Goal: Task Accomplishment & Management: Use online tool/utility

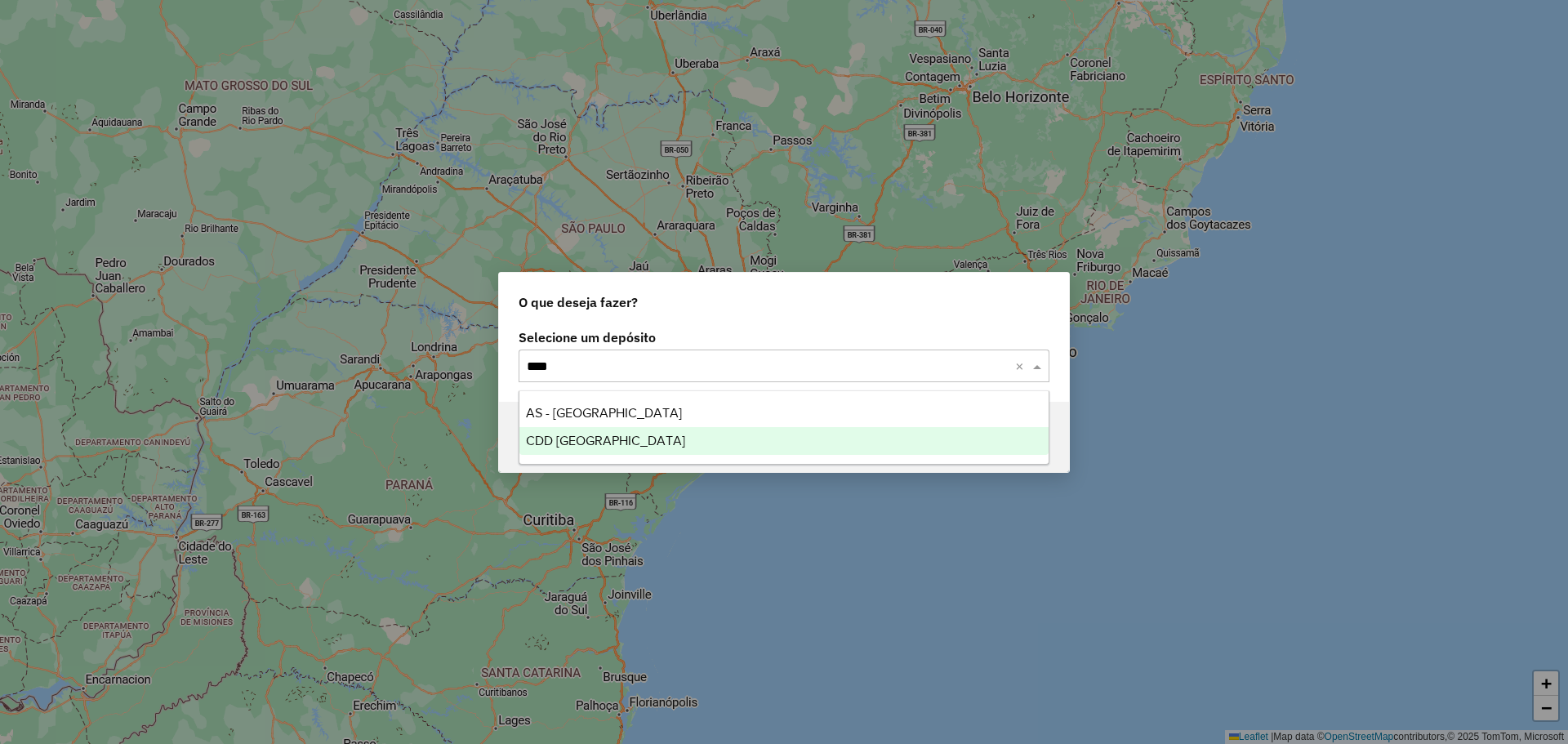
type input "*****"
click at [632, 443] on div "CDD [GEOGRAPHIC_DATA]" at bounding box center [784, 442] width 530 height 28
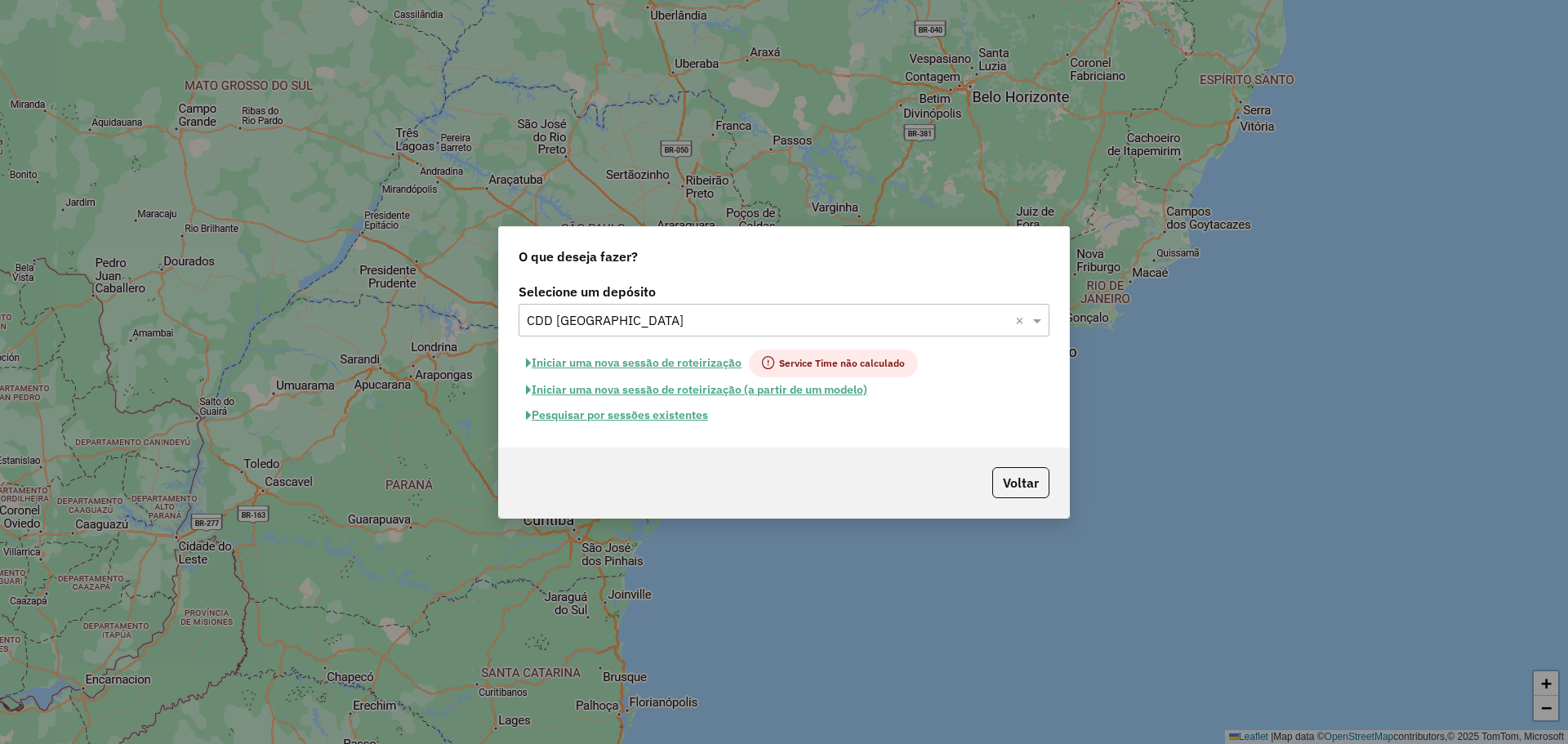
click at [674, 415] on button "Pesquisar por sessões existentes" at bounding box center [617, 415] width 197 height 25
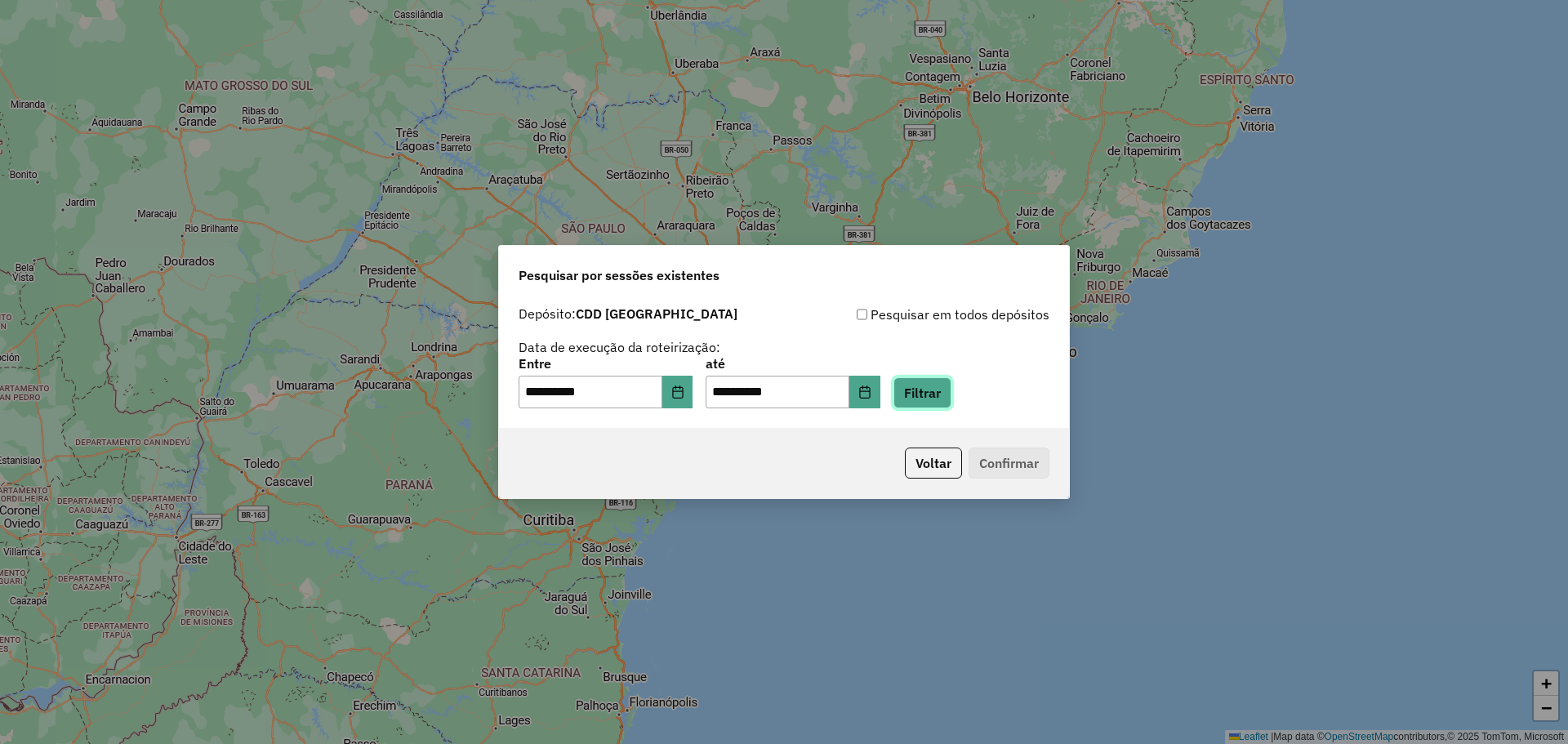
click at [932, 398] on button "Filtrar" at bounding box center [922, 393] width 58 height 31
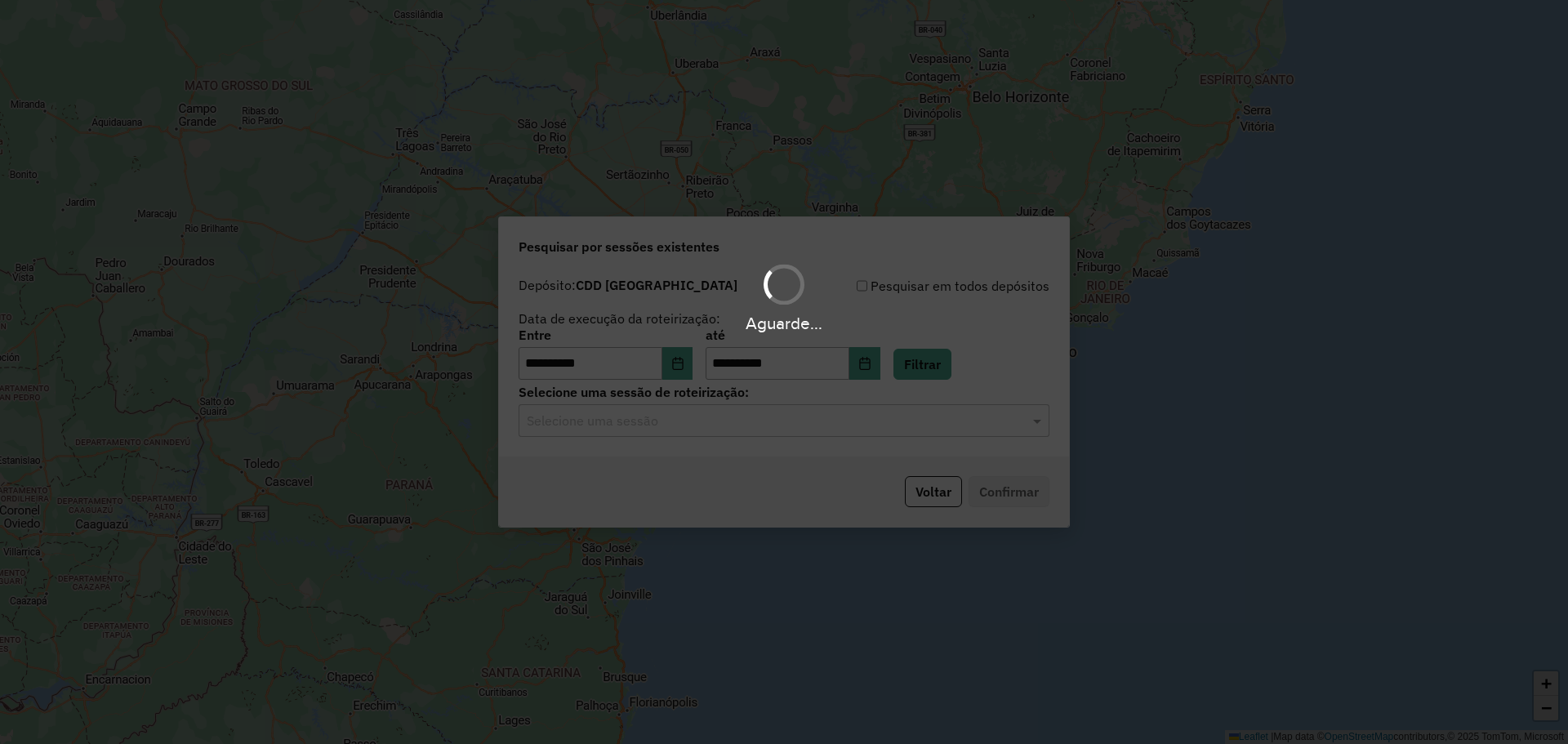
click at [746, 426] on div "Aguarde..." at bounding box center [784, 372] width 1568 height 744
click at [721, 422] on input "text" at bounding box center [768, 422] width 482 height 20
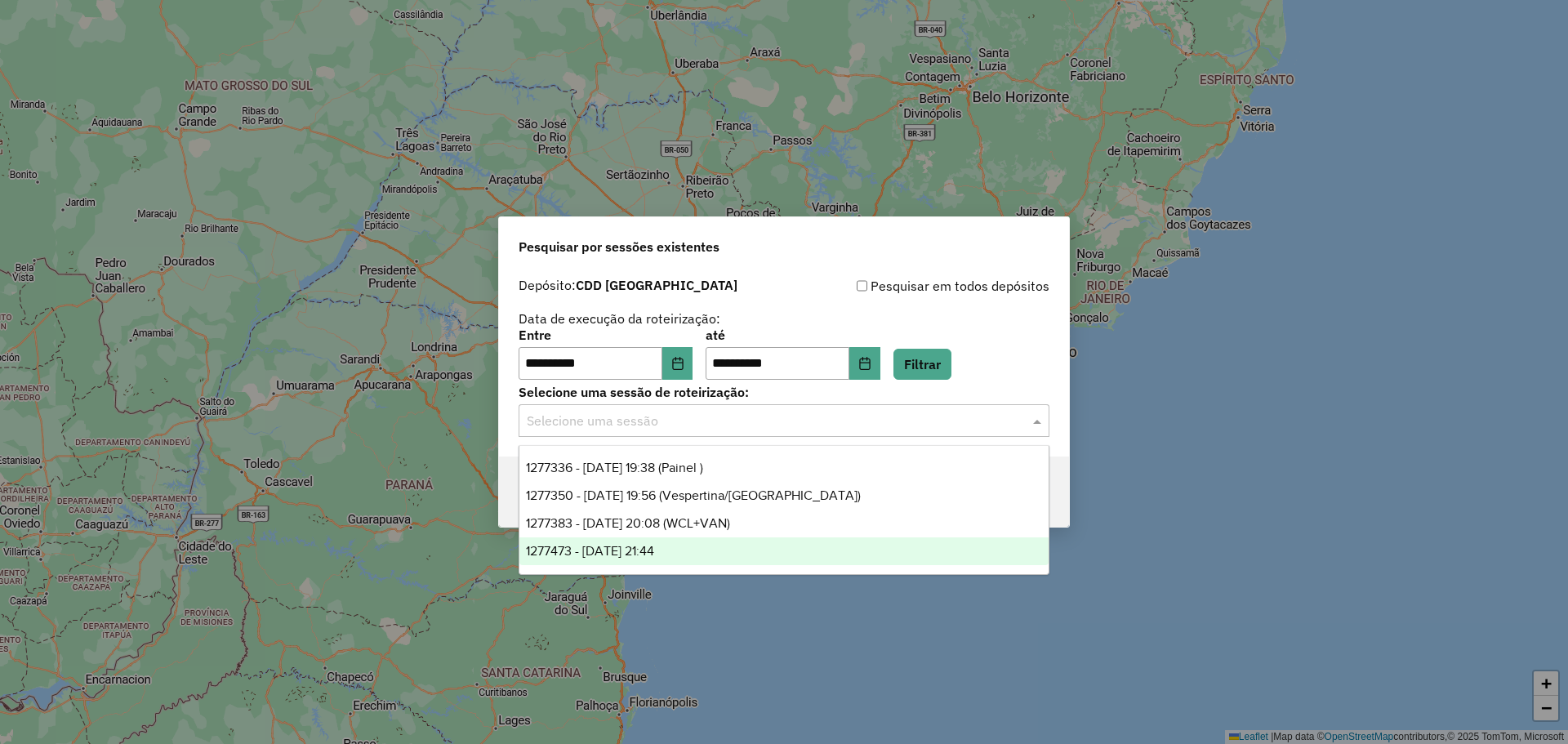
click at [692, 546] on div "1277473 - [DATE] 21:44" at bounding box center [784, 551] width 530 height 28
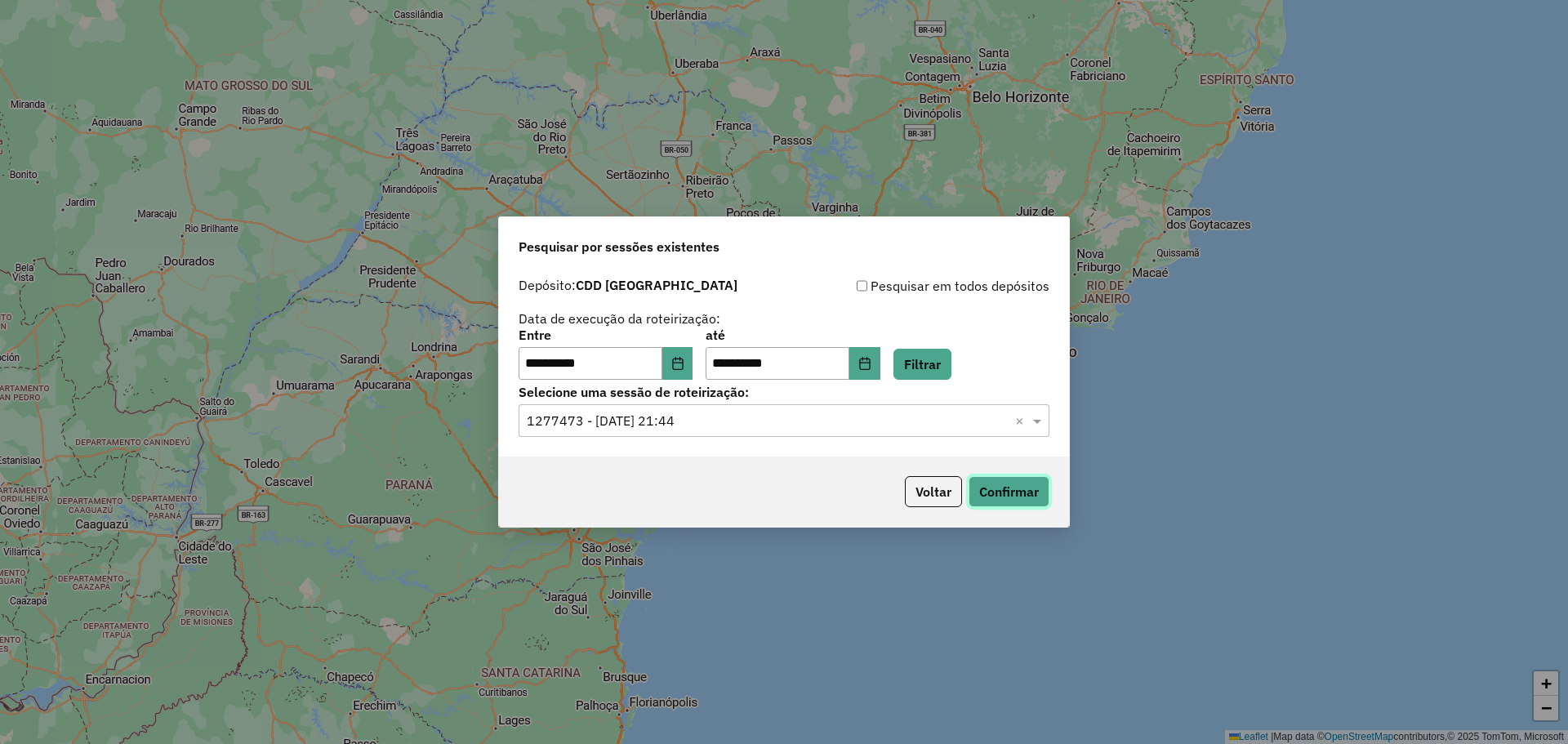
click at [983, 499] on button "Confirmar" at bounding box center [1009, 492] width 81 height 31
click at [943, 484] on button "Voltar" at bounding box center [934, 492] width 57 height 31
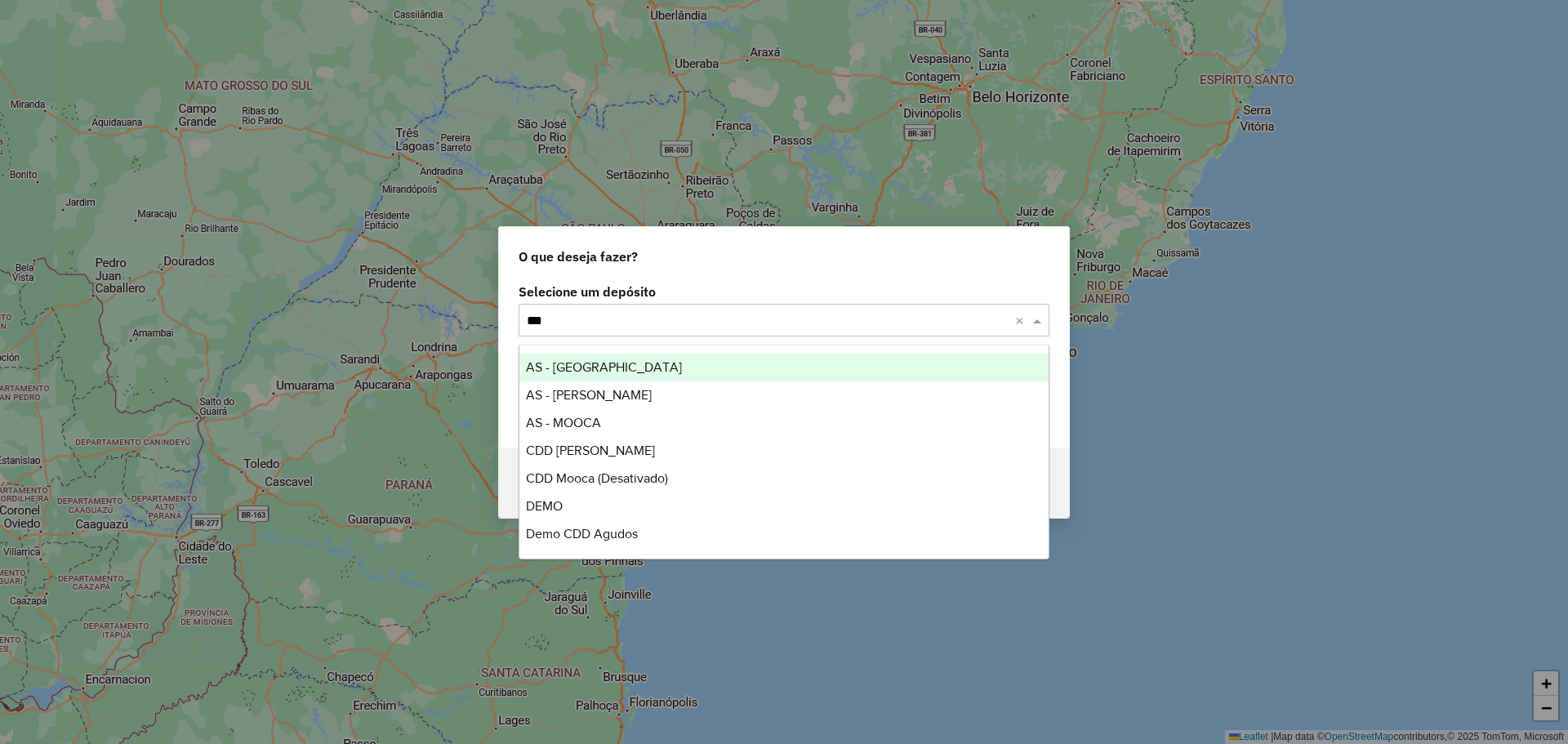
type input "****"
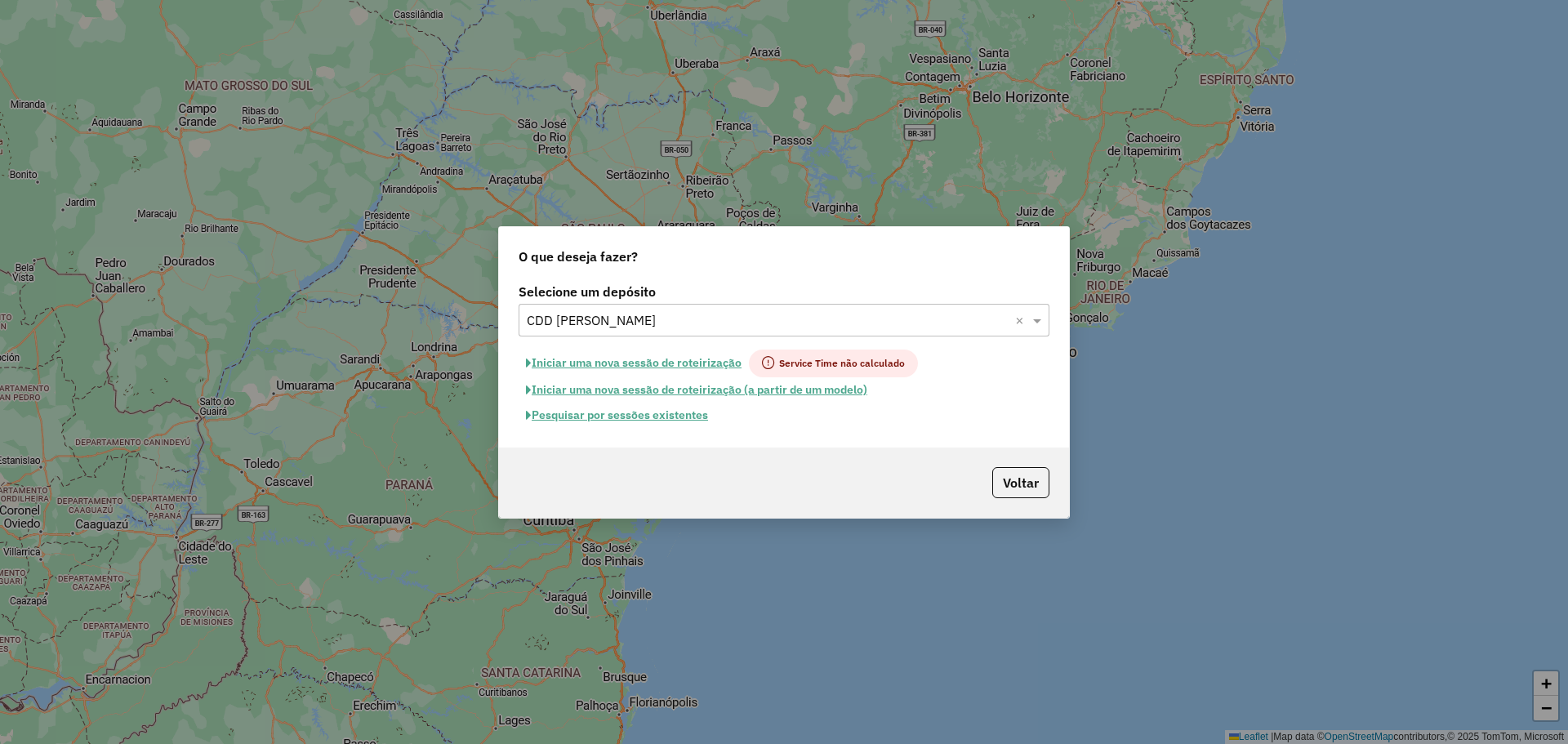
click at [682, 415] on button "Pesquisar por sessões existentes" at bounding box center [617, 415] width 197 height 25
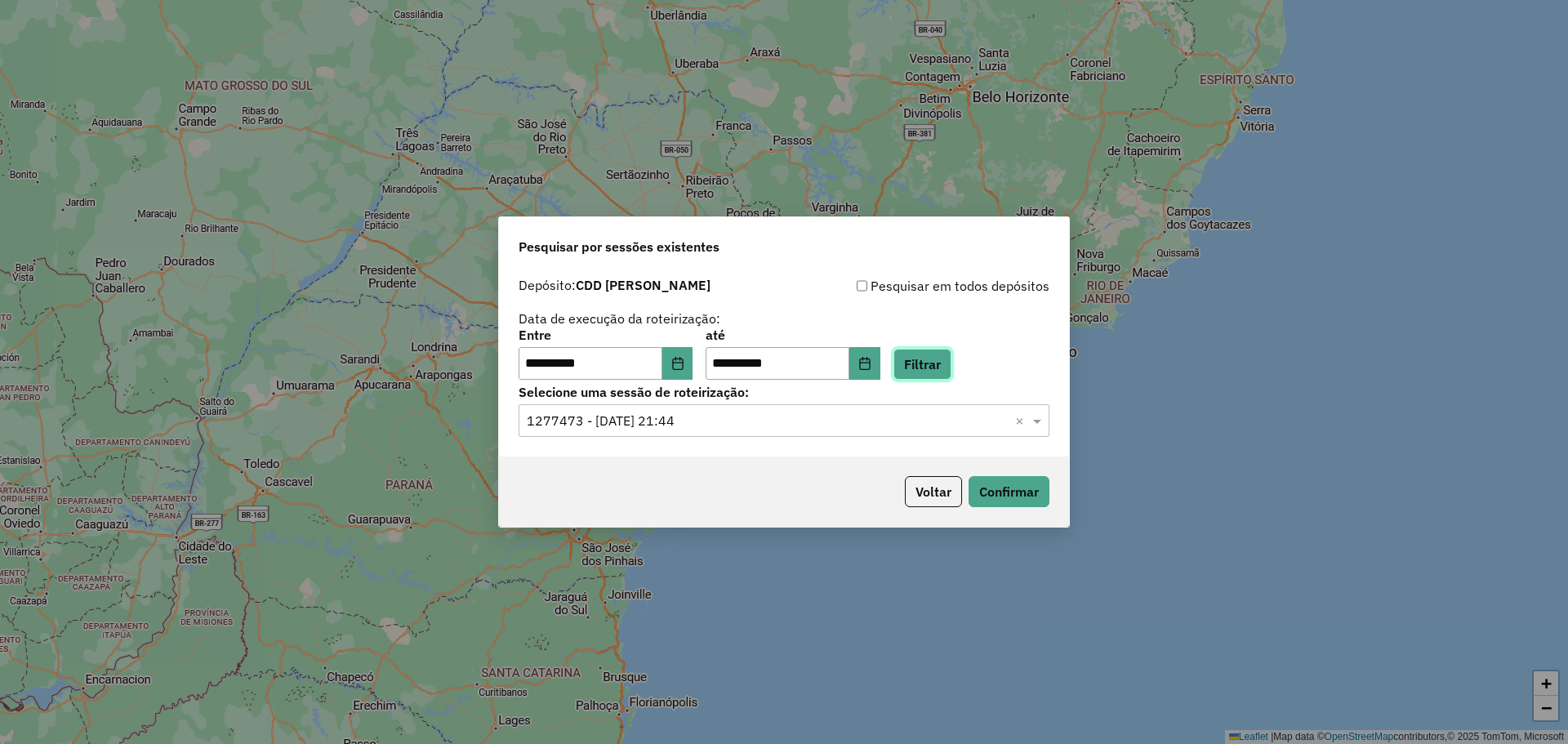
click at [924, 357] on button "Filtrar" at bounding box center [922, 365] width 58 height 31
click at [750, 420] on input "text" at bounding box center [768, 422] width 482 height 20
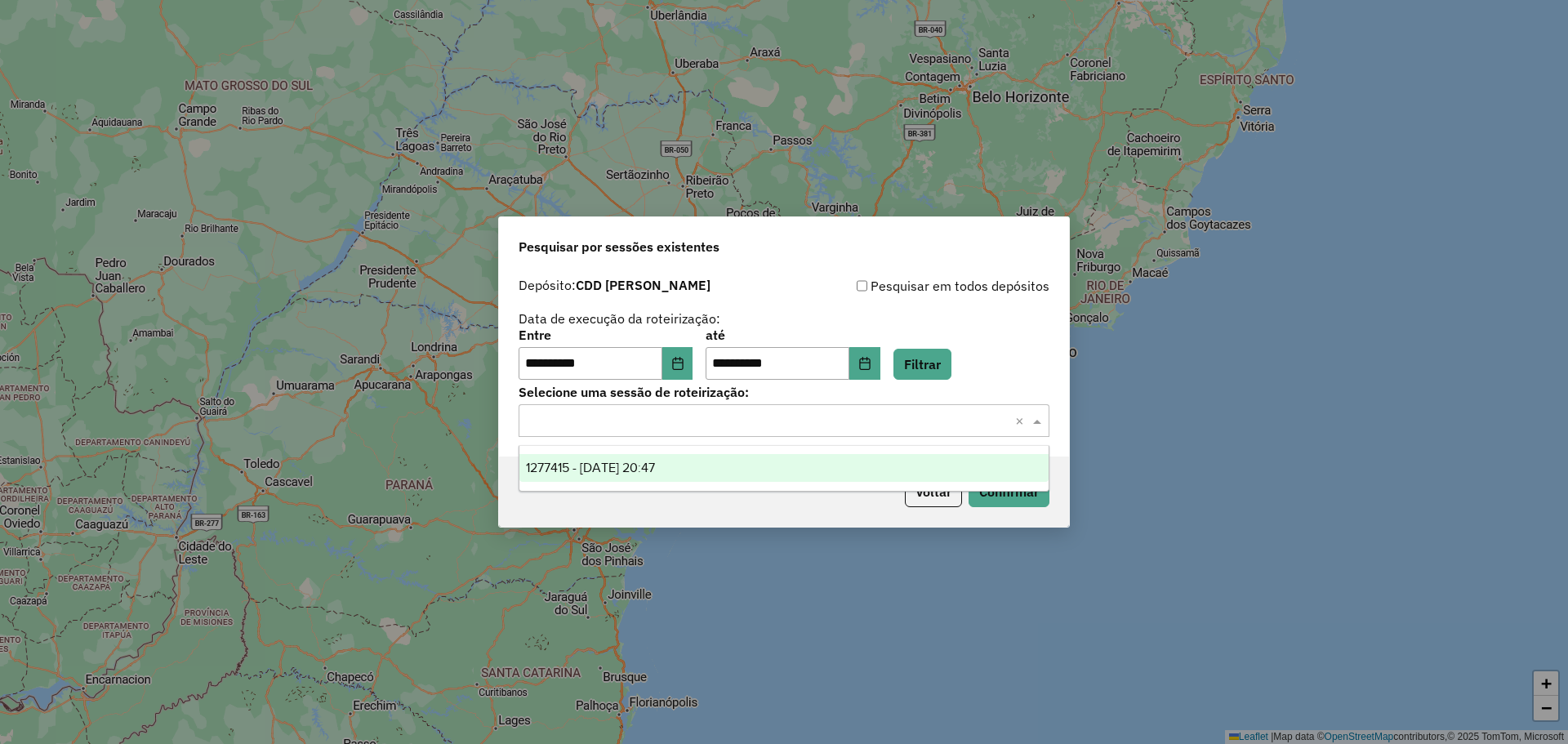
click at [733, 472] on div "1277415 - [DATE] 20:47" at bounding box center [784, 468] width 530 height 28
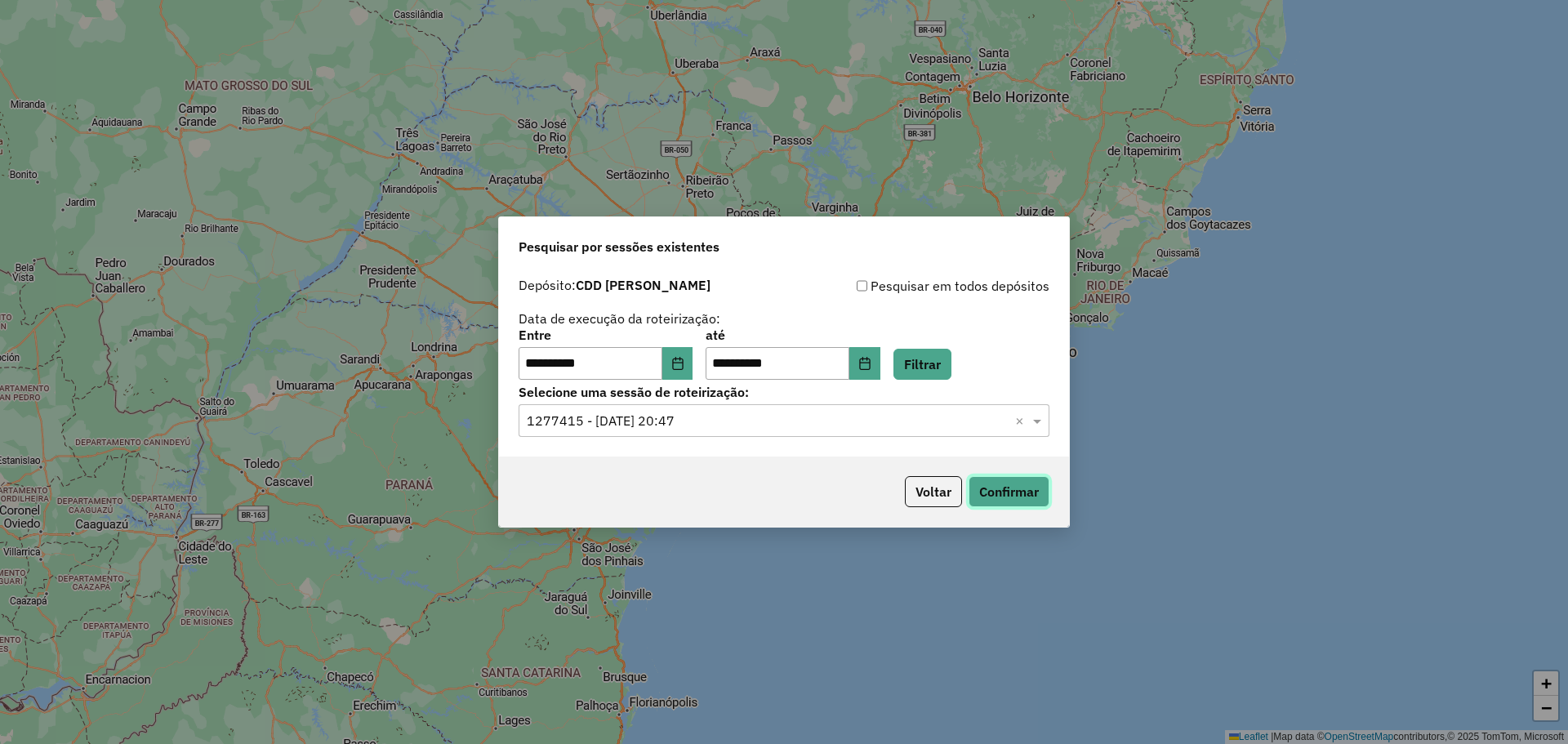
click at [1000, 480] on button "Confirmar" at bounding box center [1009, 492] width 81 height 31
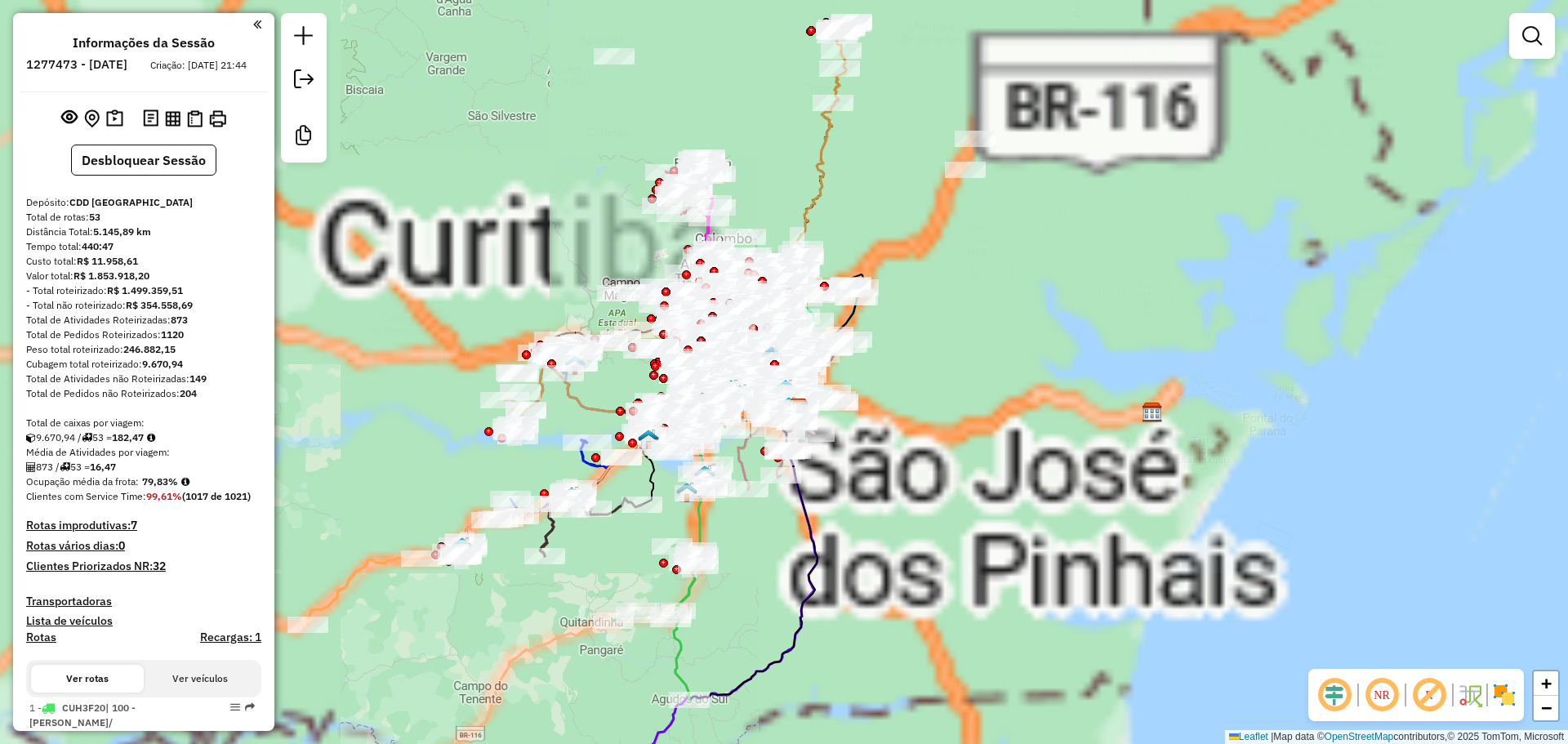
click at [1535, 32] on em at bounding box center [1533, 35] width 20 height 20
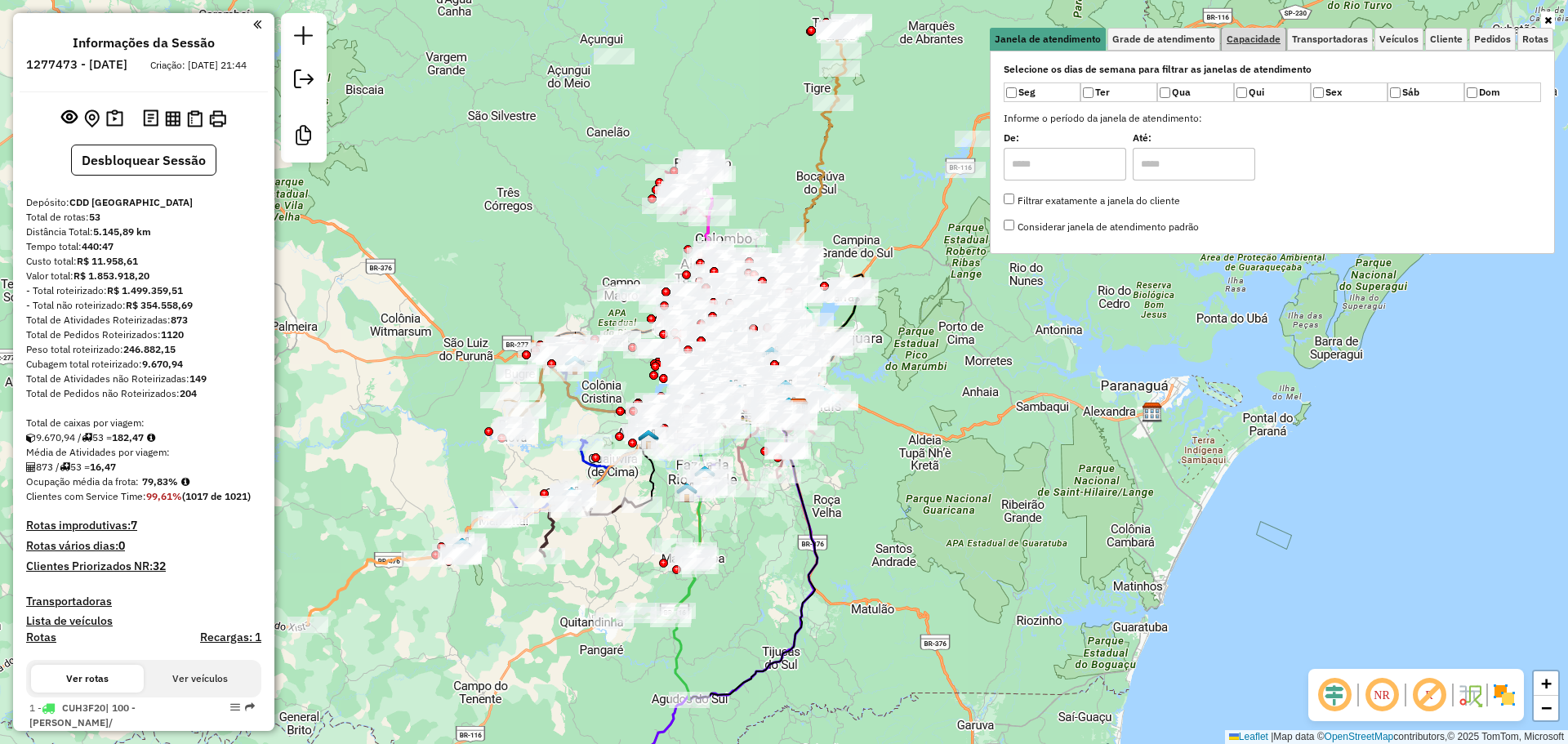
click at [1245, 41] on span "Capacidade" at bounding box center [1254, 39] width 54 height 10
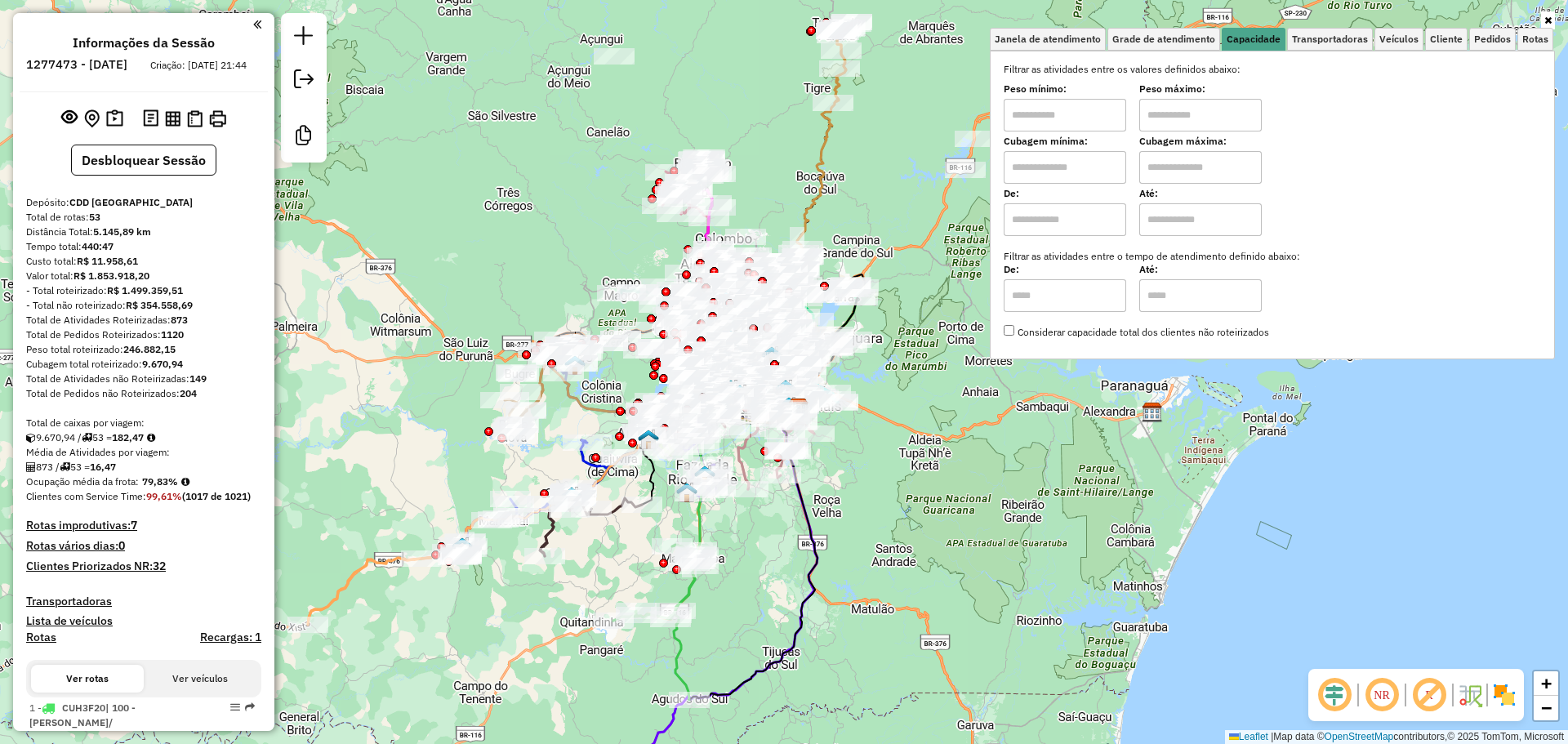
click at [1073, 181] on input "text" at bounding box center [1065, 168] width 123 height 33
type input "******"
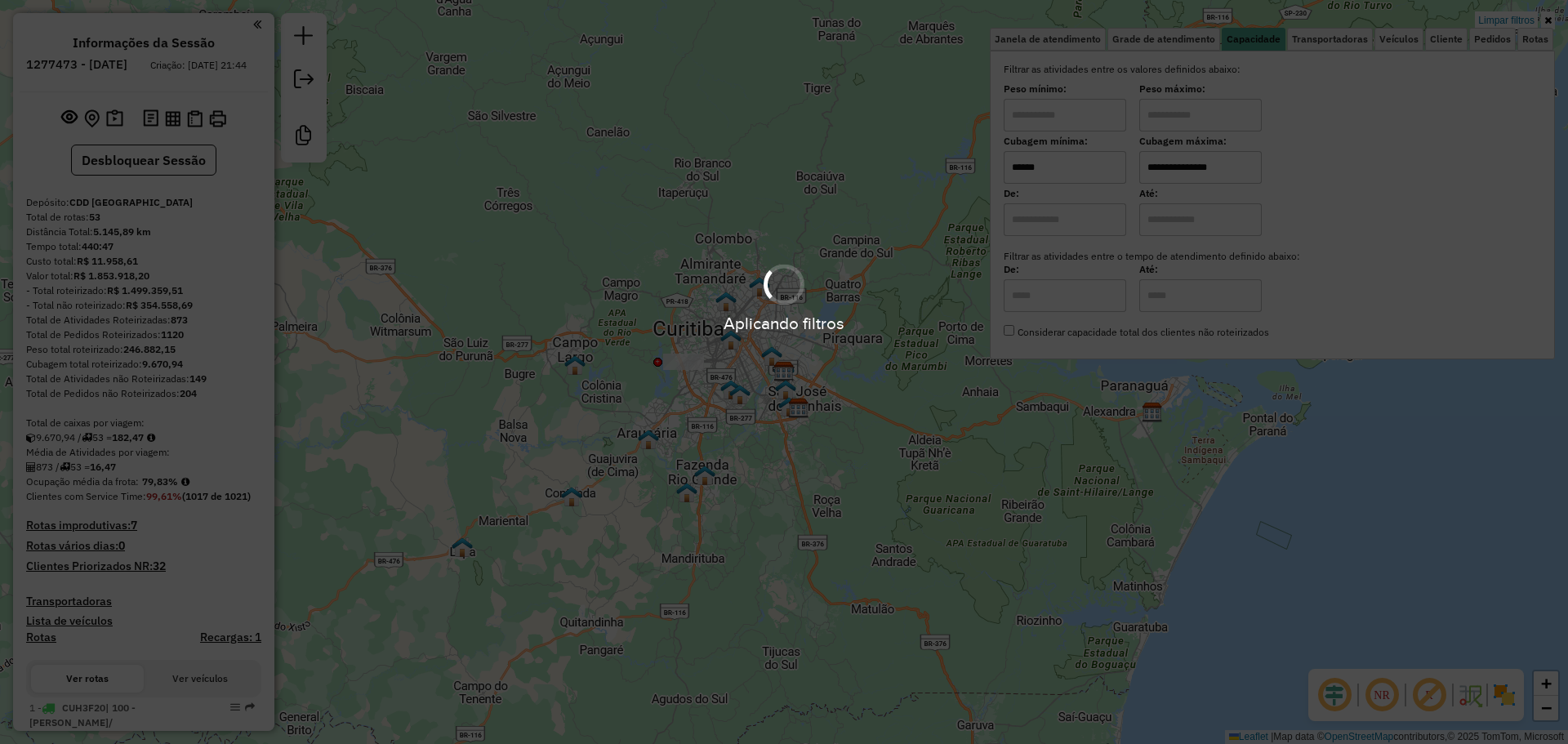
type input "**********"
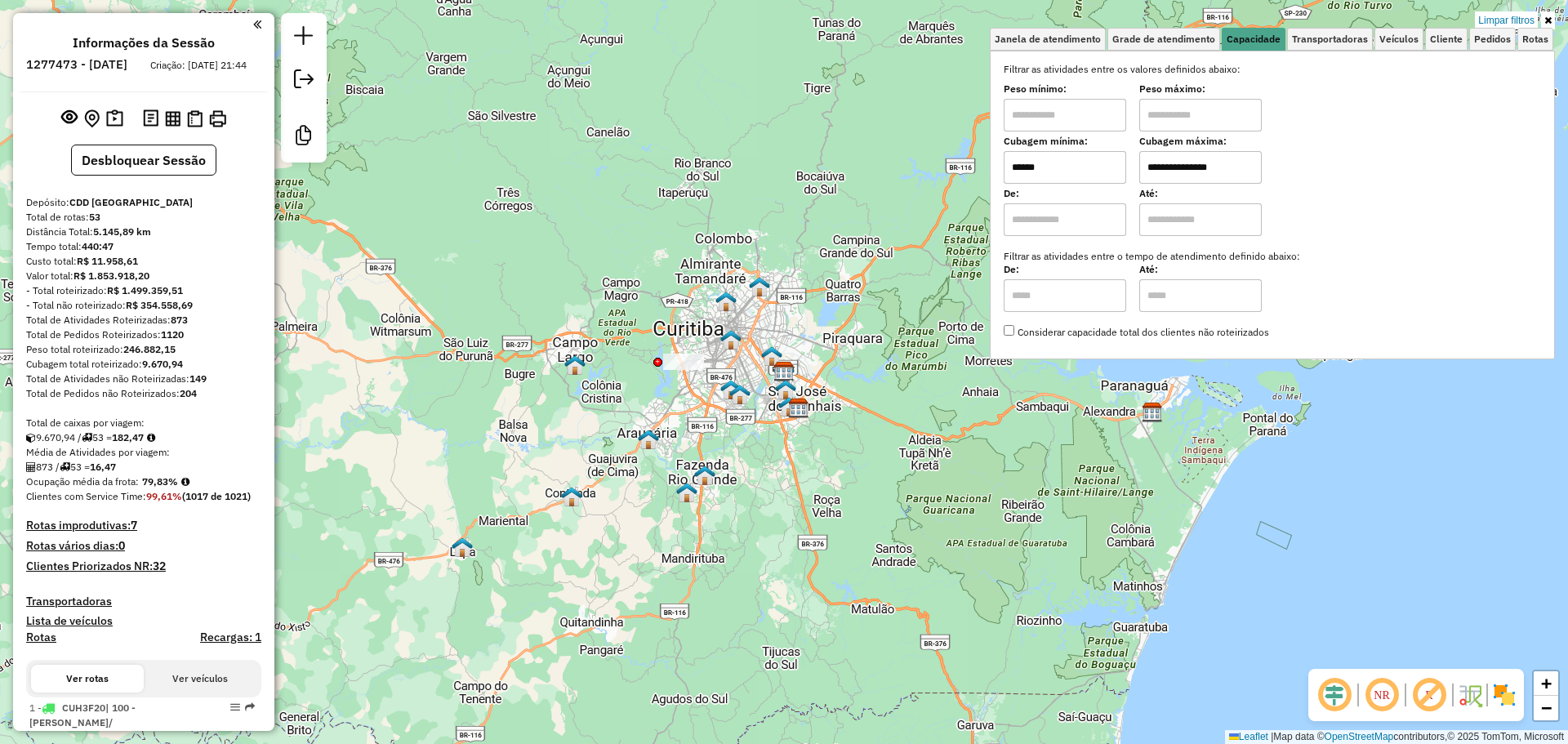
drag, startPoint x: 930, startPoint y: 511, endPoint x: 755, endPoint y: 404, distance: 205.1
click at [918, 506] on div "**********" at bounding box center [784, 372] width 1568 height 744
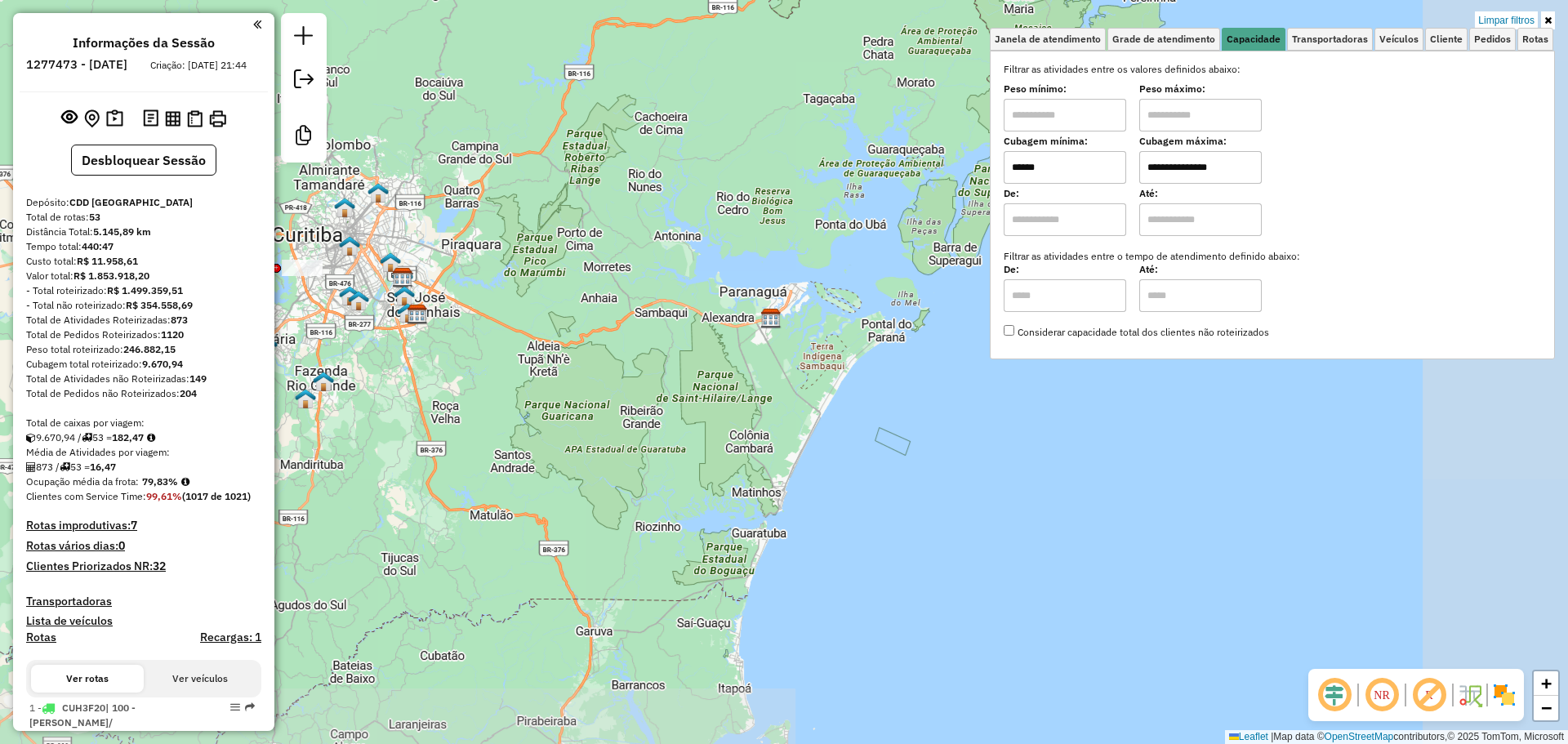
drag, startPoint x: 638, startPoint y: 450, endPoint x: 892, endPoint y: 446, distance: 254.0
click at [950, 470] on div "**********" at bounding box center [784, 372] width 1568 height 744
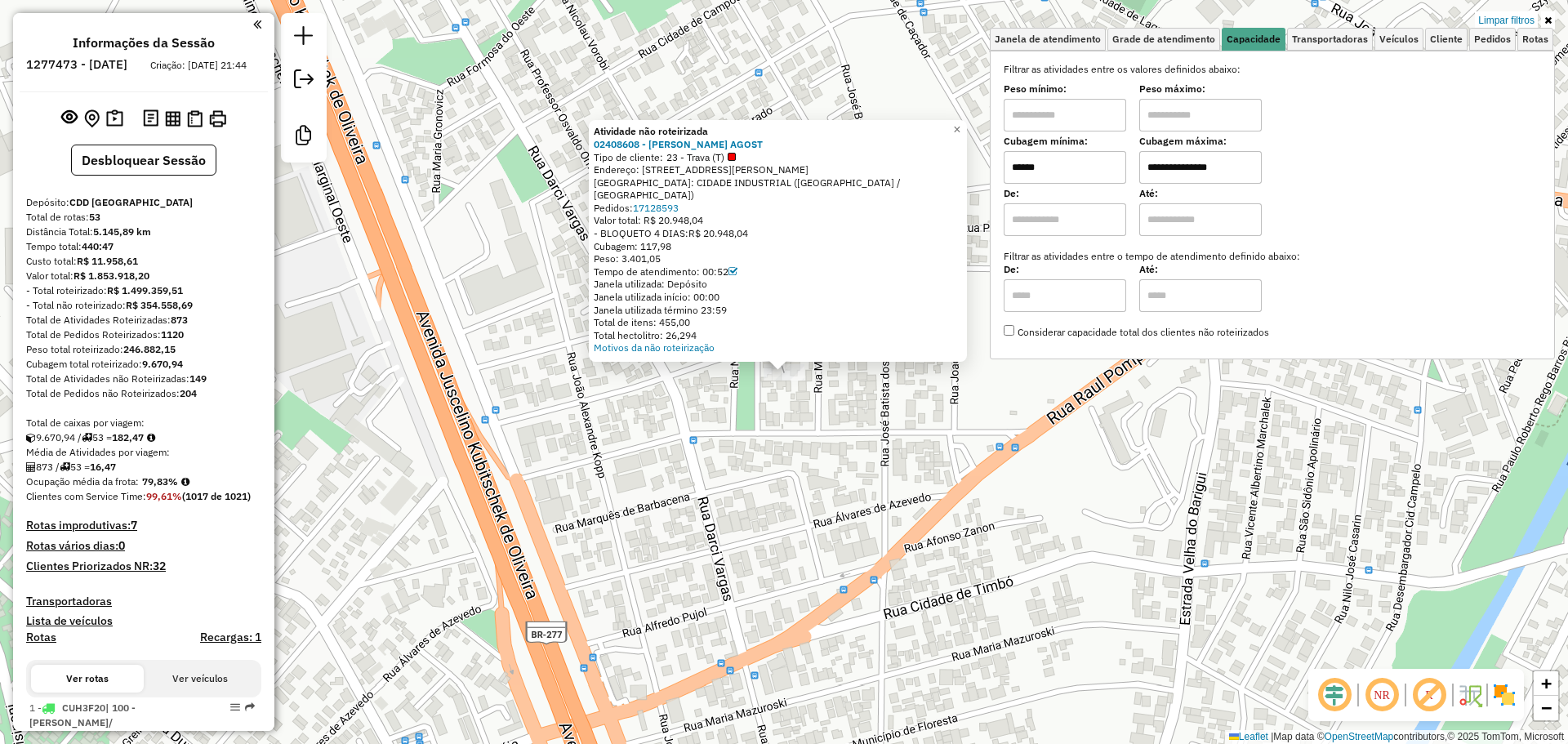
click at [802, 455] on div "Atividade não roteirizada 02408608 - ROSANA MARTINS AGOST Tipo de cliente: 23 -…" at bounding box center [784, 372] width 1568 height 744
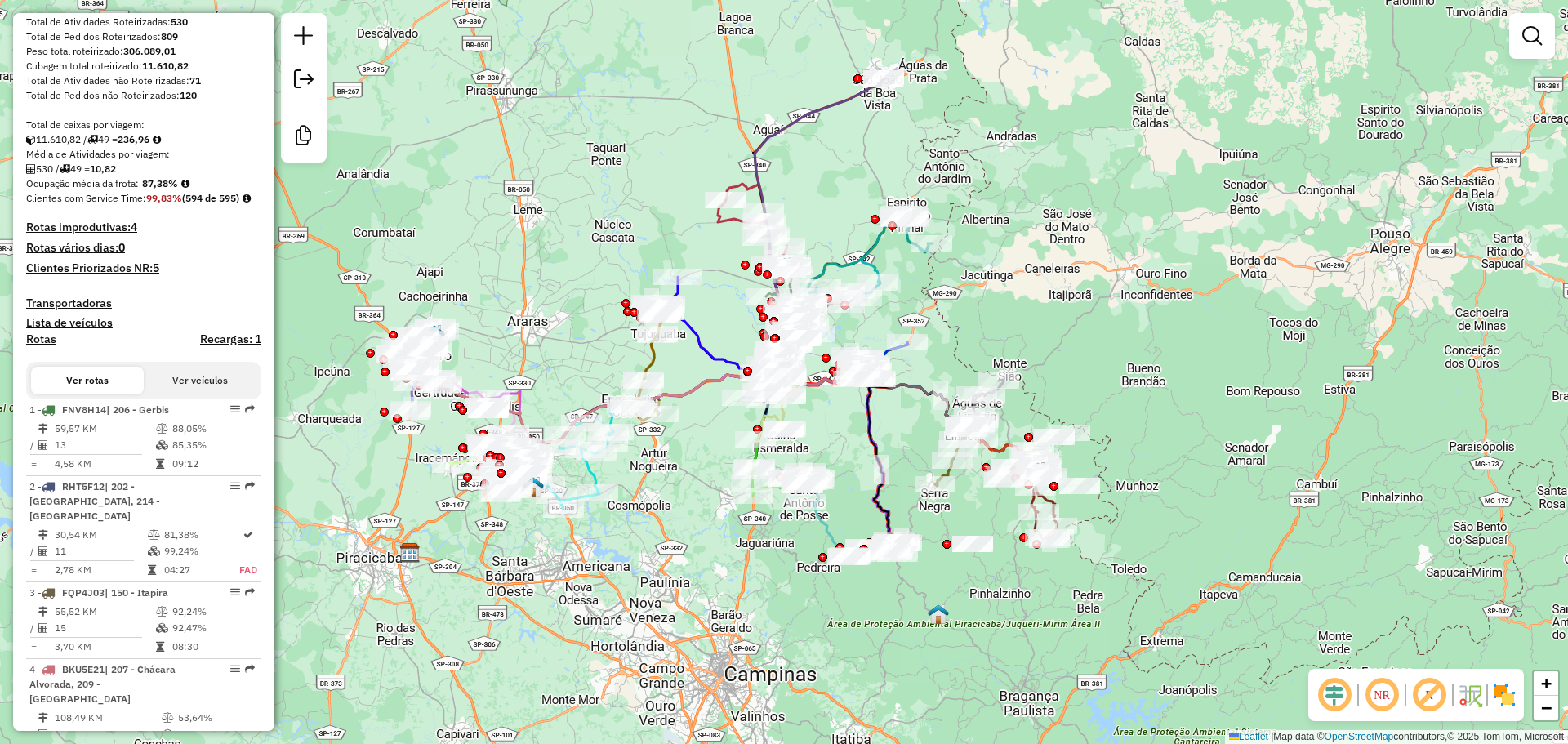
scroll to position [163, 0]
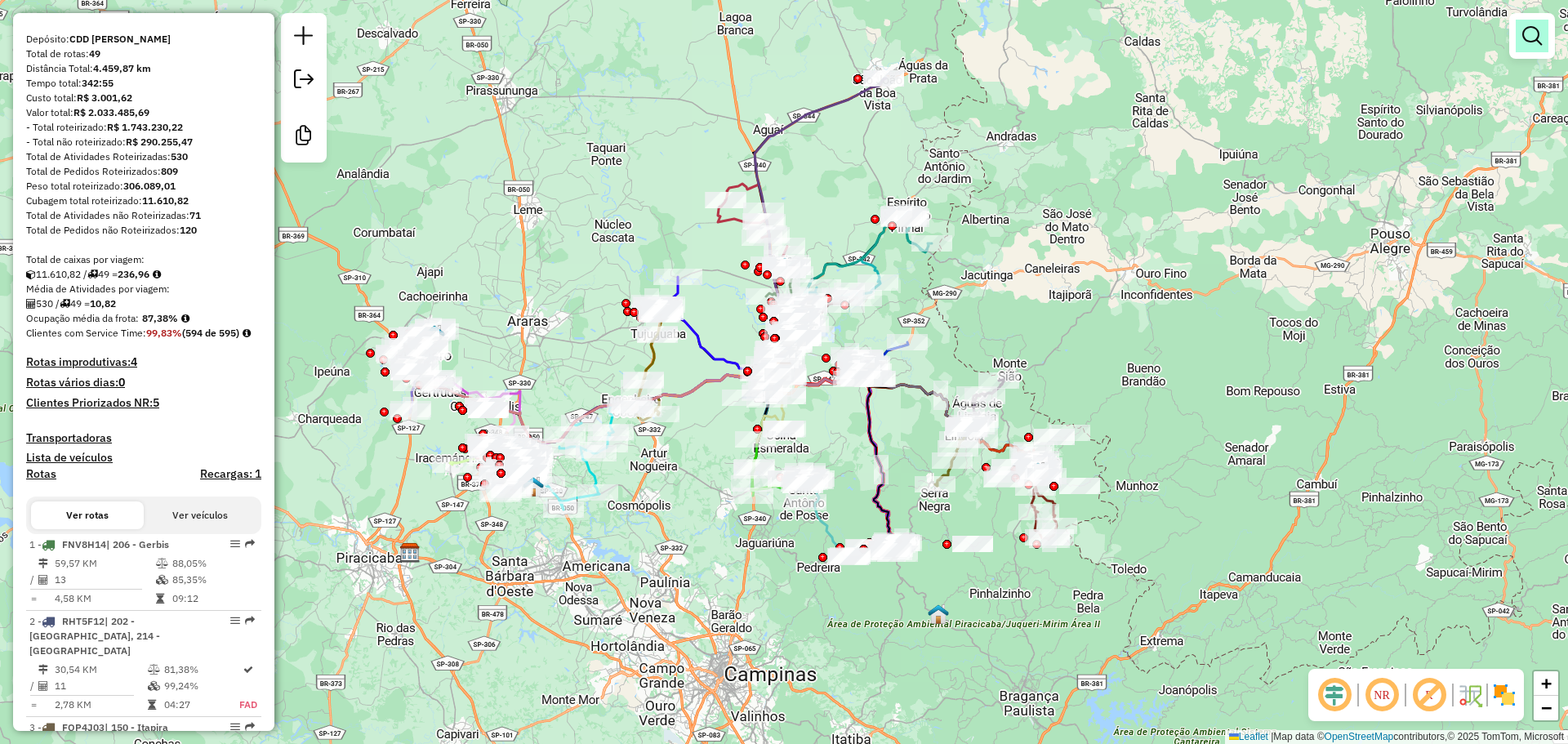
click at [1529, 31] on em at bounding box center [1533, 35] width 20 height 20
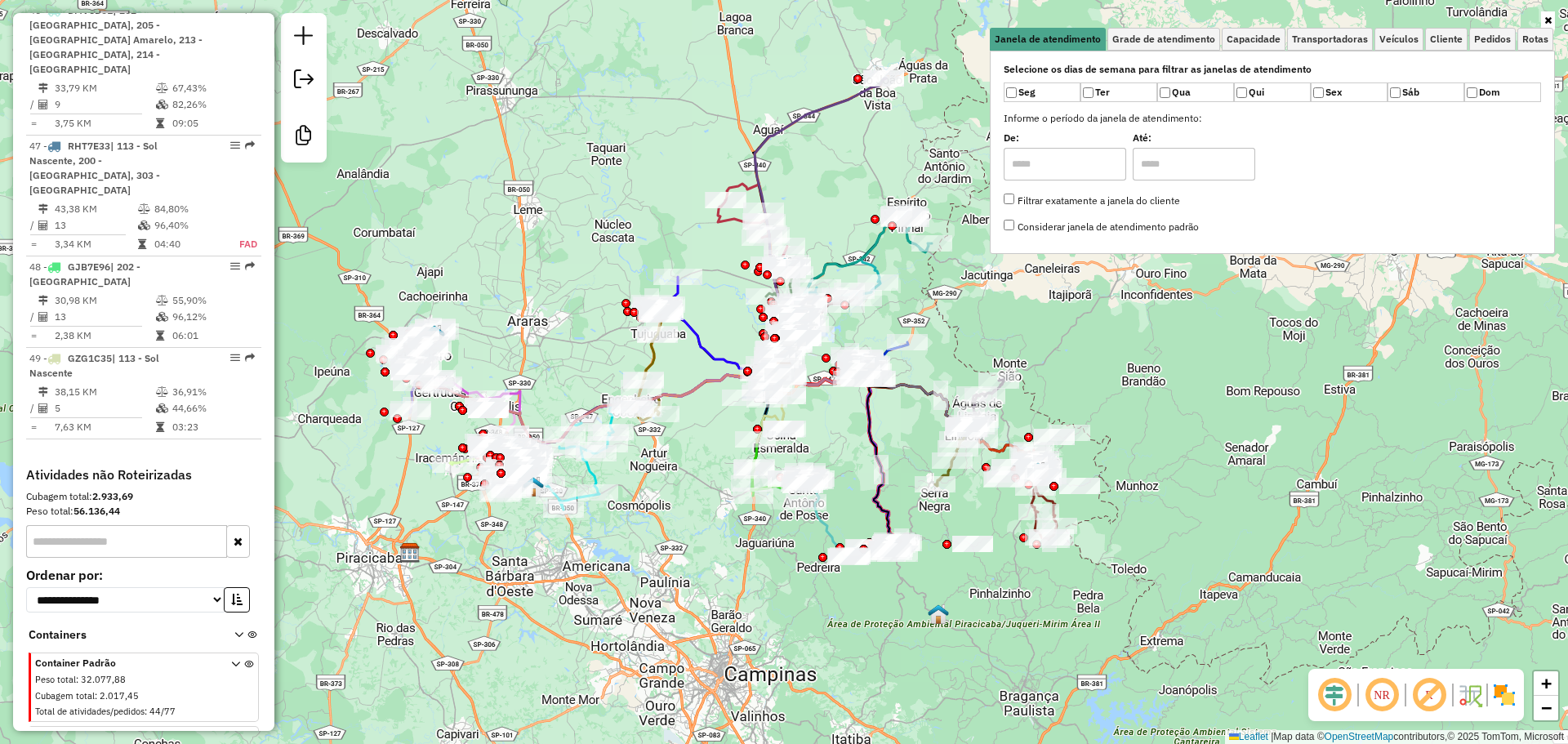
scroll to position [5116, 0]
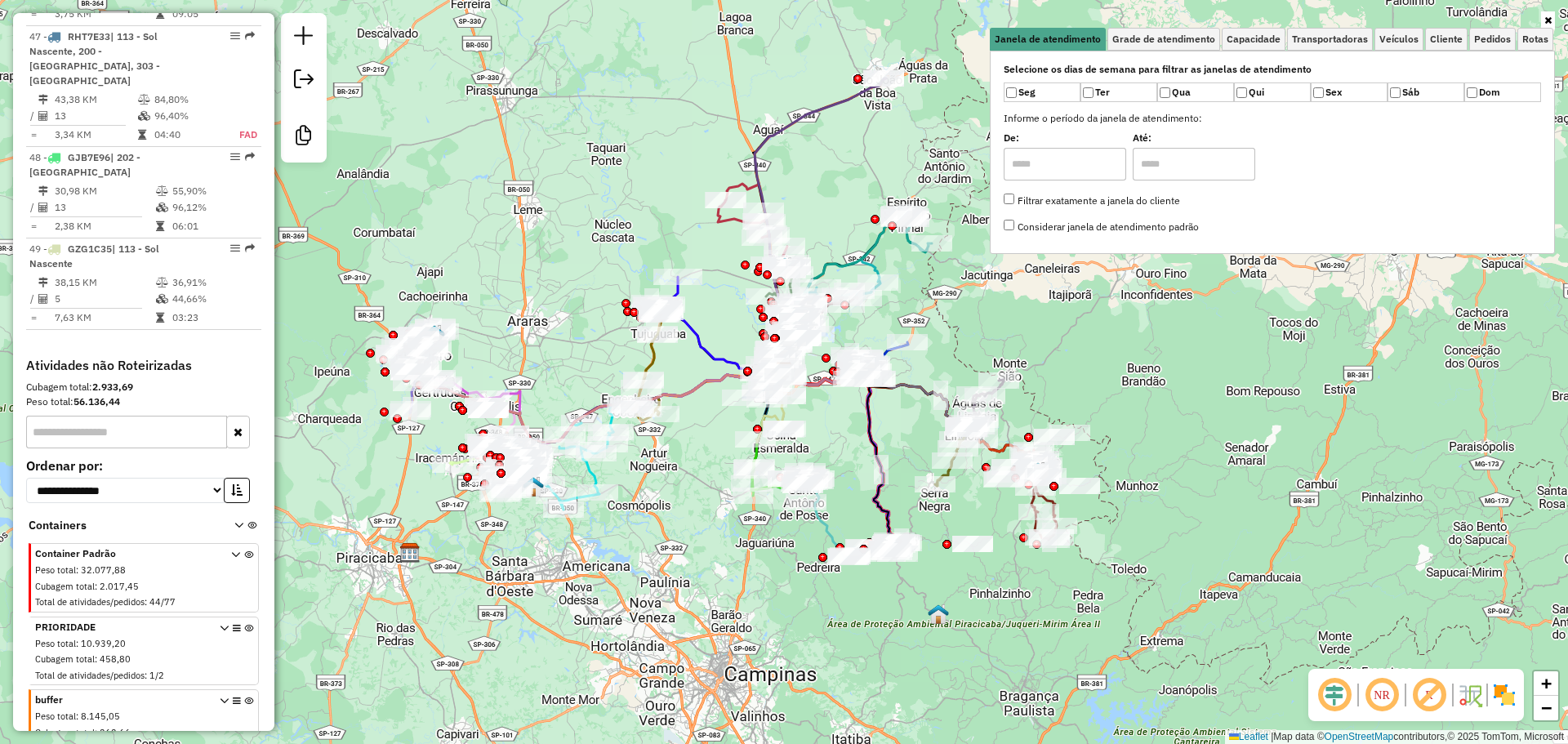
drag, startPoint x: 231, startPoint y: 639, endPoint x: 167, endPoint y: 613, distance: 69.1
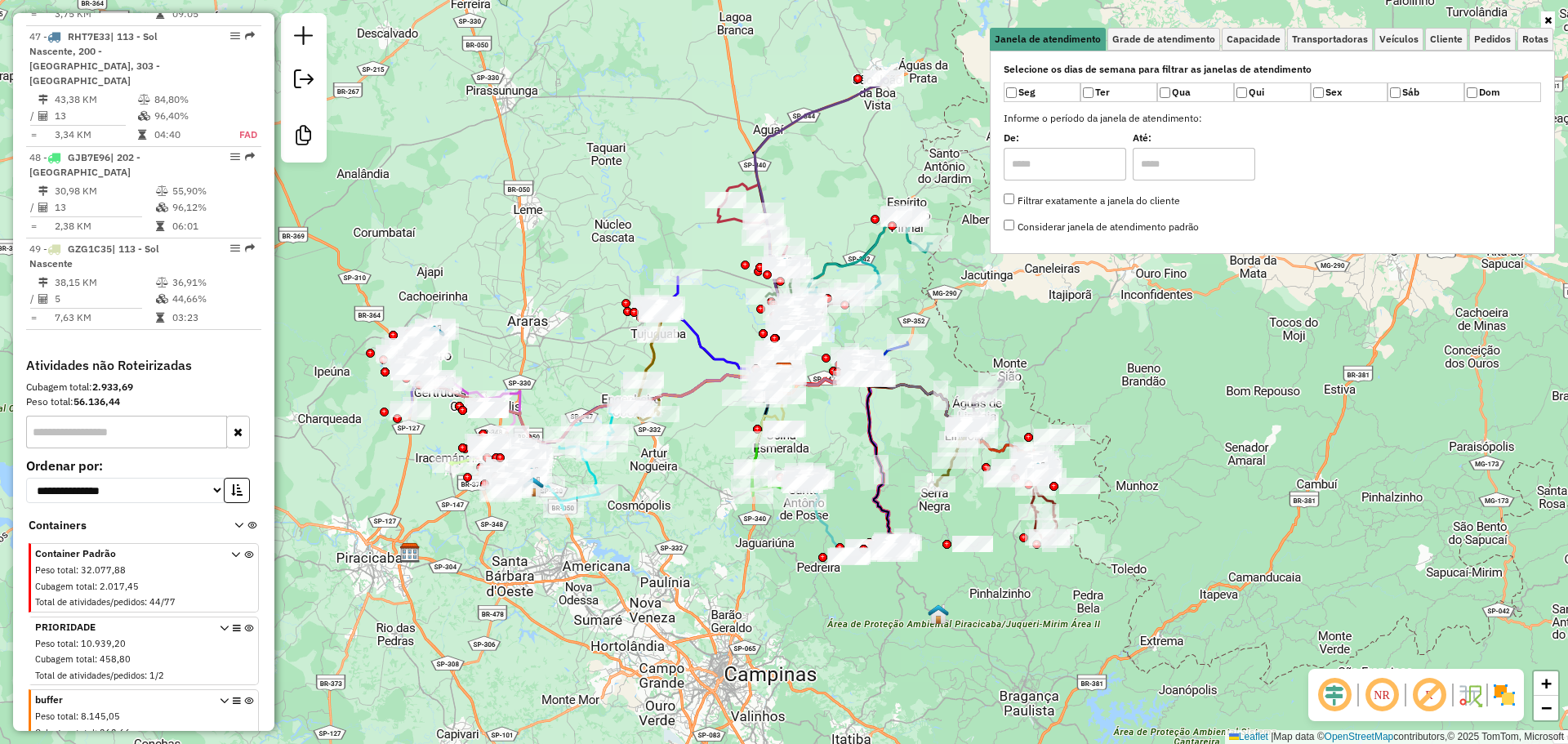
click at [147, 693] on span "buffer" at bounding box center [124, 700] width 176 height 15
click at [149, 620] on span "PRIORIDADE Peso total : 10.939,20 Cubagem total : 458,80 Total de atividades/pe…" at bounding box center [124, 653] width 176 height 66
click at [244, 624] on icon at bounding box center [249, 654] width 9 height 61
click at [244, 550] on icon at bounding box center [249, 581] width 9 height 61
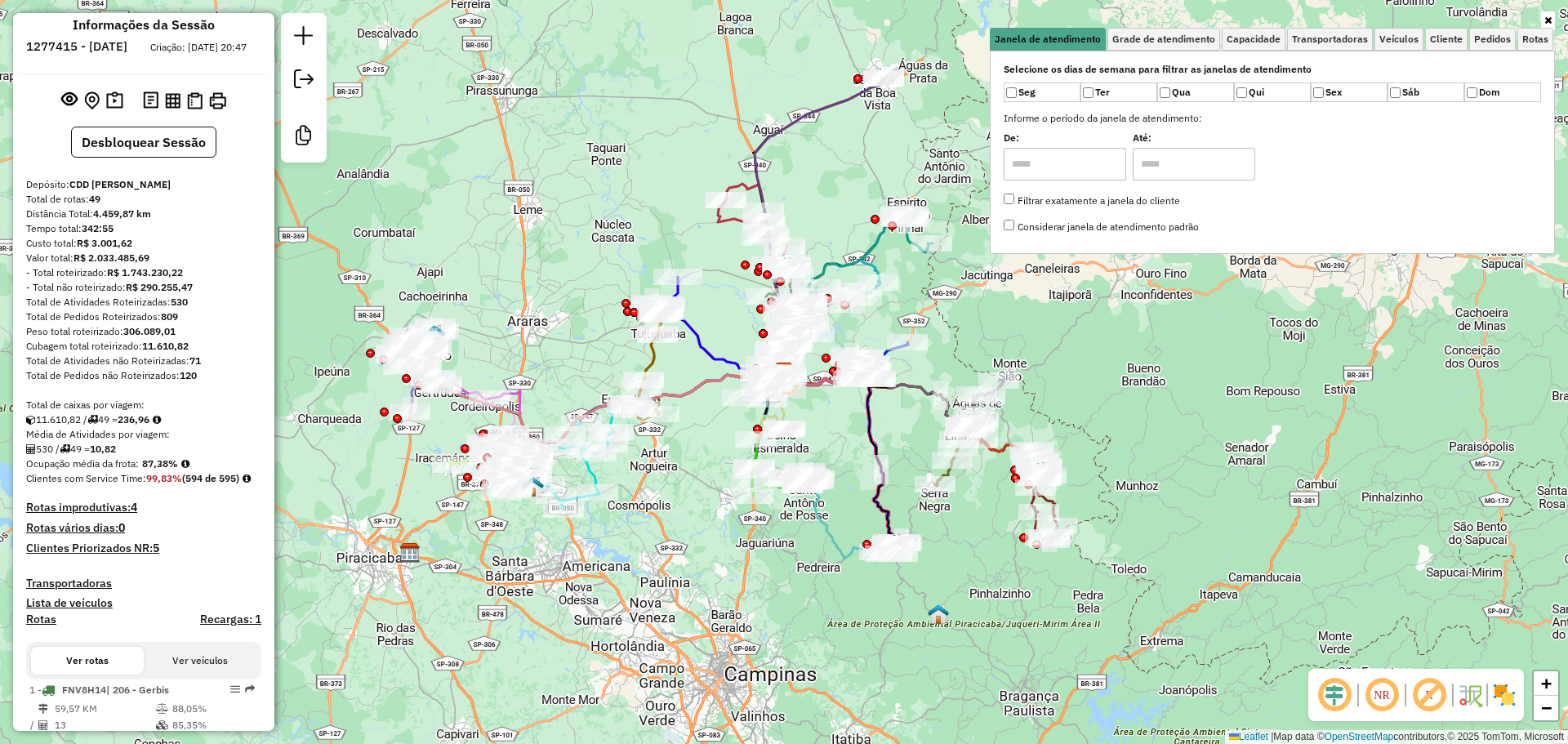
scroll to position [0, 0]
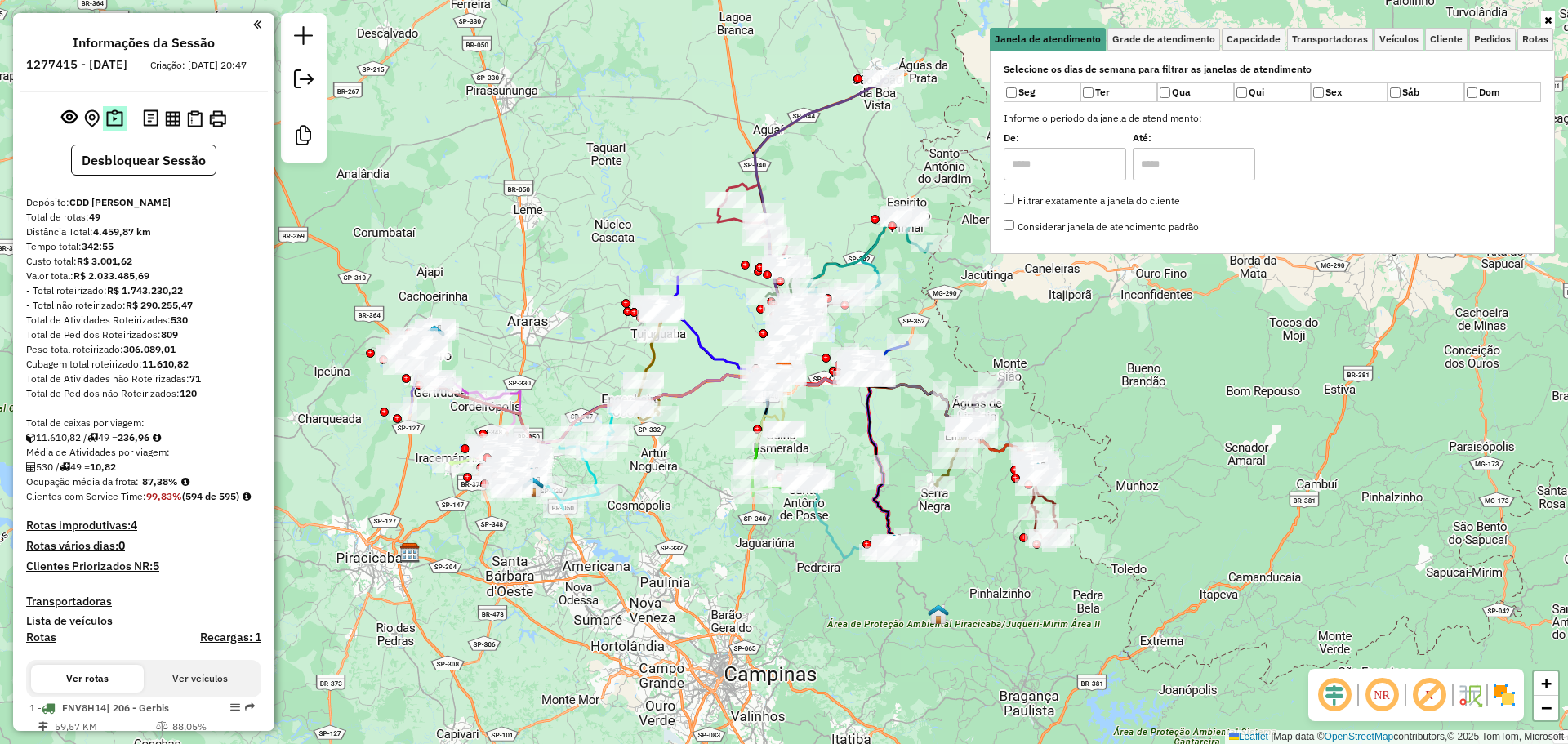
click at [114, 128] on img at bounding box center [115, 119] width 17 height 19
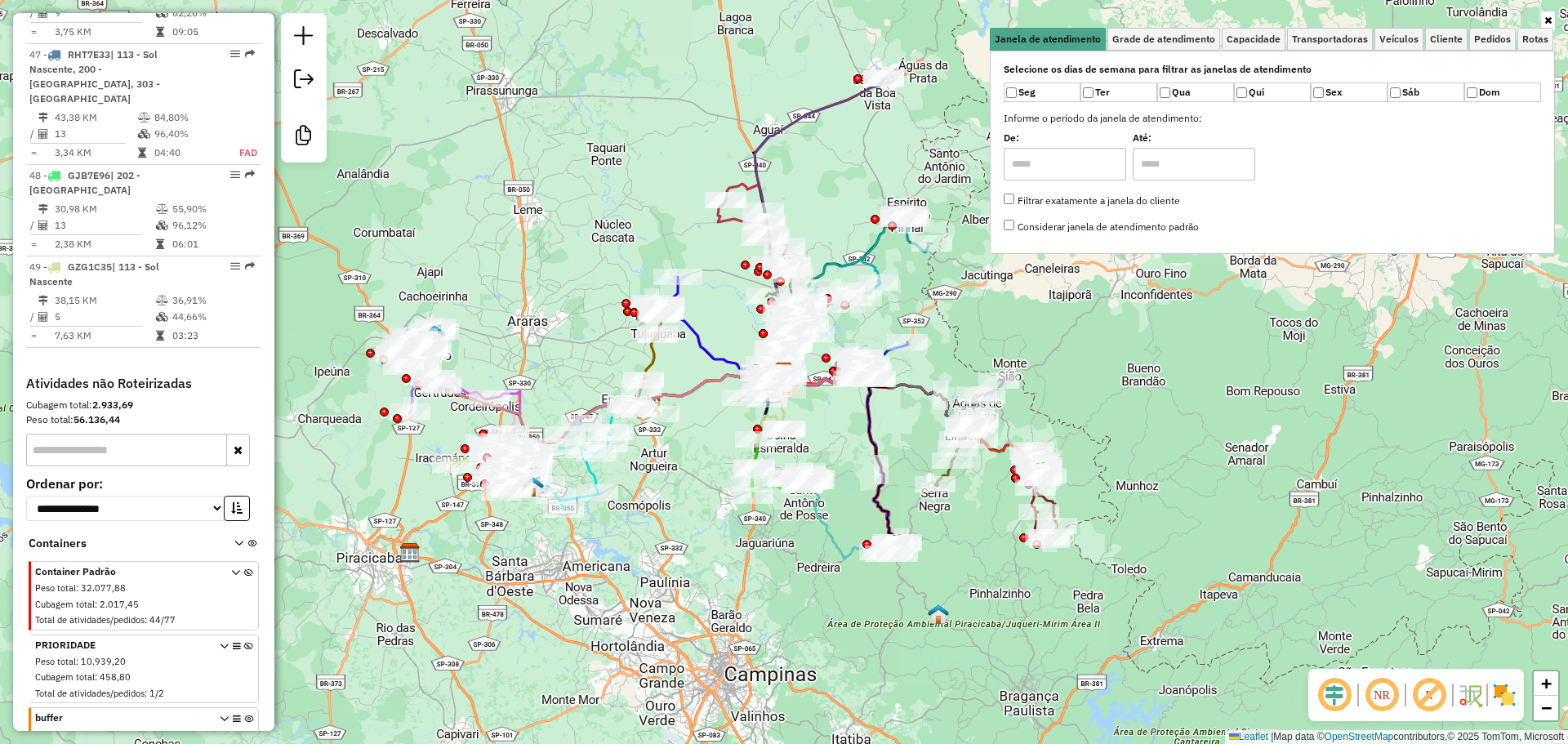
scroll to position [5116, 0]
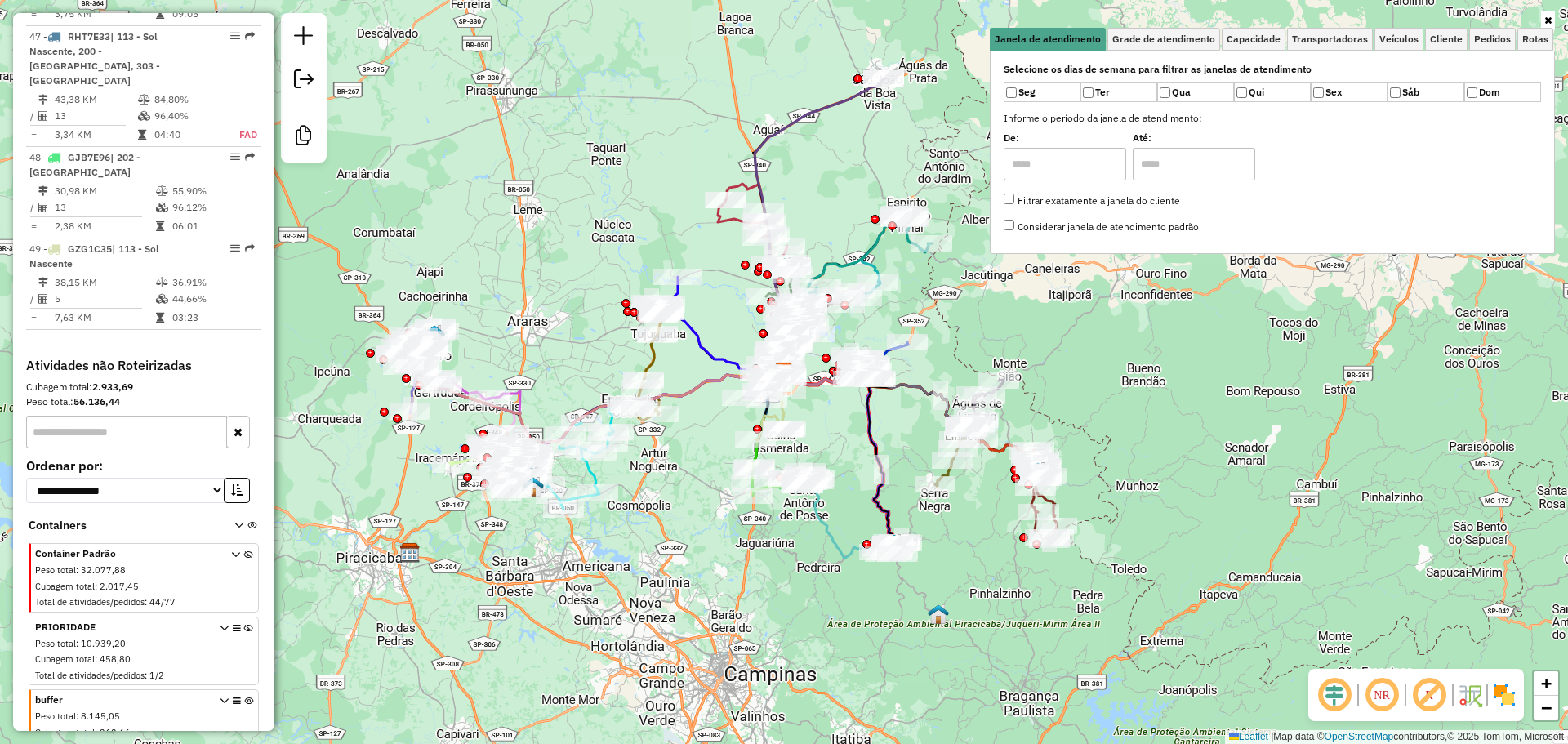
click at [187, 638] on div "Peso total : 10.939,20" at bounding box center [124, 645] width 176 height 14
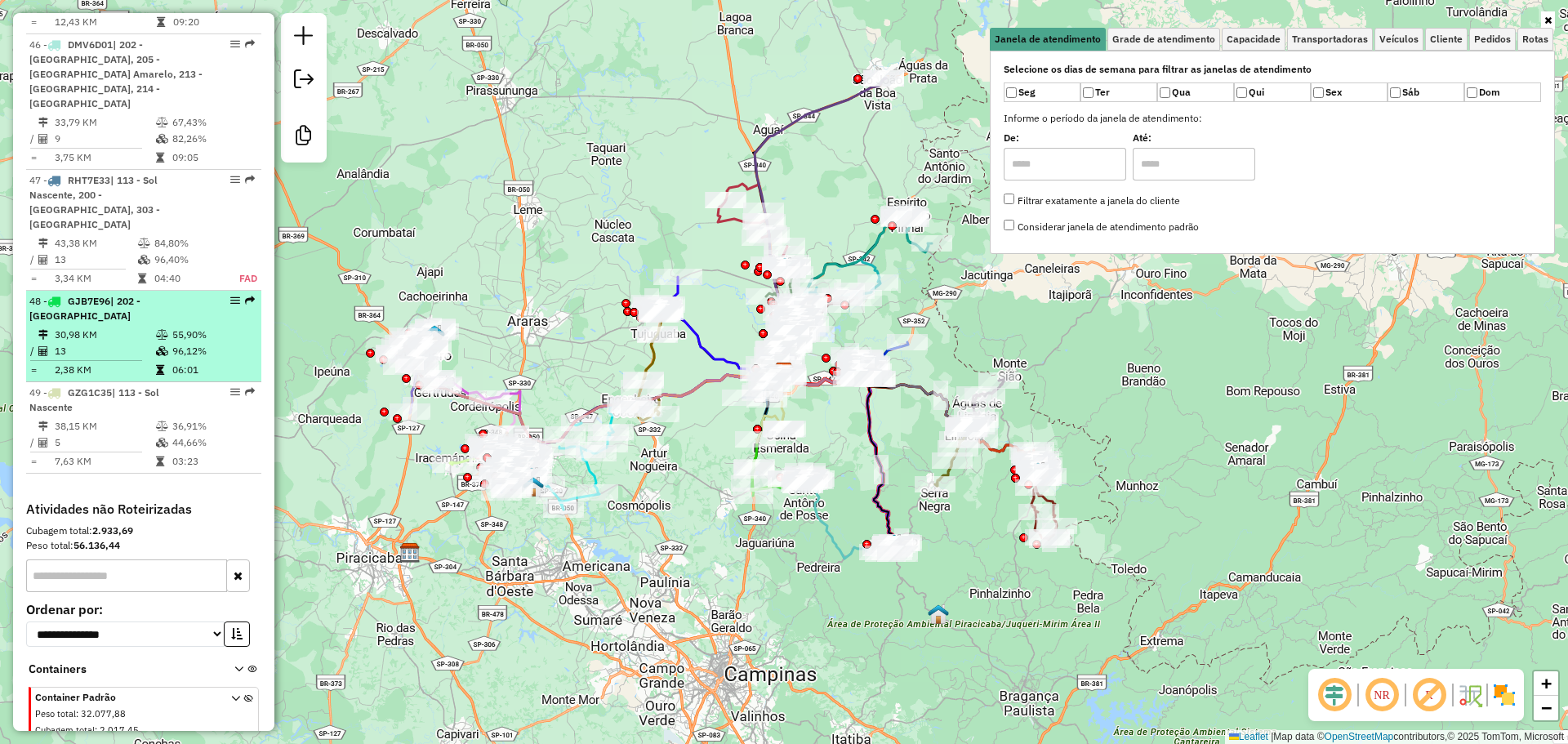
scroll to position [4871, 0]
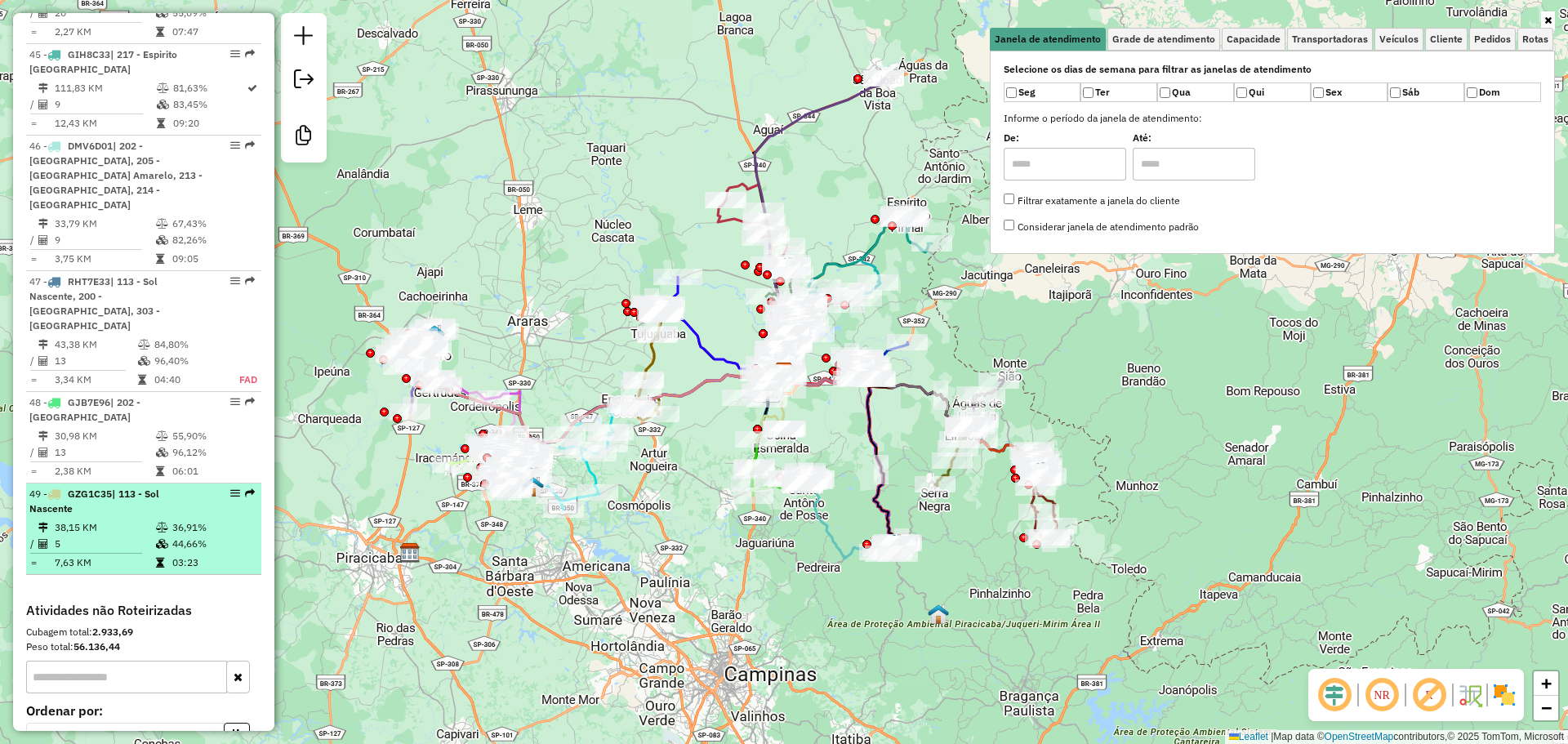
select select "**********"
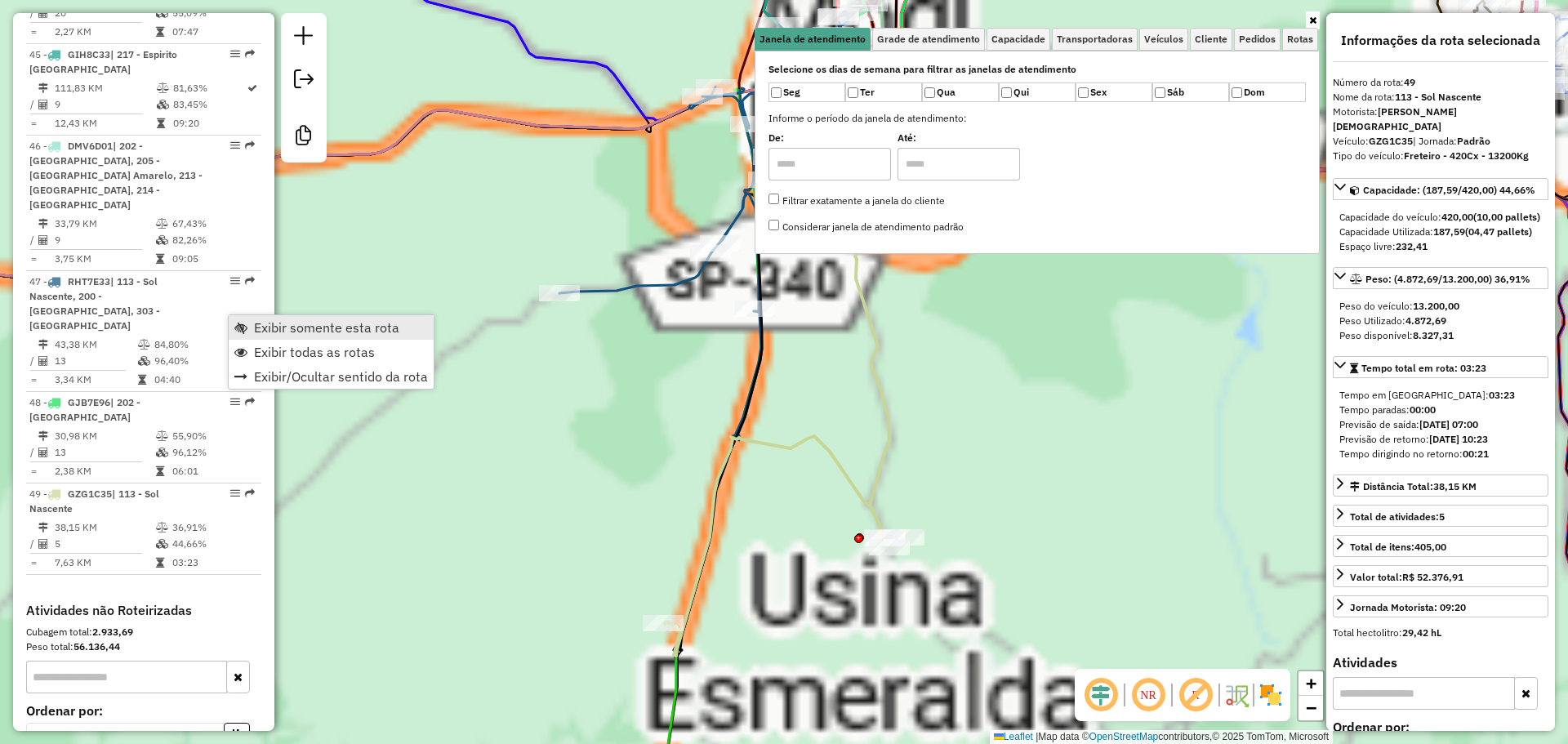
click at [238, 327] on span "Exibir somente esta rota" at bounding box center [240, 327] width 13 height 13
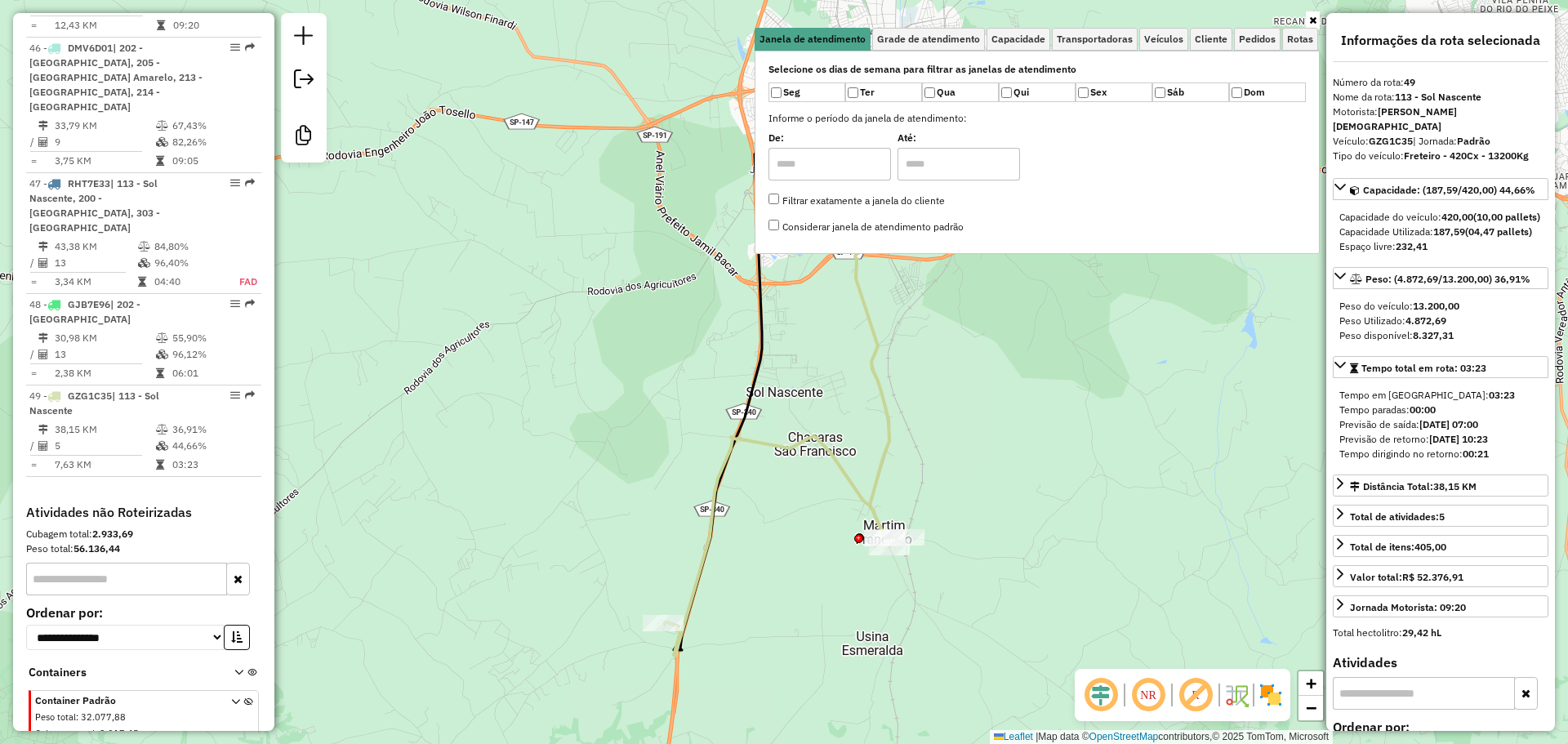
scroll to position [5116, 0]
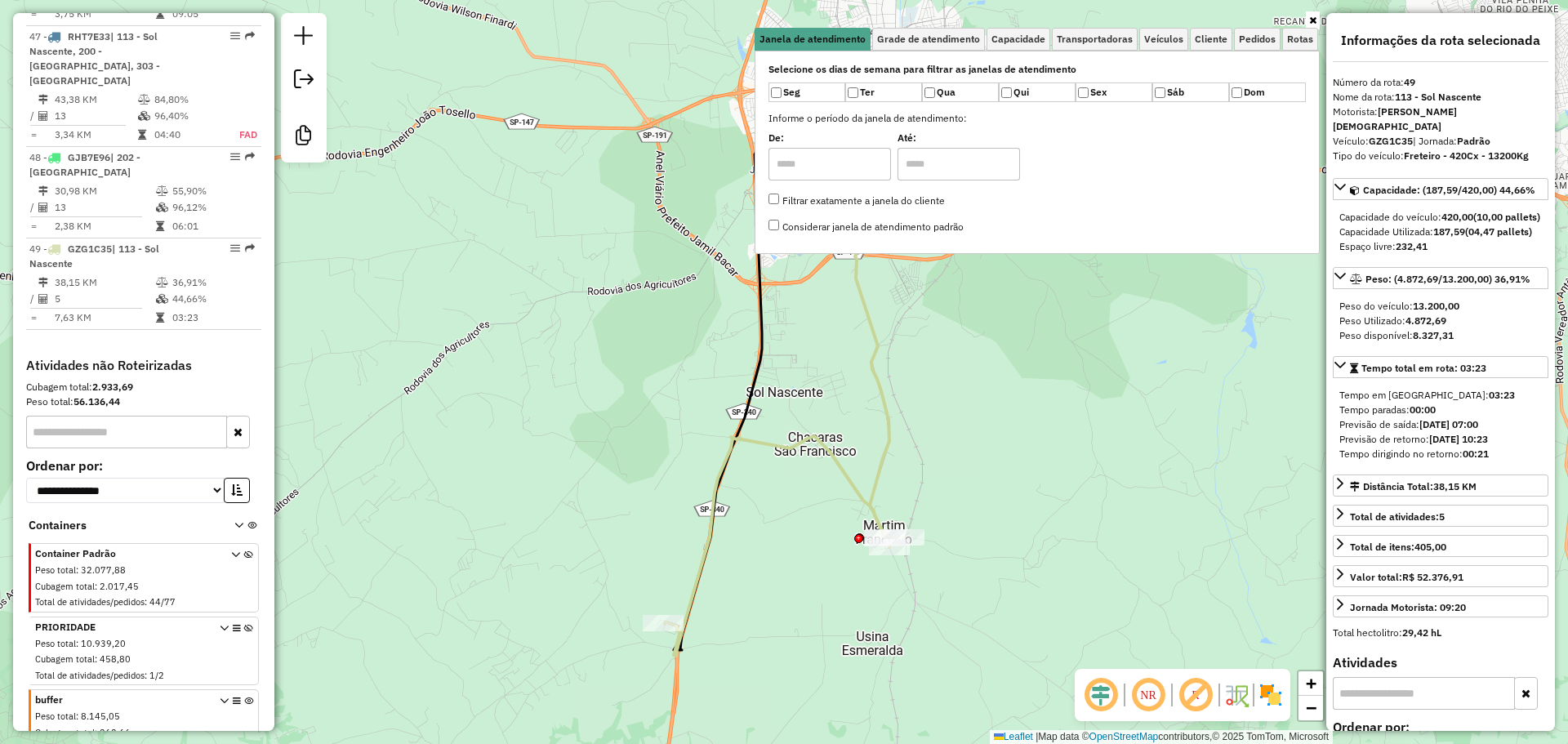
click at [244, 624] on icon at bounding box center [249, 654] width 9 height 61
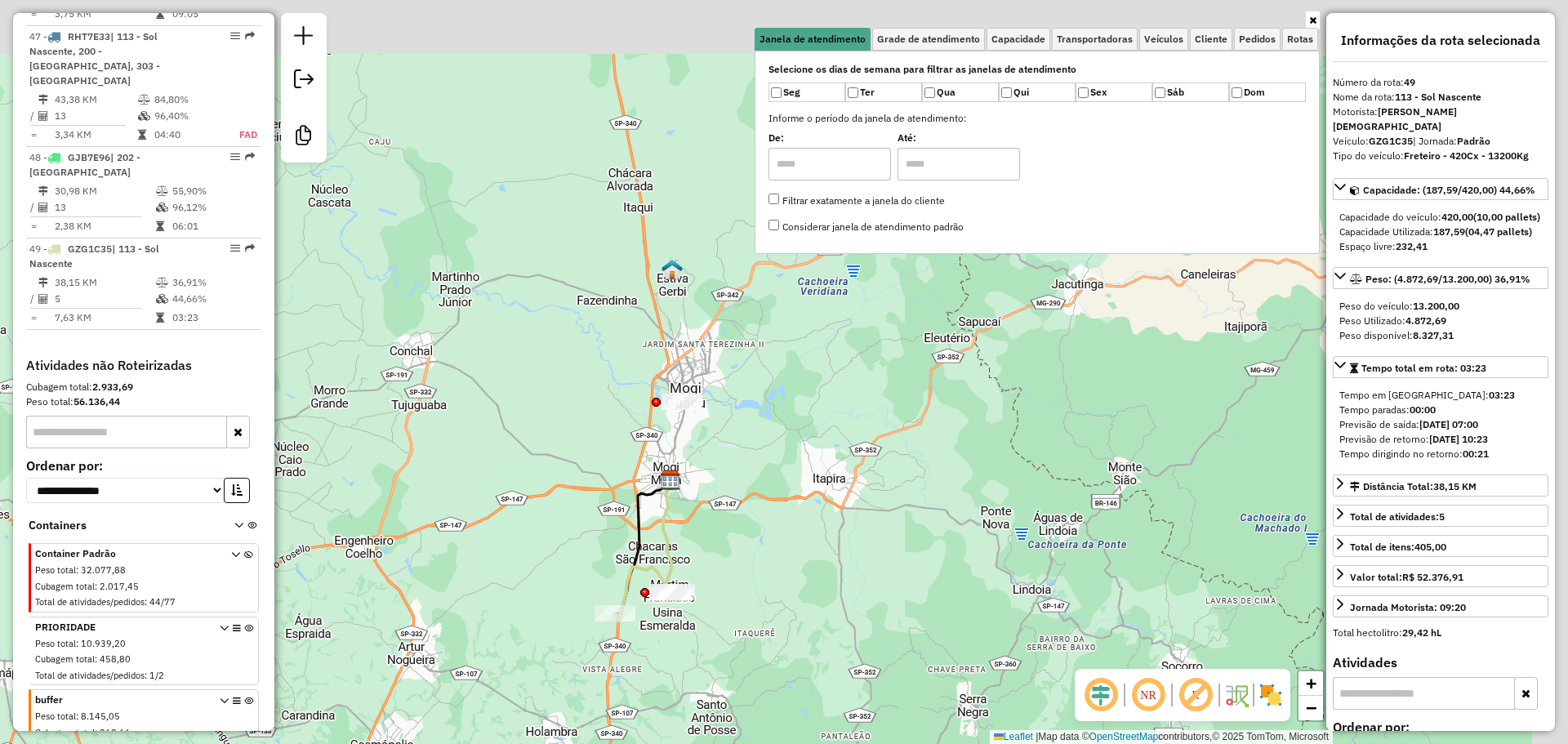
drag, startPoint x: 971, startPoint y: 414, endPoint x: 737, endPoint y: 561, distance: 276.3
click at [738, 561] on div "Janela de atendimento Grade de atendimento Capacidade Transportadoras Veículos …" at bounding box center [784, 372] width 1568 height 744
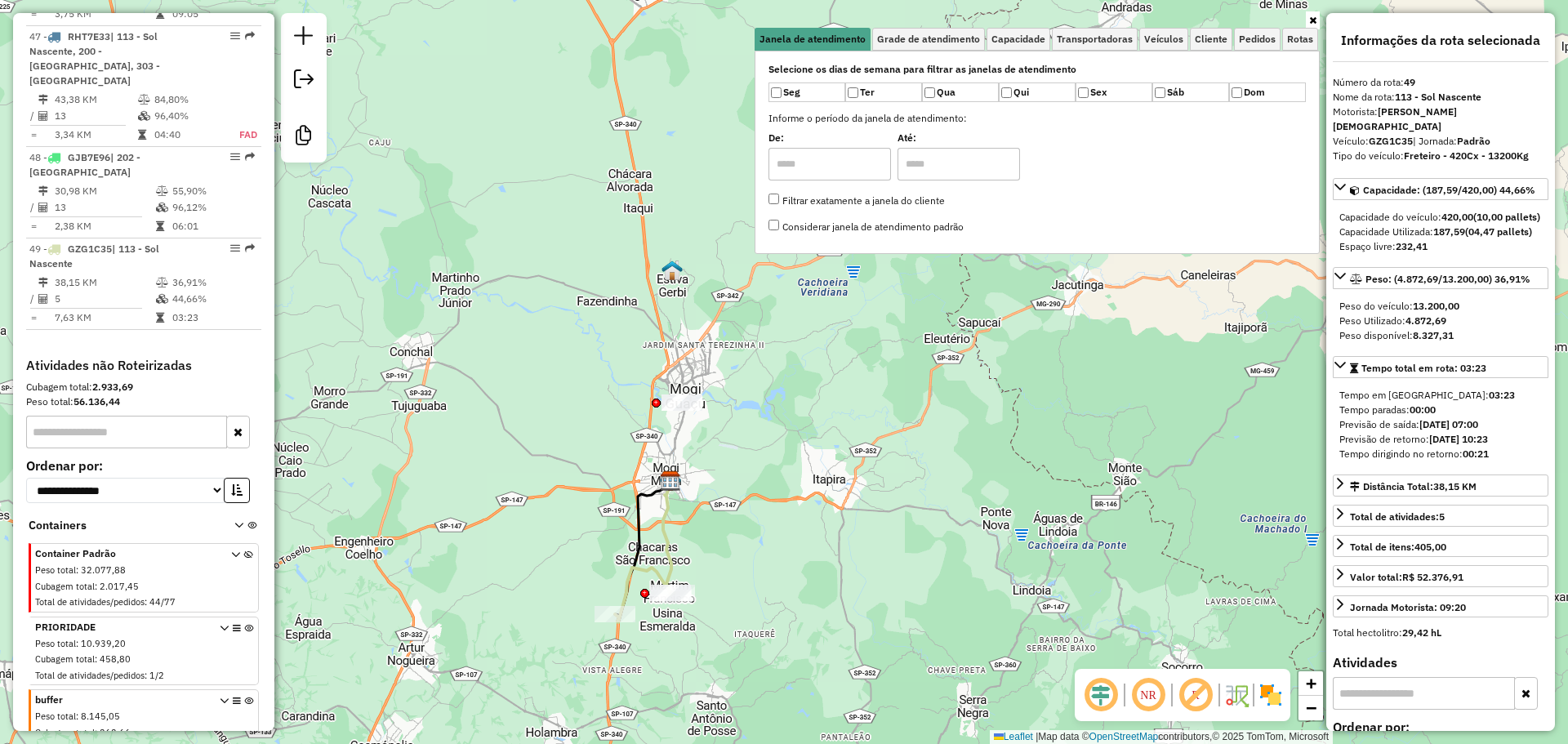
click at [244, 697] on icon at bounding box center [249, 728] width 9 height 61
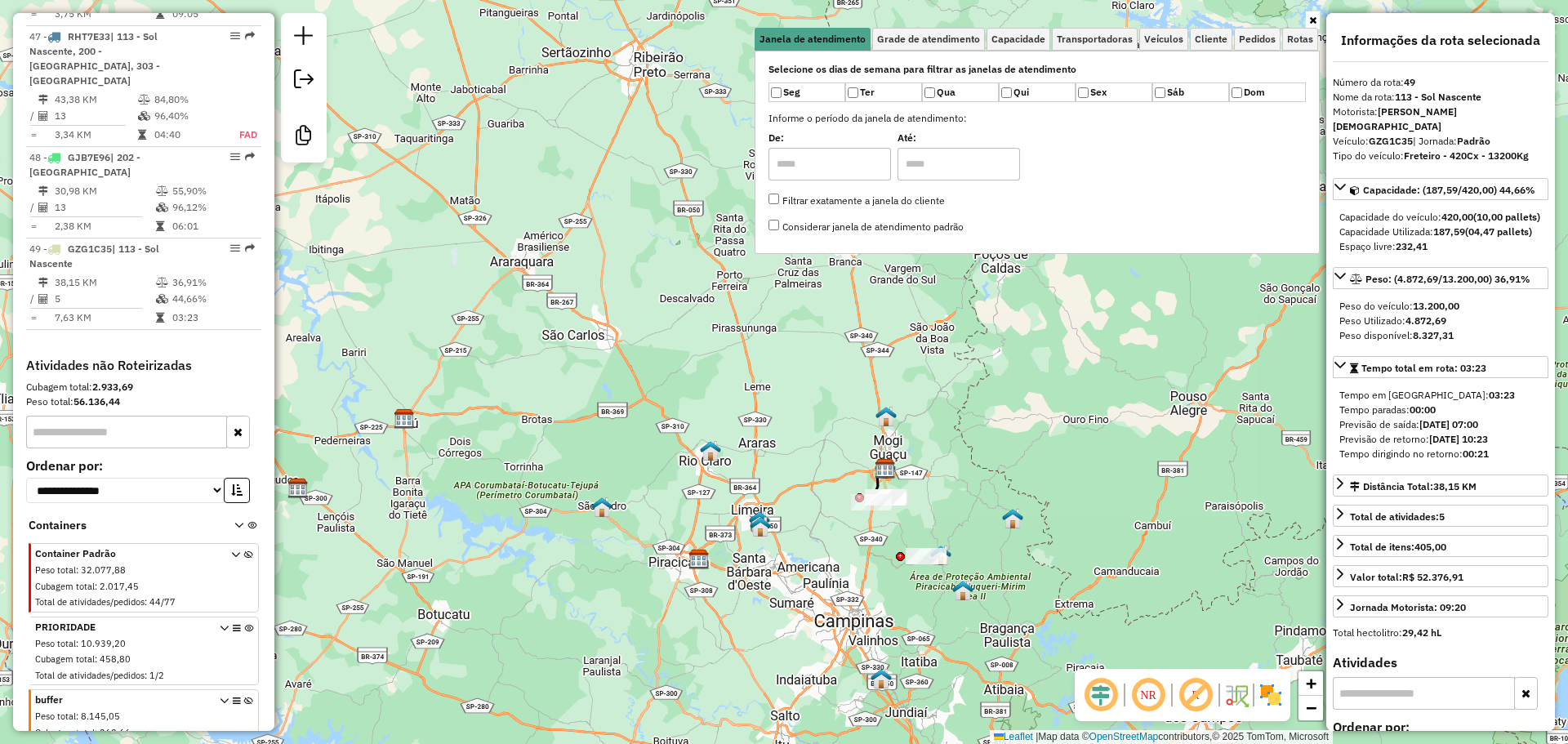
drag, startPoint x: 980, startPoint y: 519, endPoint x: 856, endPoint y: 496, distance: 126.1
click at [860, 492] on div "Janela de atendimento Grade de atendimento Capacidade Transportadoras Veículos …" at bounding box center [784, 372] width 1568 height 744
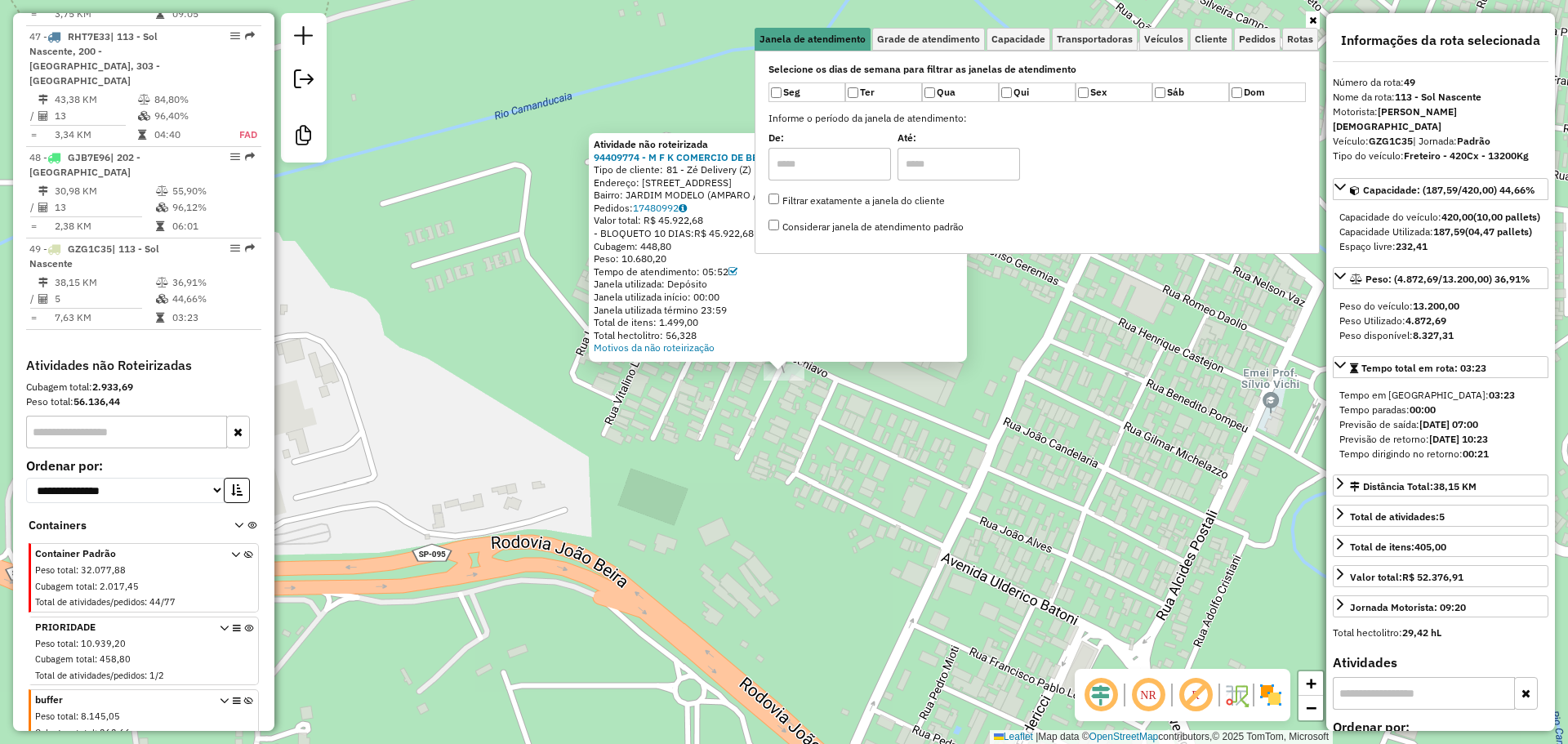
click at [749, 458] on div "Atividade não roteirizada 94409774 - M F K COMERCIO DE BE Tipo de cliente: 81 -…" at bounding box center [784, 372] width 1568 height 744
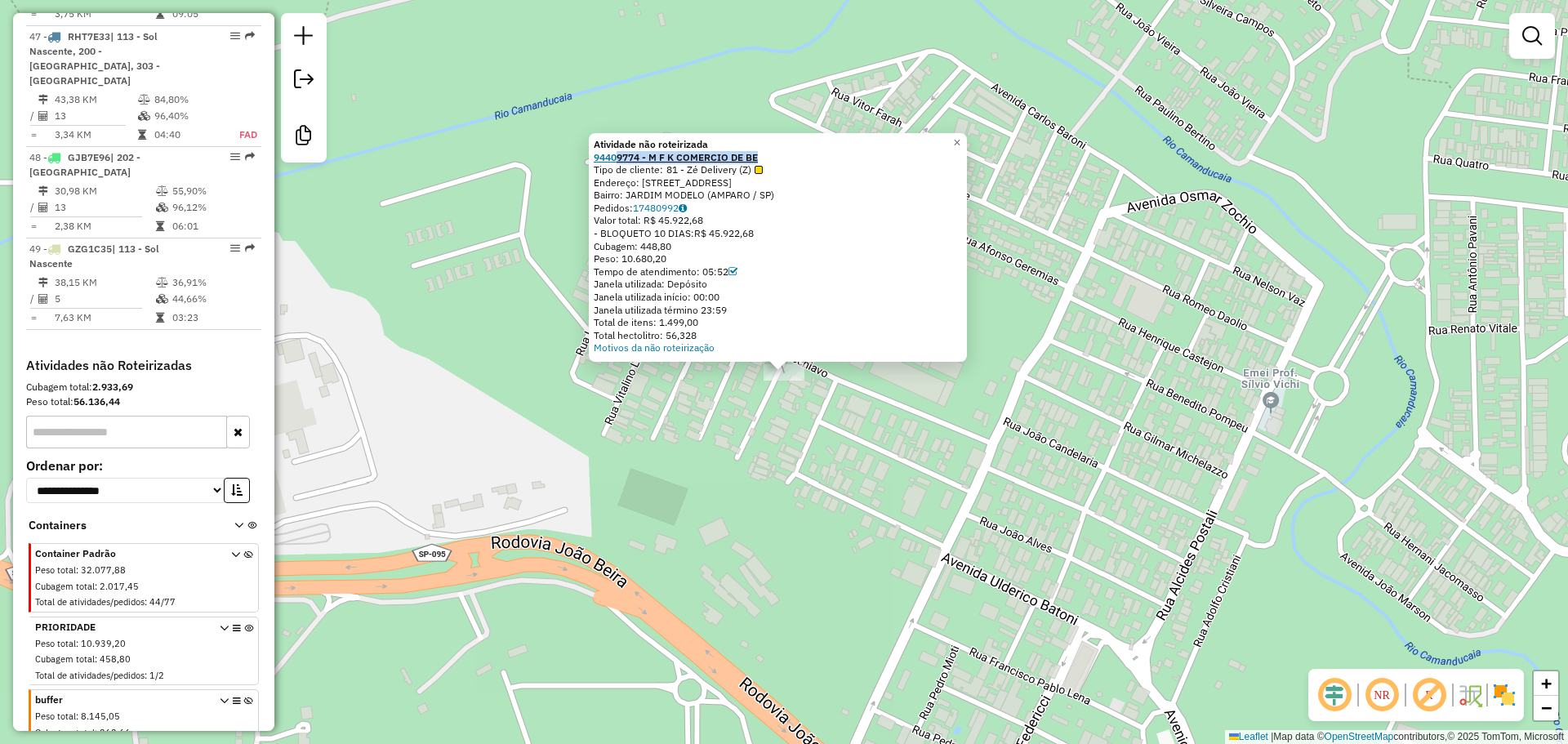
copy strong "9774 - M F K COMERCIO DE BE"
drag, startPoint x: 770, startPoint y: 157, endPoint x: 623, endPoint y: 156, distance: 147.0
click at [623, 156] on div "94409774 - M F K COMERCIO DE BE" at bounding box center [778, 157] width 368 height 13
click at [516, 262] on div "Atividade não roteirizada 94409774 - M F K COMERCIO DE BE Tipo de cliente: 81 -…" at bounding box center [784, 372] width 1568 height 744
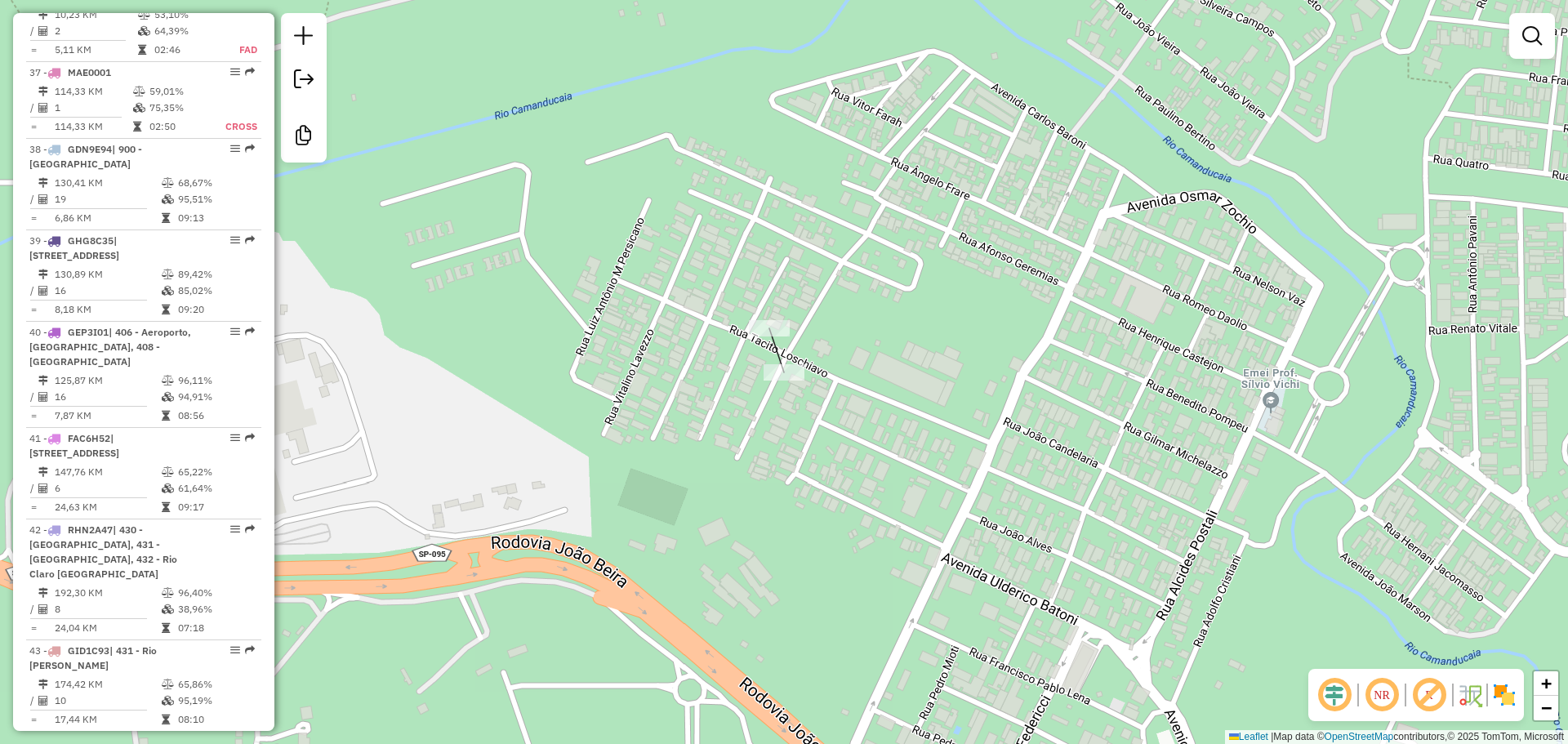
scroll to position [3809, 0]
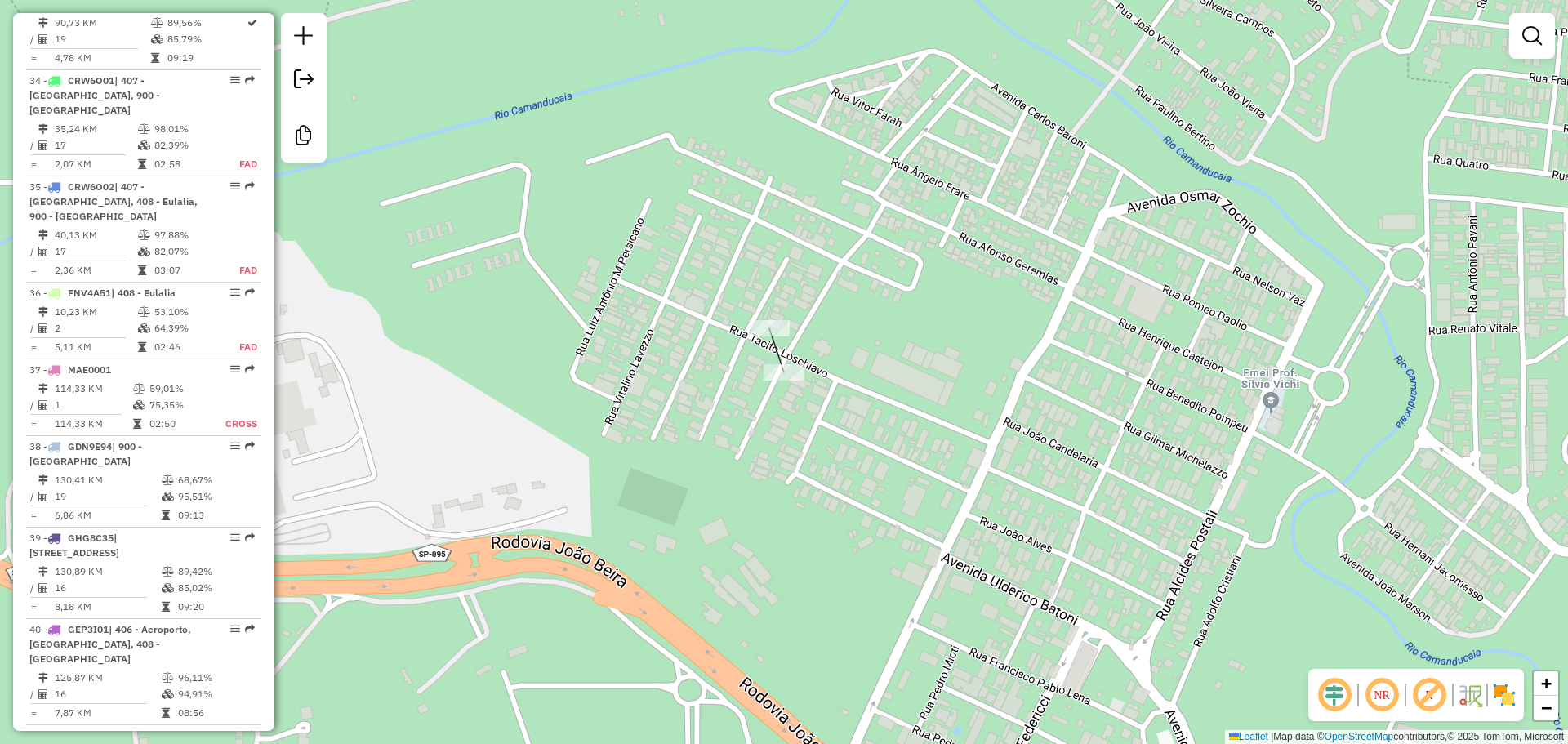
click at [275, 81] on div "Janela de atendimento Grade de atendimento Capacidade Transportadoras Veículos …" at bounding box center [784, 372] width 1568 height 744
click at [268, 61] on div "Informações da Sessão 1277415 - 17/09/2025 Criação: 16/09/2025 20:47 Desbloquea…" at bounding box center [143, 372] width 262 height 718
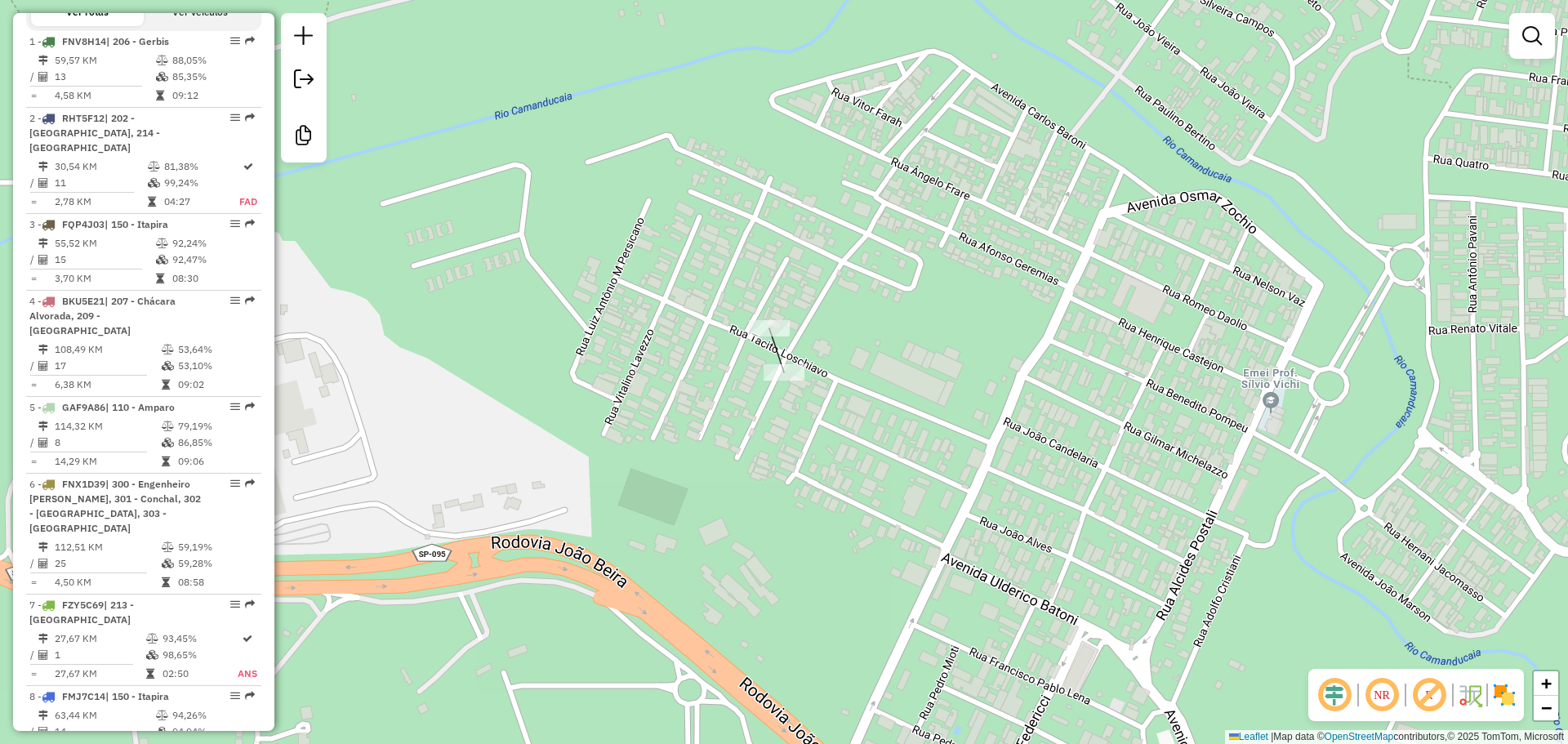
scroll to position [38, 0]
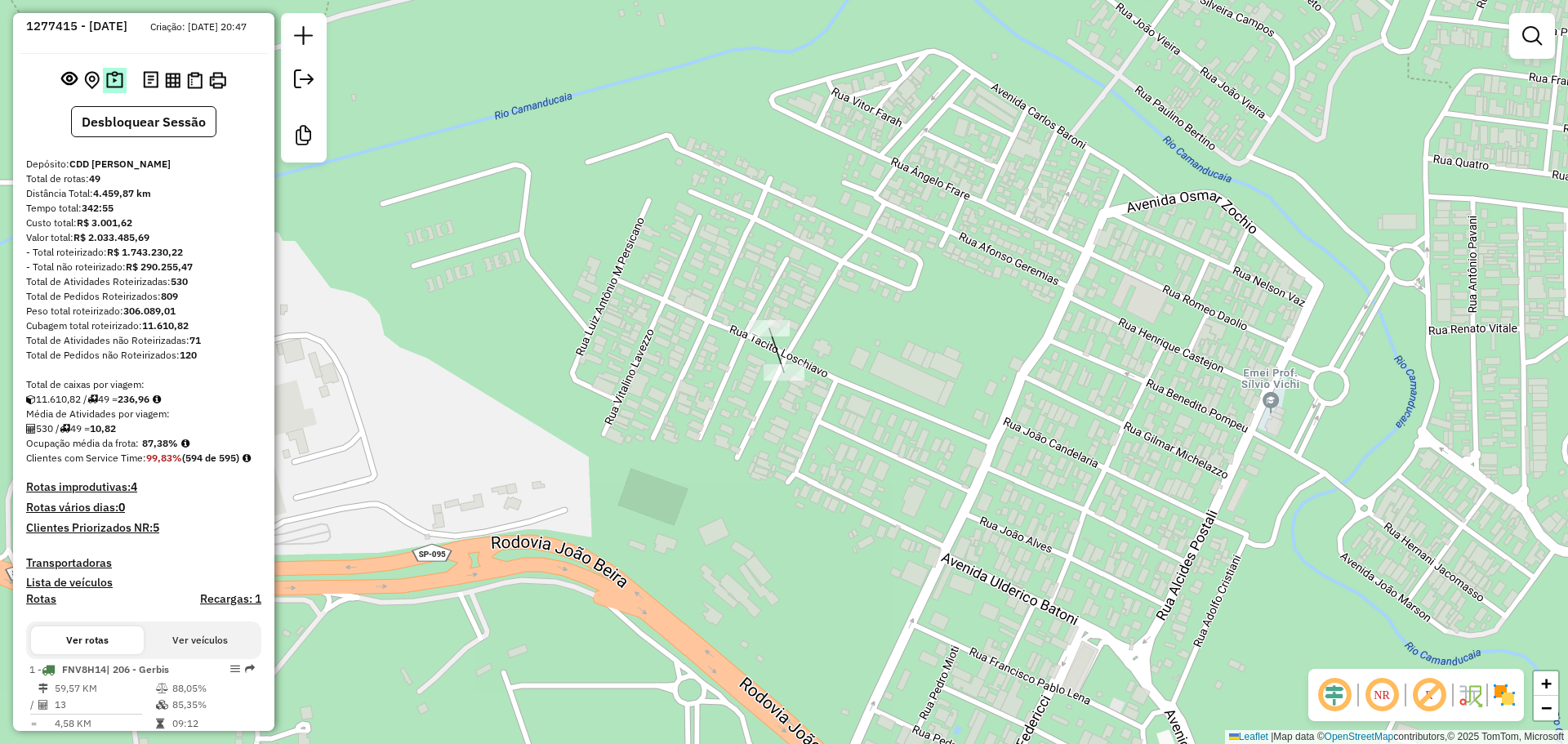
click at [114, 90] on img at bounding box center [115, 80] width 17 height 19
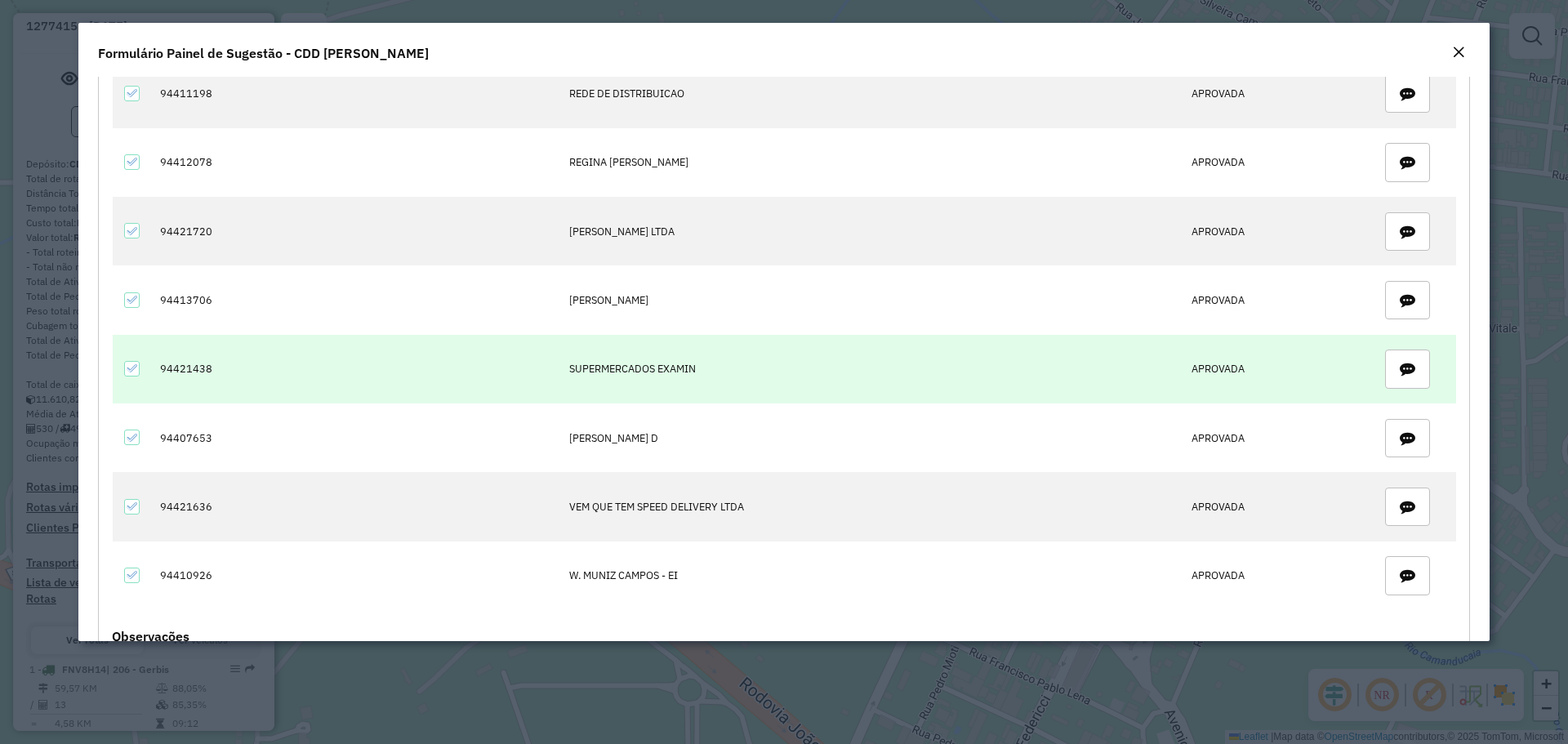
scroll to position [2693, 0]
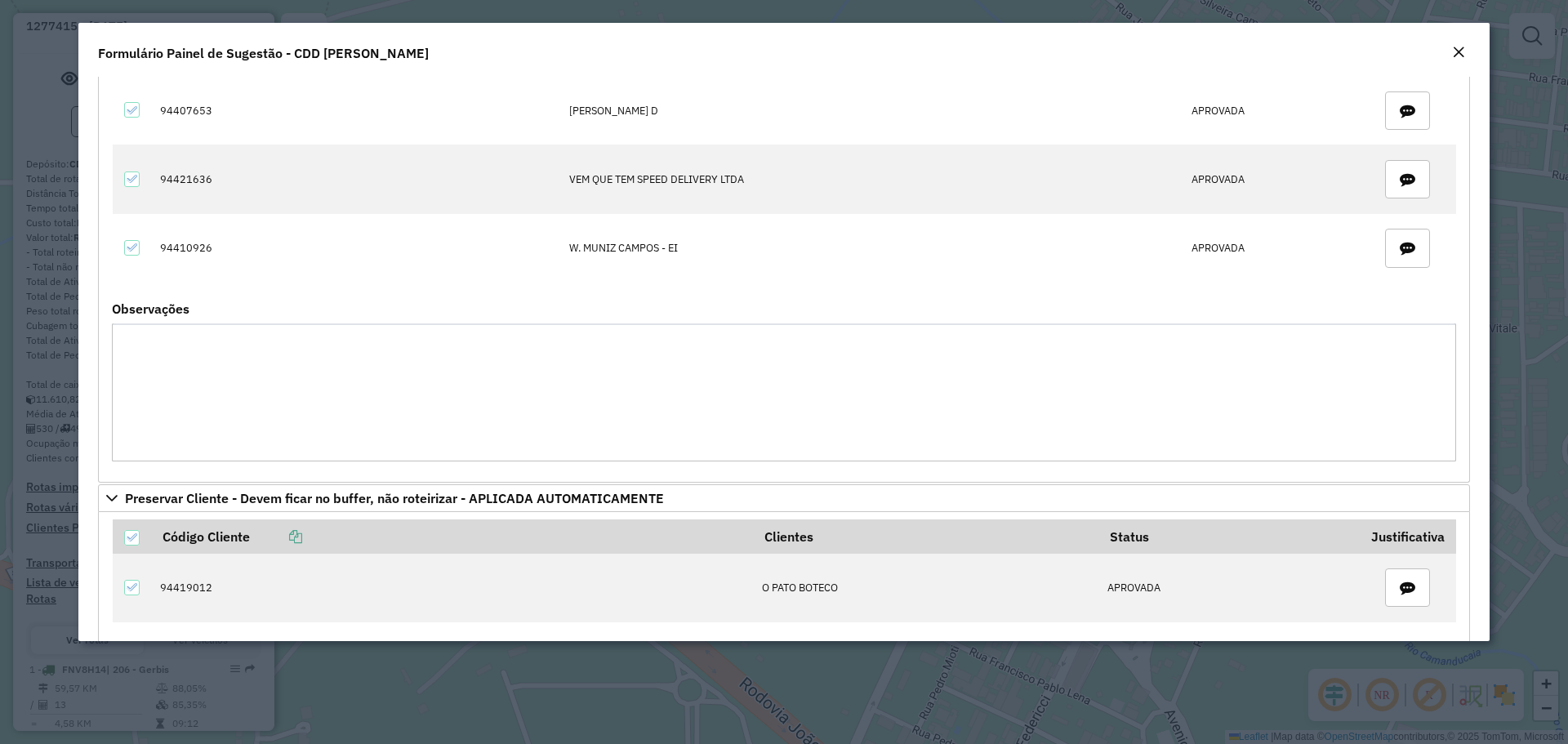
click at [1463, 49] on em "Close" at bounding box center [1458, 52] width 13 height 13
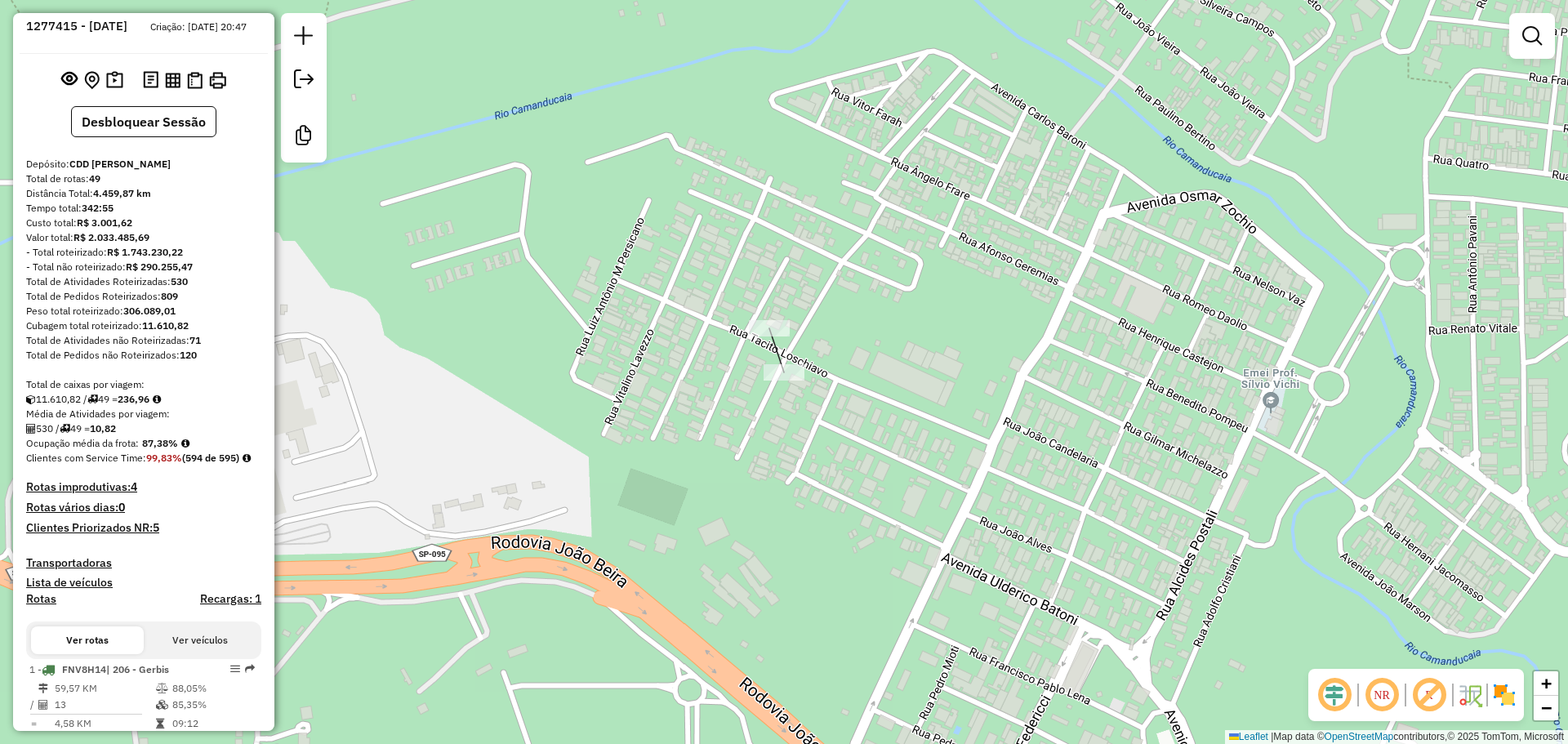
click at [612, 306] on div "Janela de atendimento Grade de atendimento Capacidade Transportadoras Veículos …" at bounding box center [784, 372] width 1568 height 744
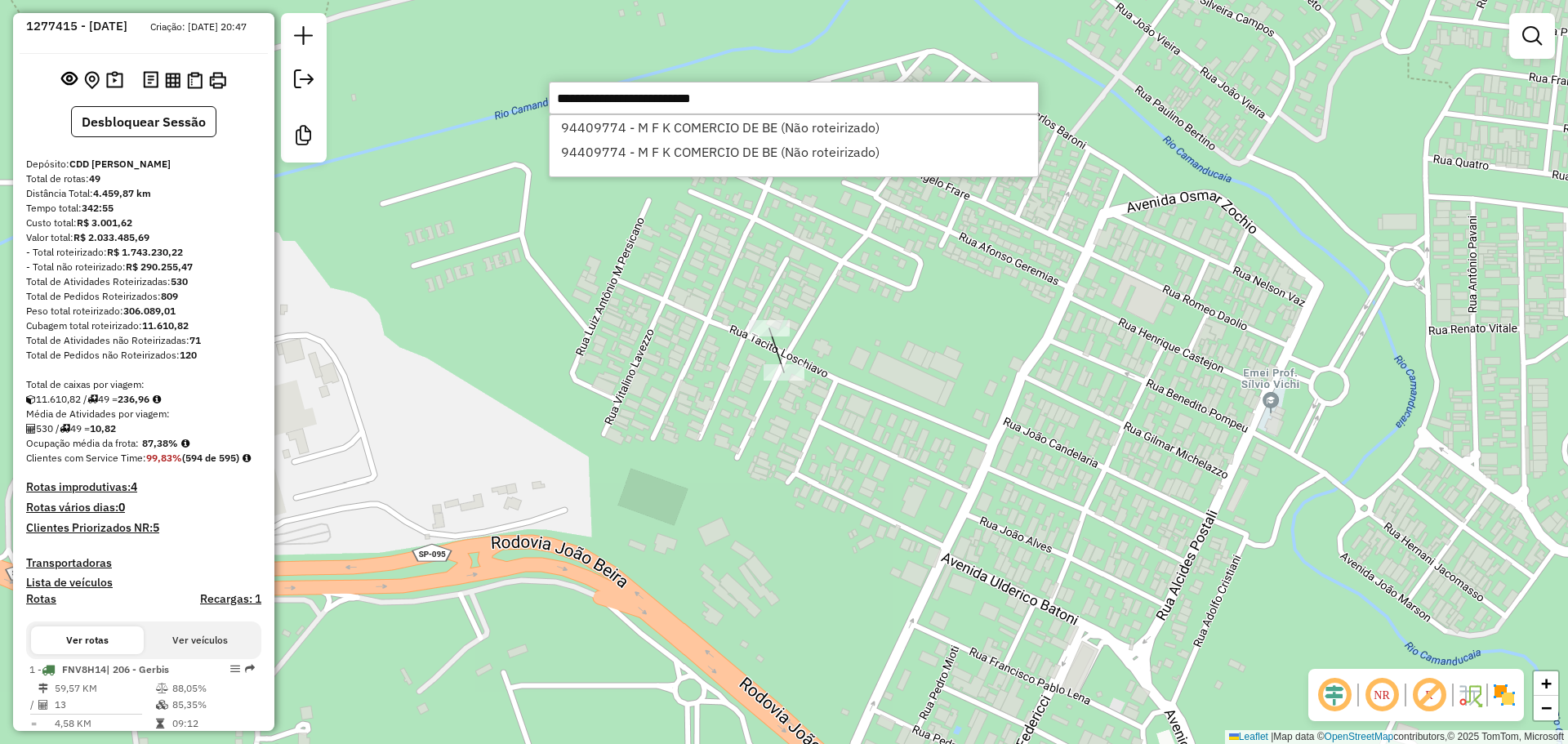
click at [593, 98] on input "**********" at bounding box center [793, 99] width 490 height 33
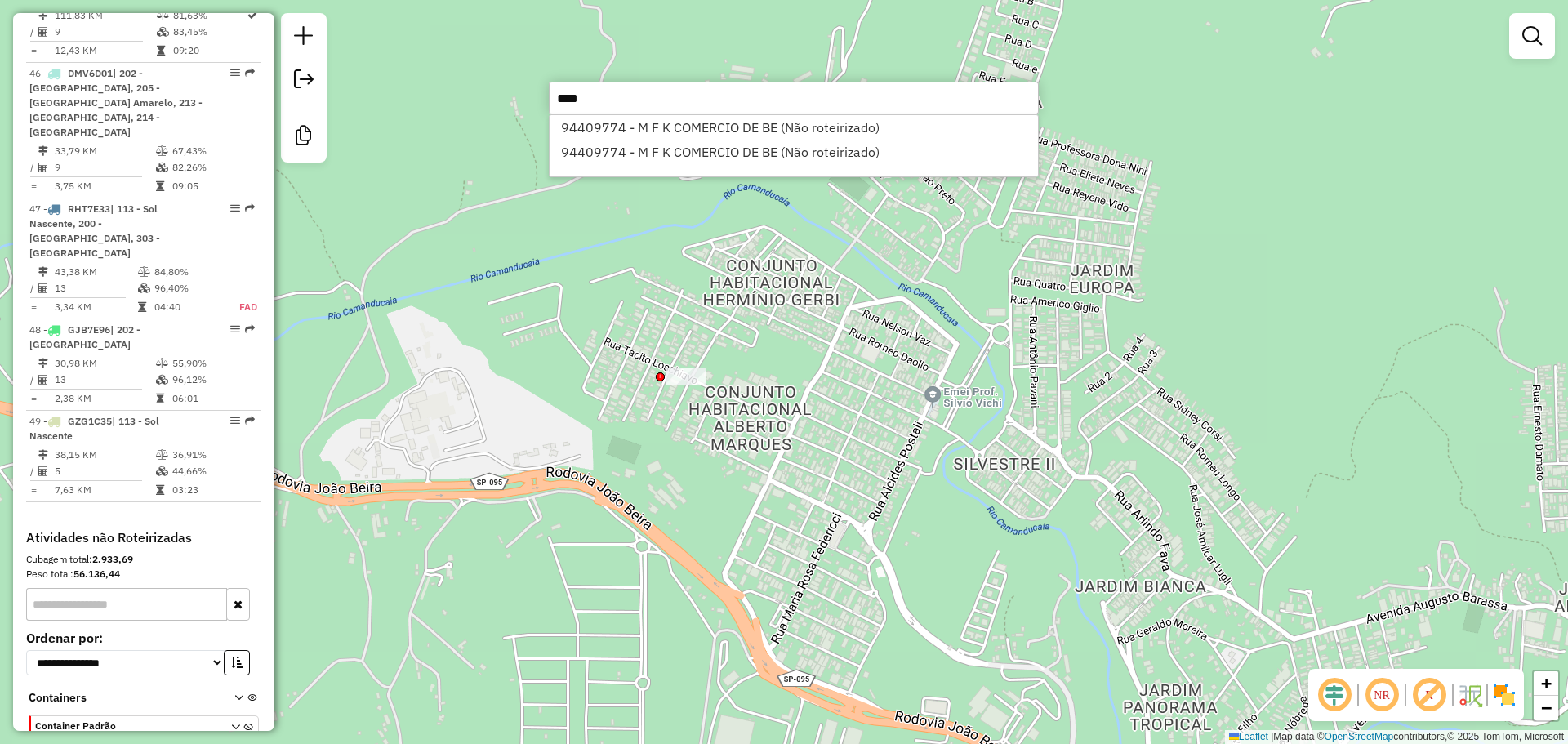
scroll to position [5104, 0]
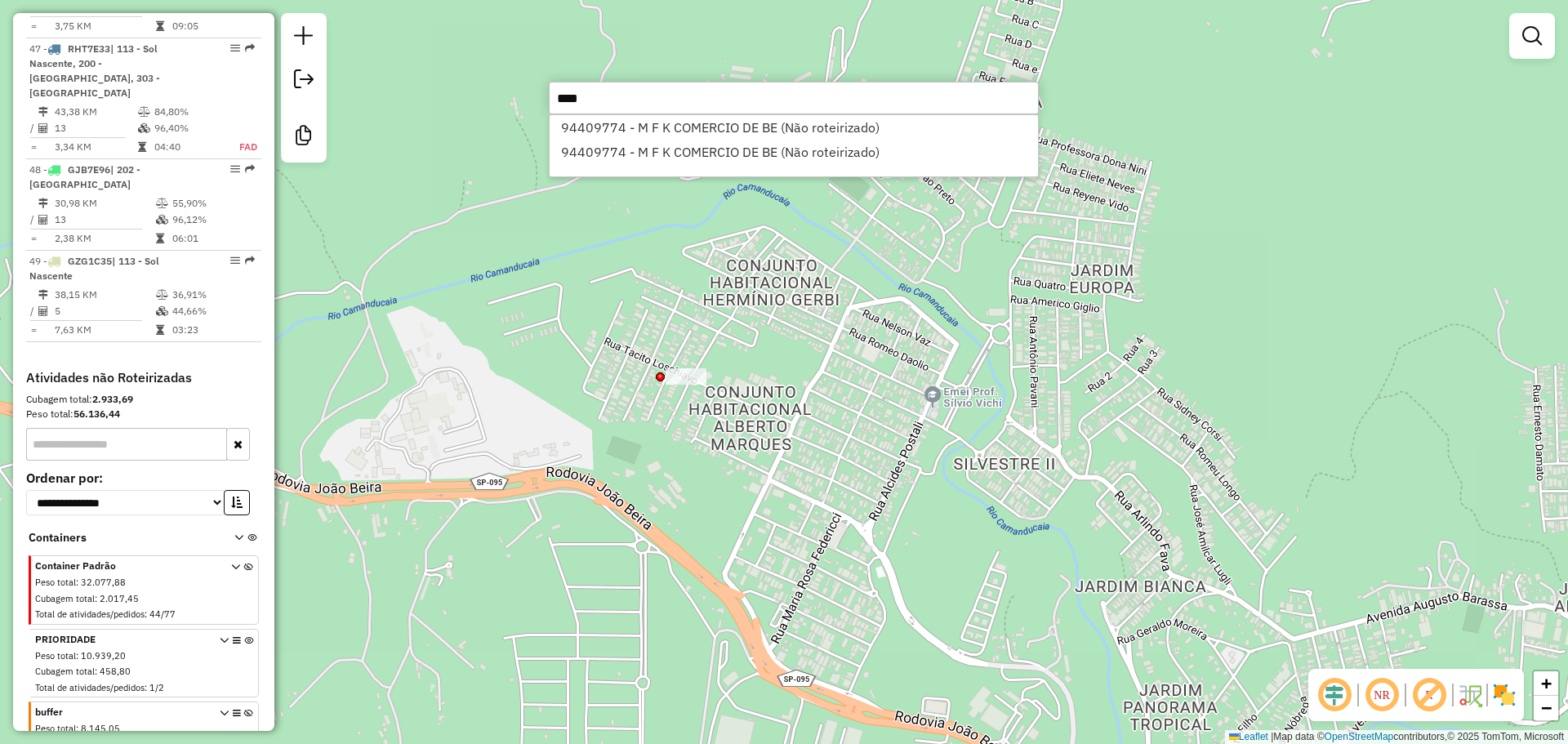
type input "****"
click at [192, 650] on div "Peso total : 10.939,20" at bounding box center [124, 657] width 176 height 14
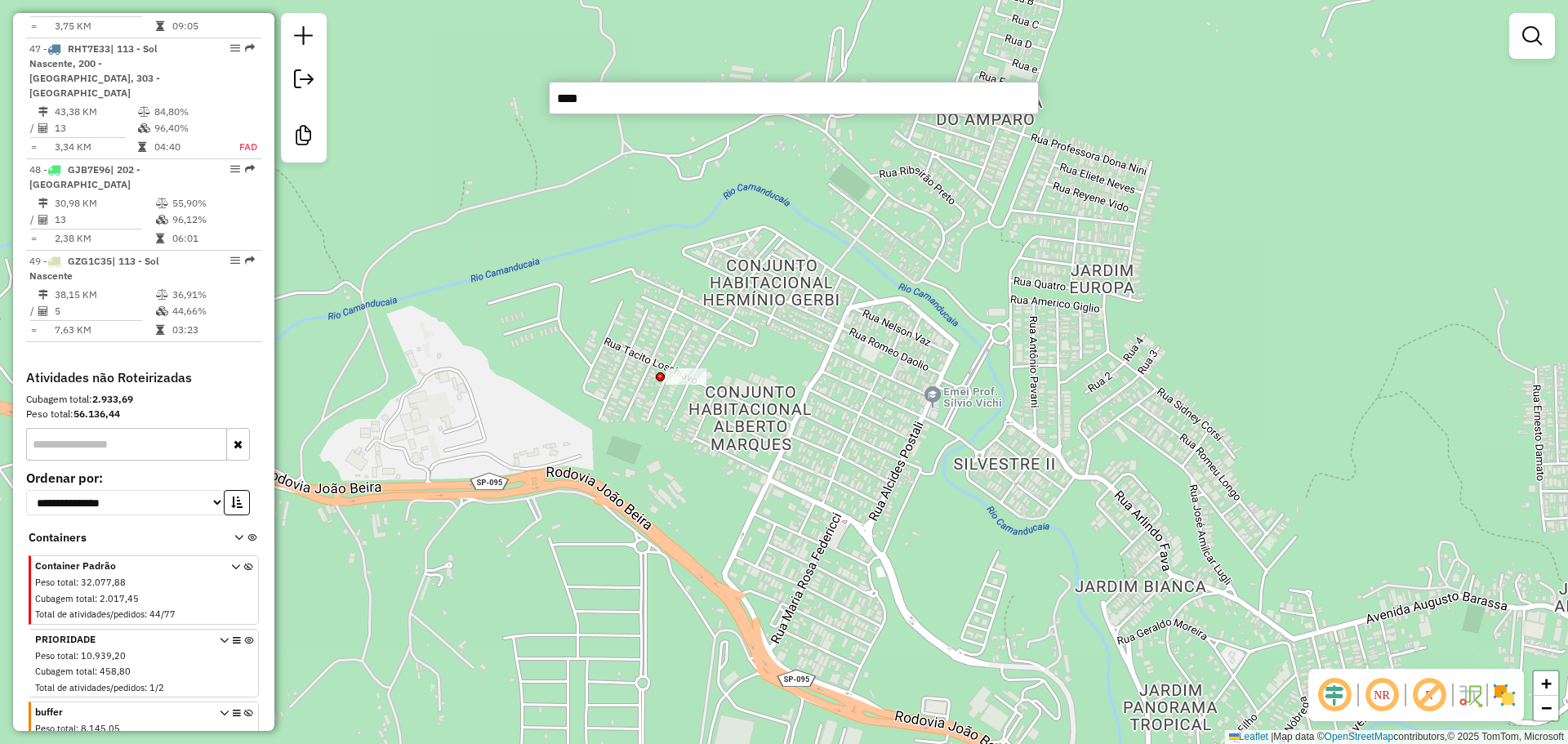
click at [245, 637] on icon at bounding box center [249, 667] width 9 height 61
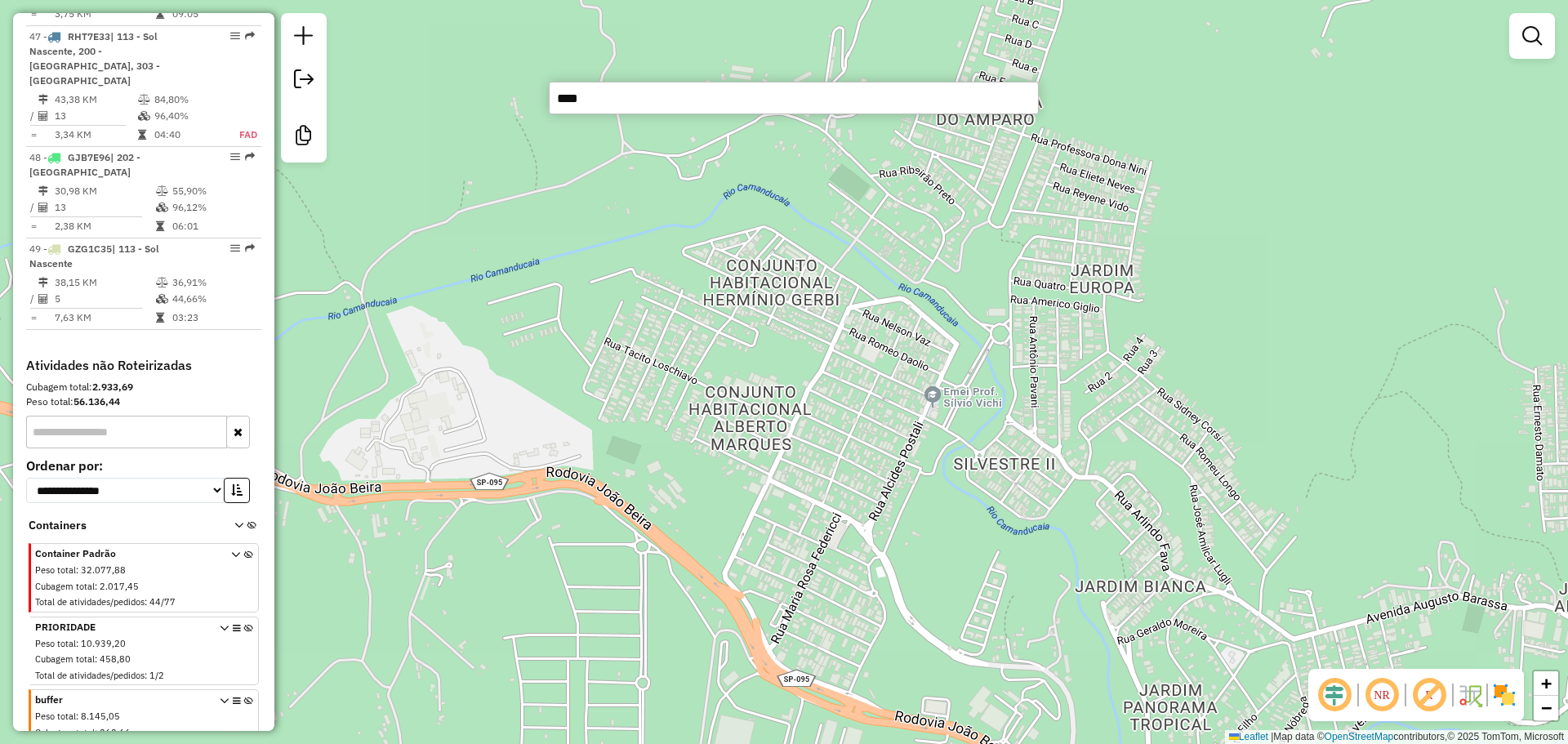
click at [244, 624] on icon at bounding box center [249, 654] width 9 height 61
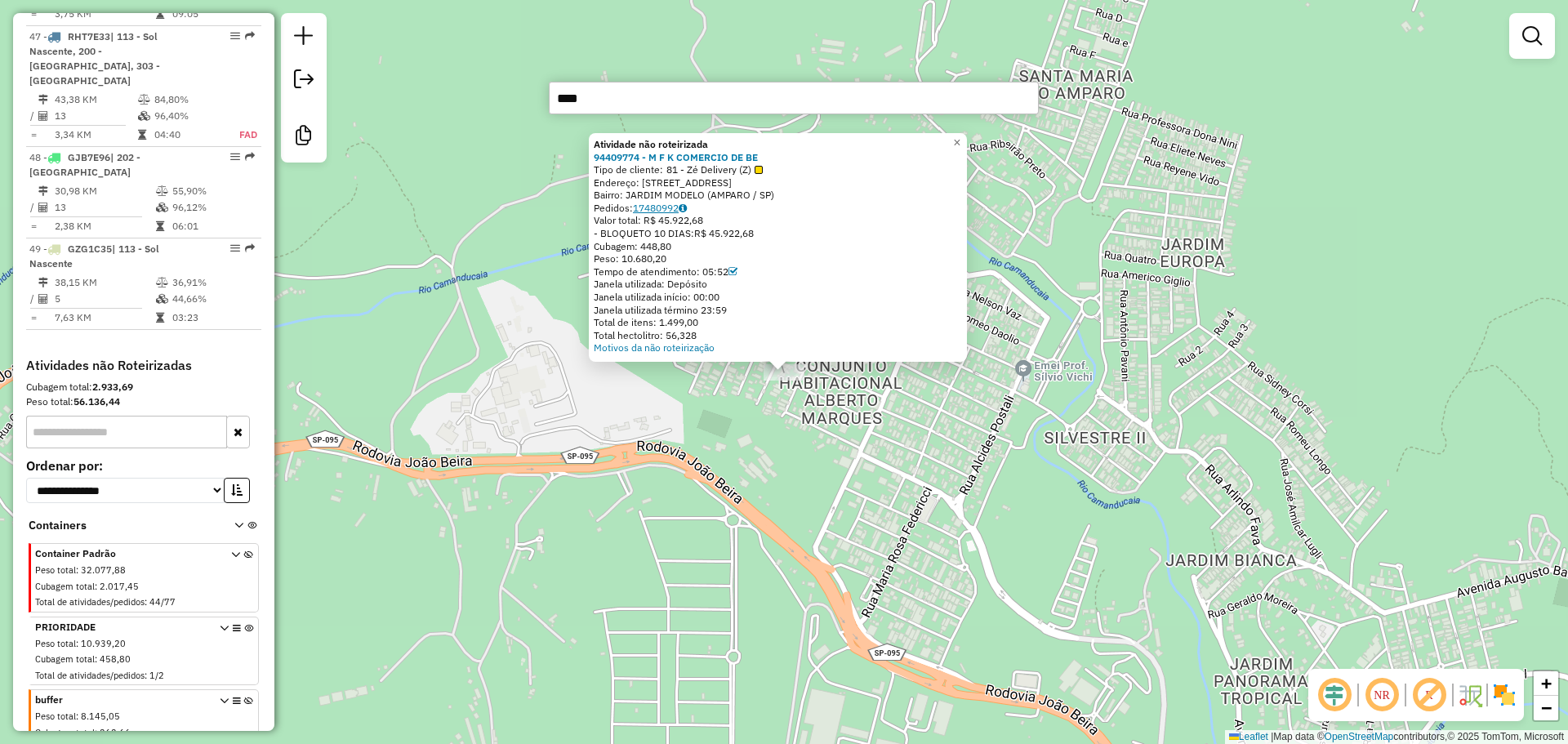
click at [682, 209] on link "17480992" at bounding box center [660, 208] width 54 height 12
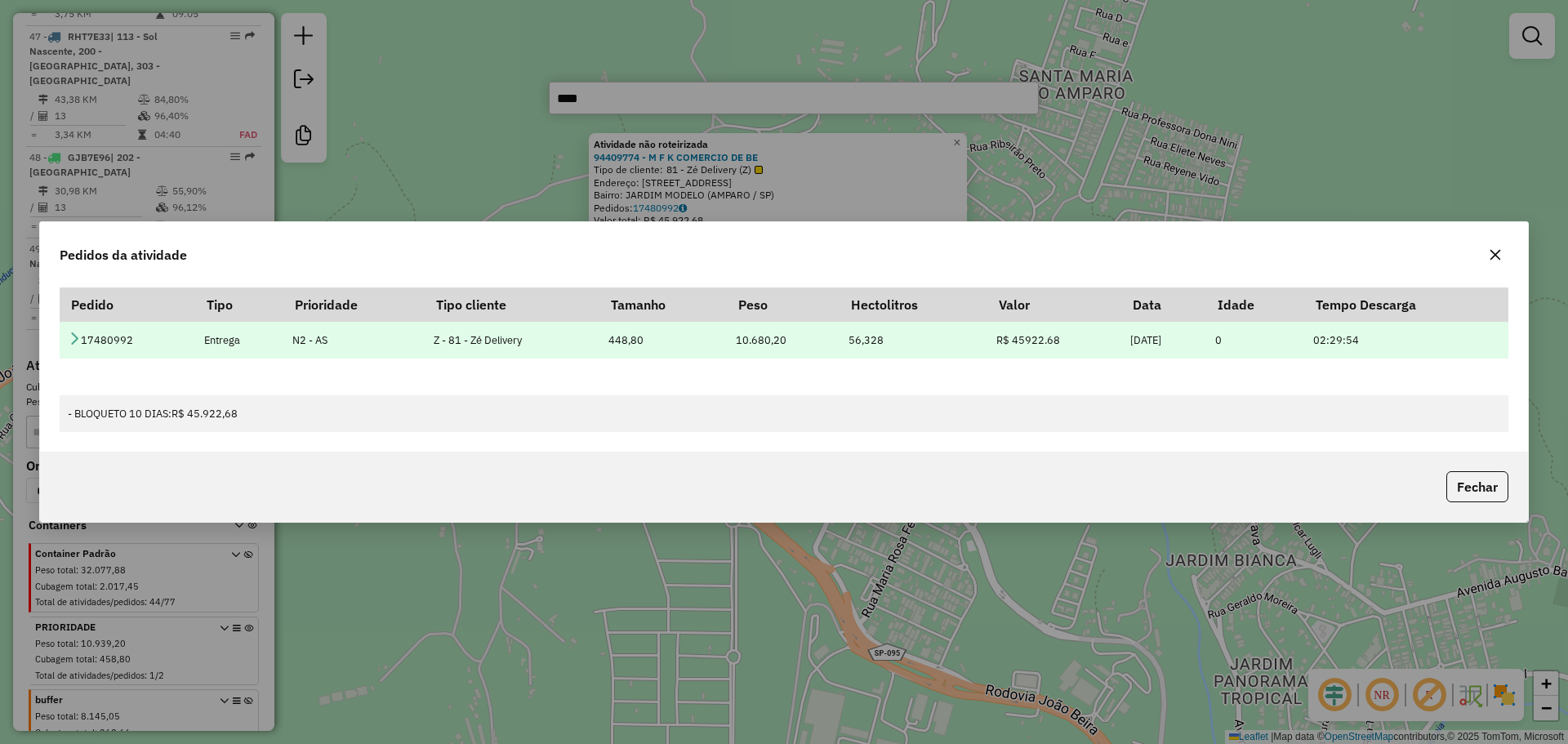
click at [75, 338] on icon at bounding box center [73, 338] width 13 height 13
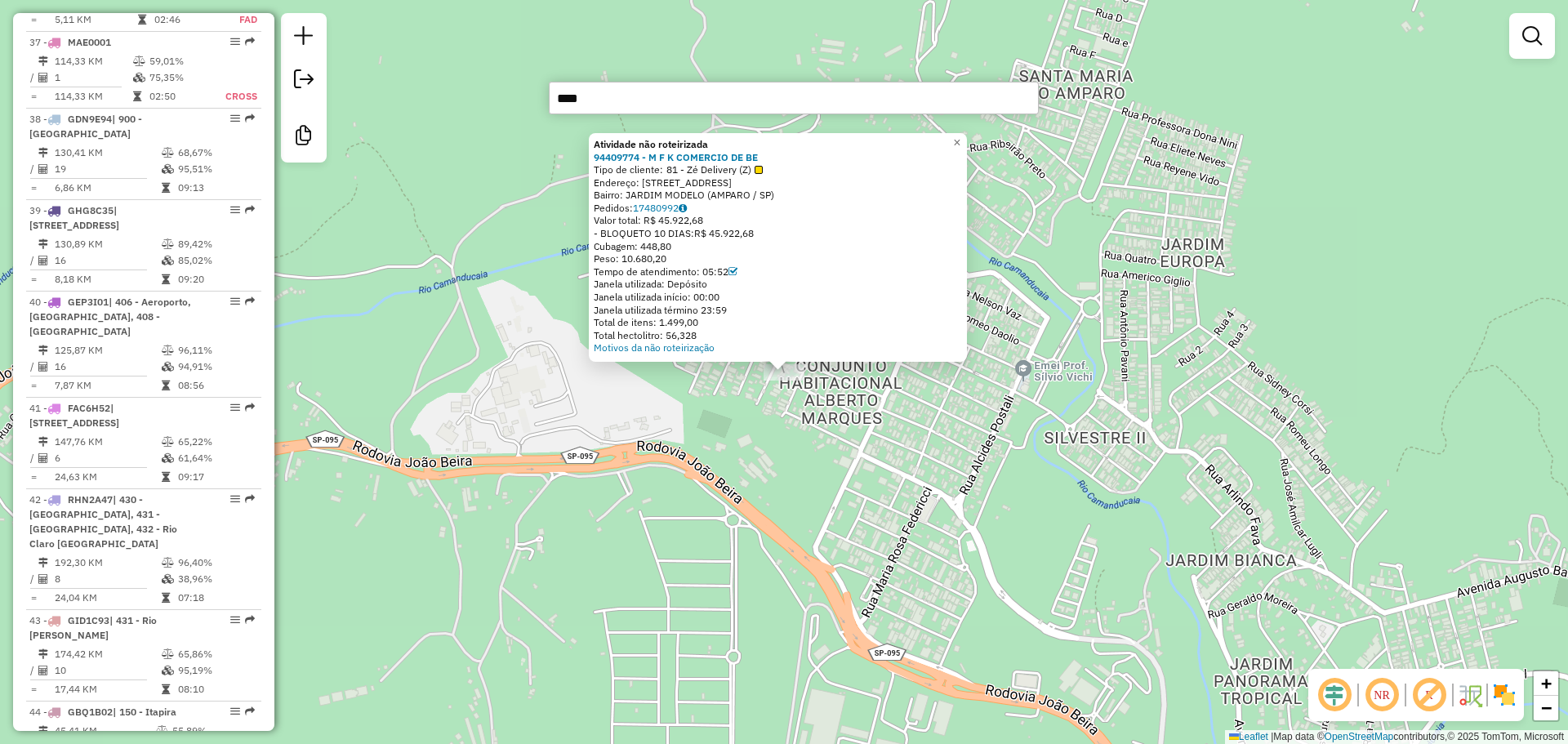
scroll to position [4136, 0]
copy strong "9774 - M F K COMERCIO DE BE"
drag, startPoint x: 771, startPoint y: 156, endPoint x: 624, endPoint y: 158, distance: 147.0
click at [624, 158] on div "94409774 - M F K COMERCIO DE BE" at bounding box center [778, 157] width 368 height 13
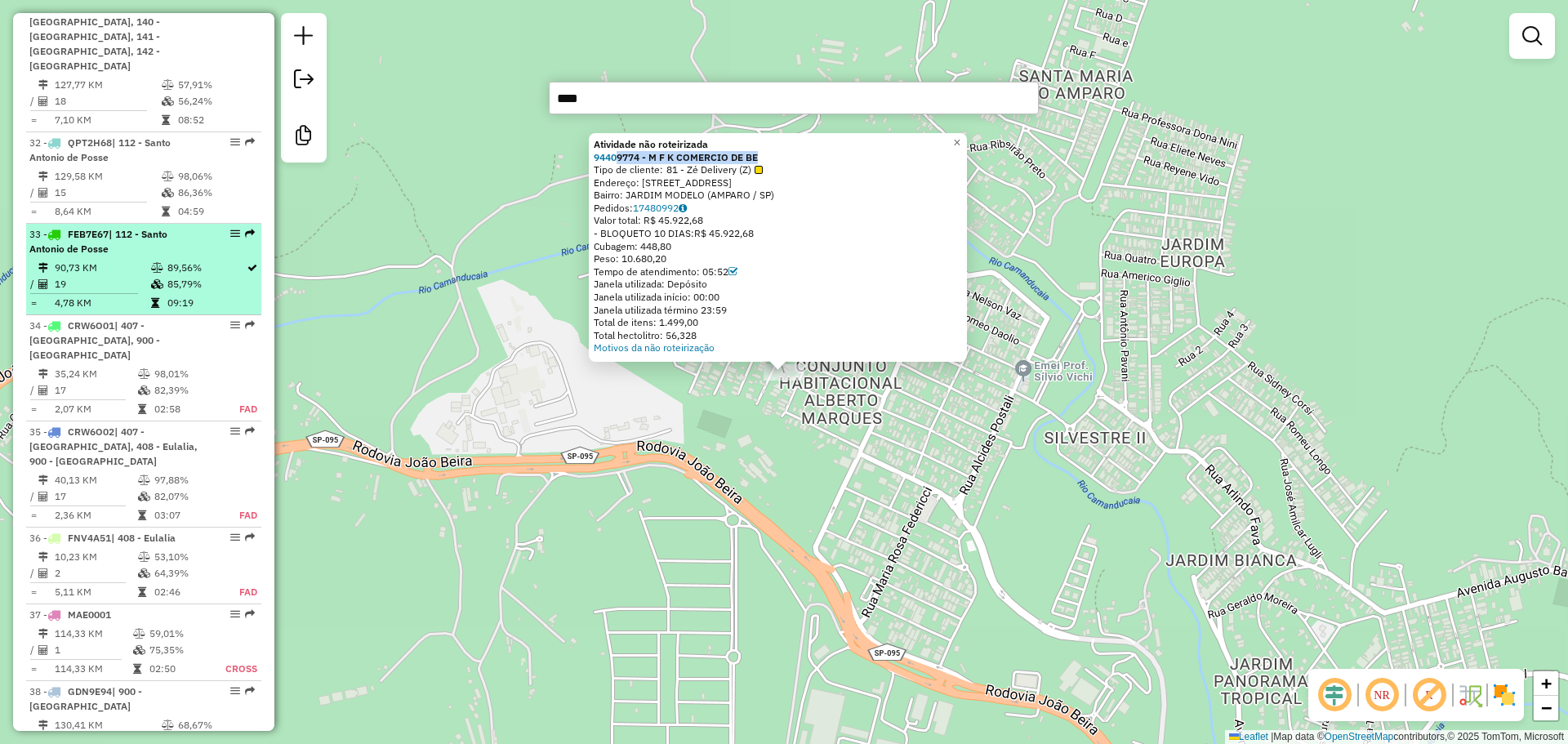
scroll to position [3400, 0]
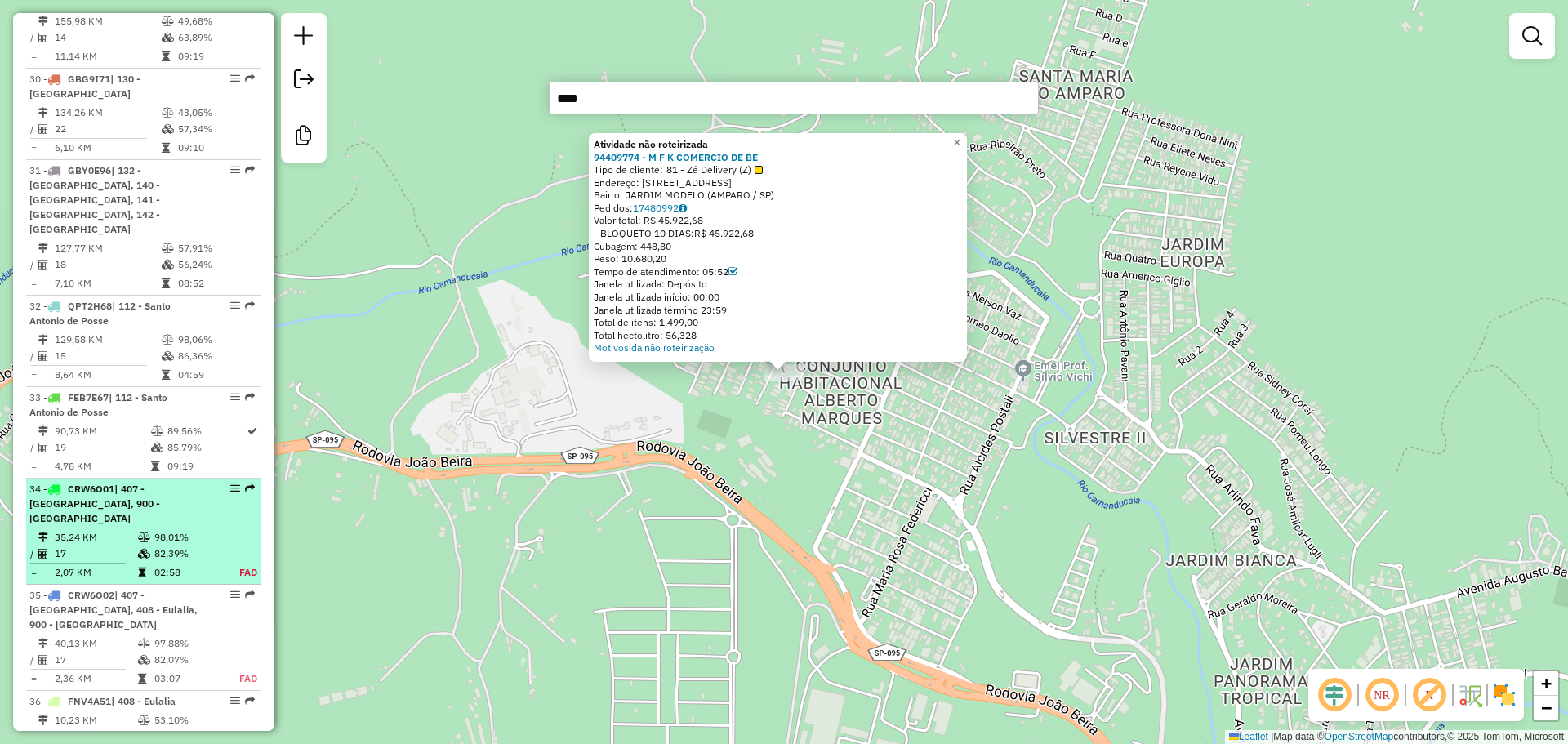
click at [113, 483] on span "CRW6O01" at bounding box center [91, 489] width 47 height 12
select select "**********"
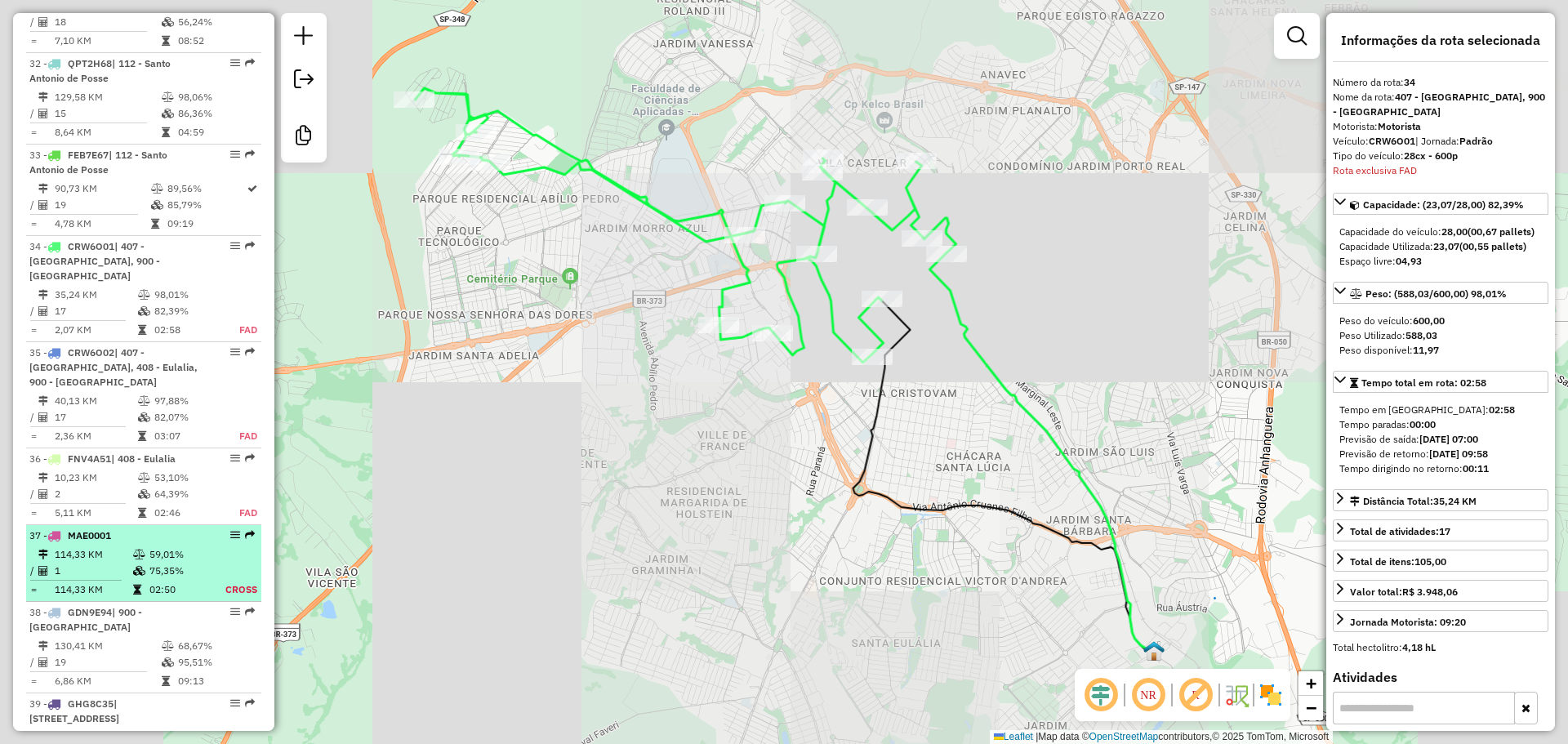
scroll to position [3749, 0]
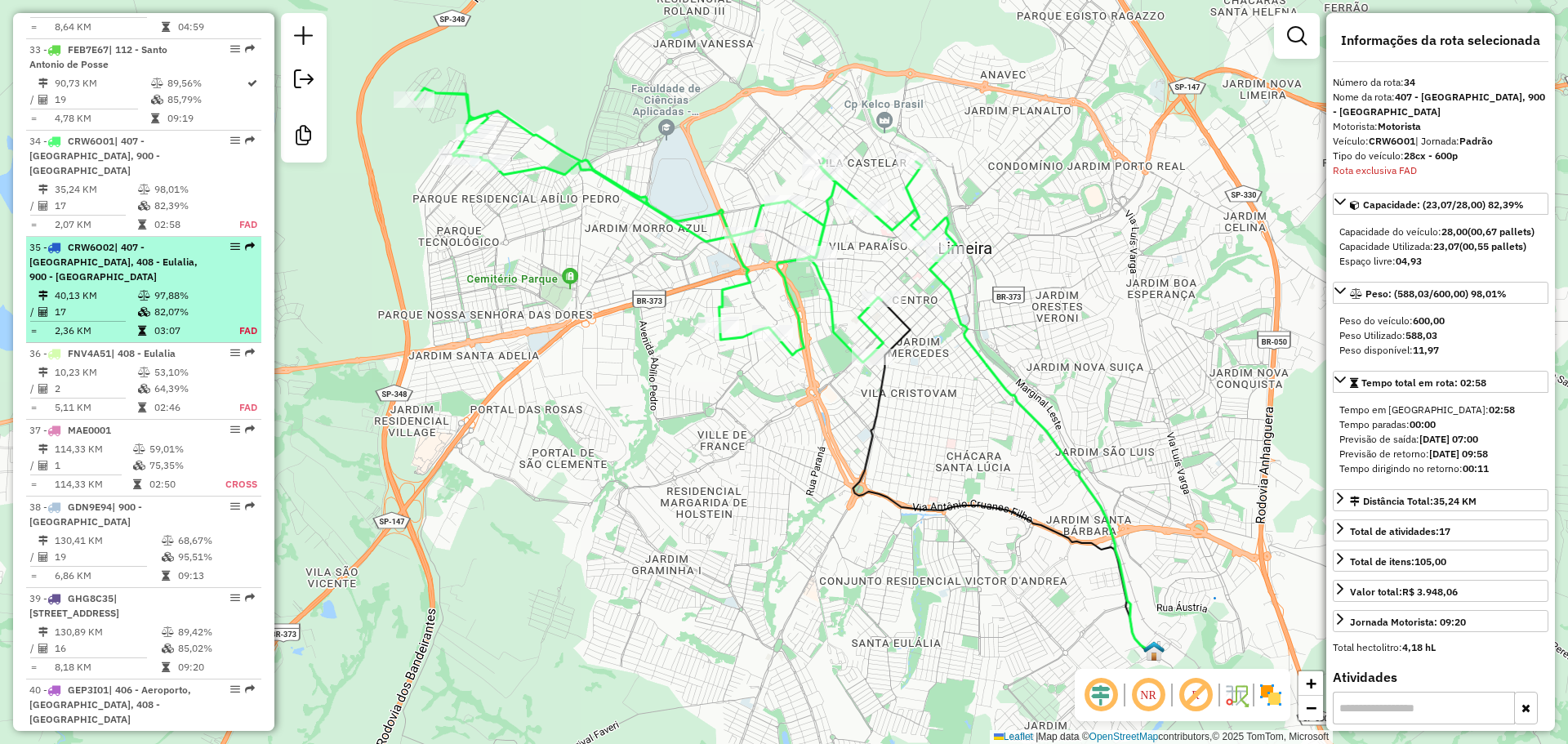
click at [144, 322] on td at bounding box center [145, 330] width 16 height 16
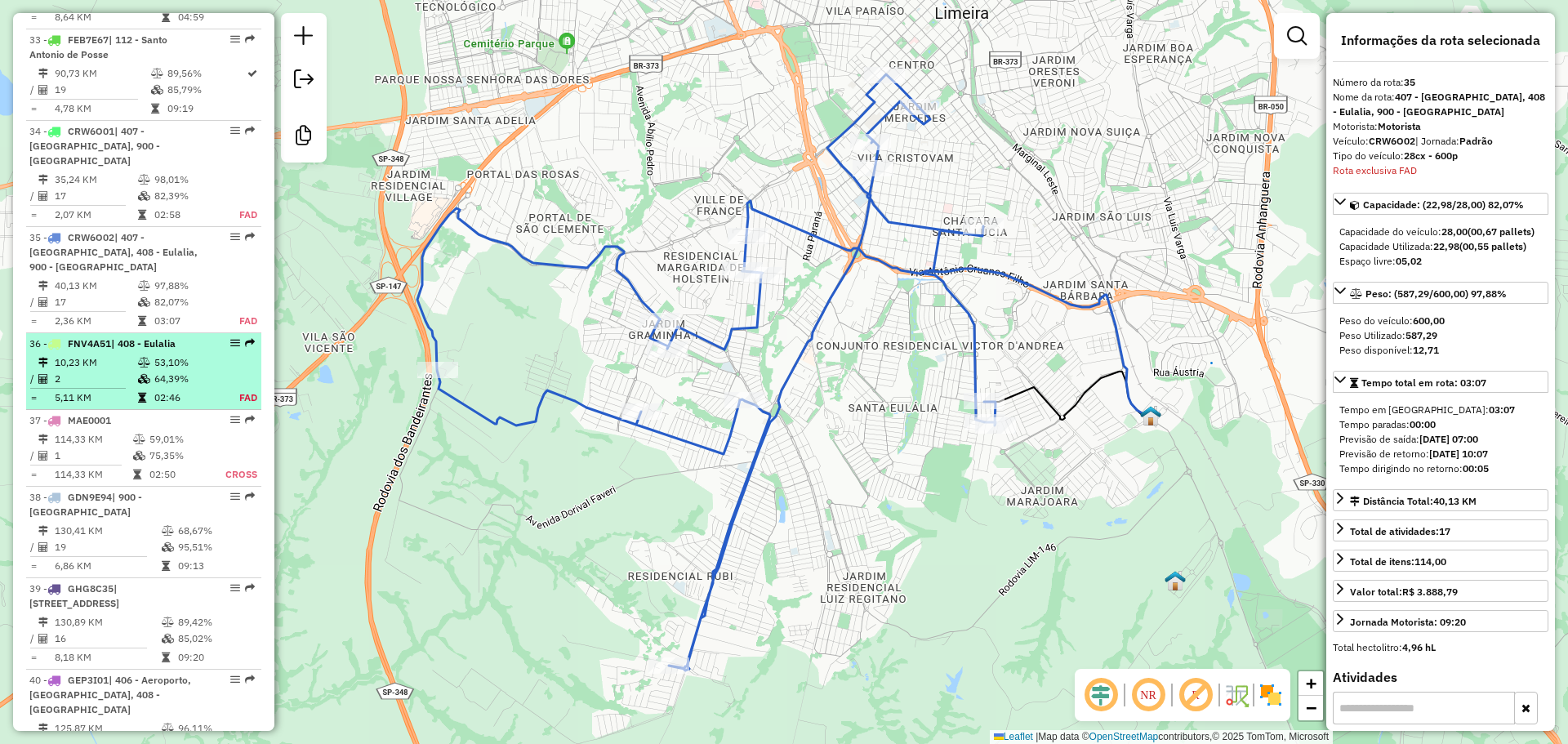
scroll to position [3677, 0]
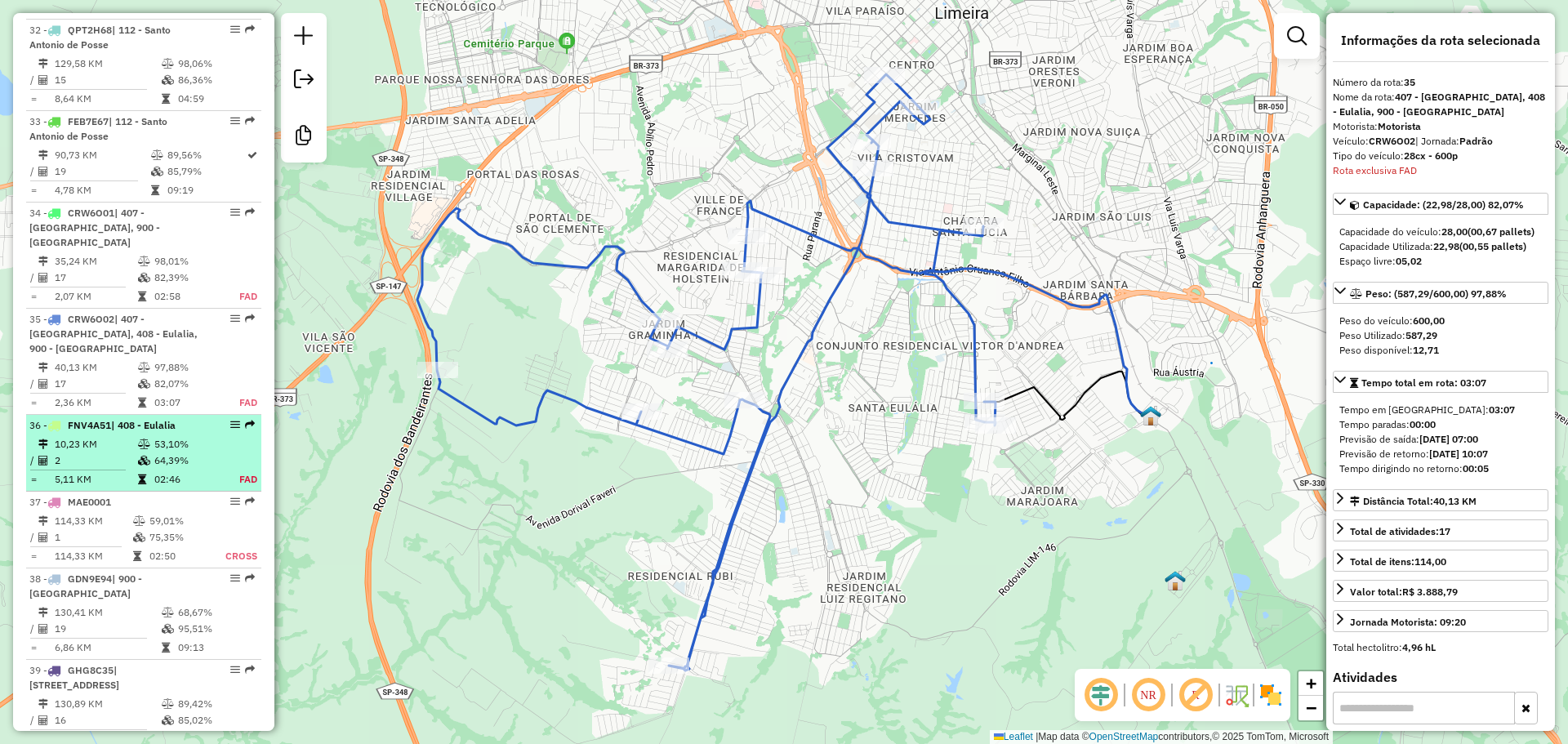
click at [172, 419] on span "| 408 - Eulalia" at bounding box center [143, 425] width 65 height 12
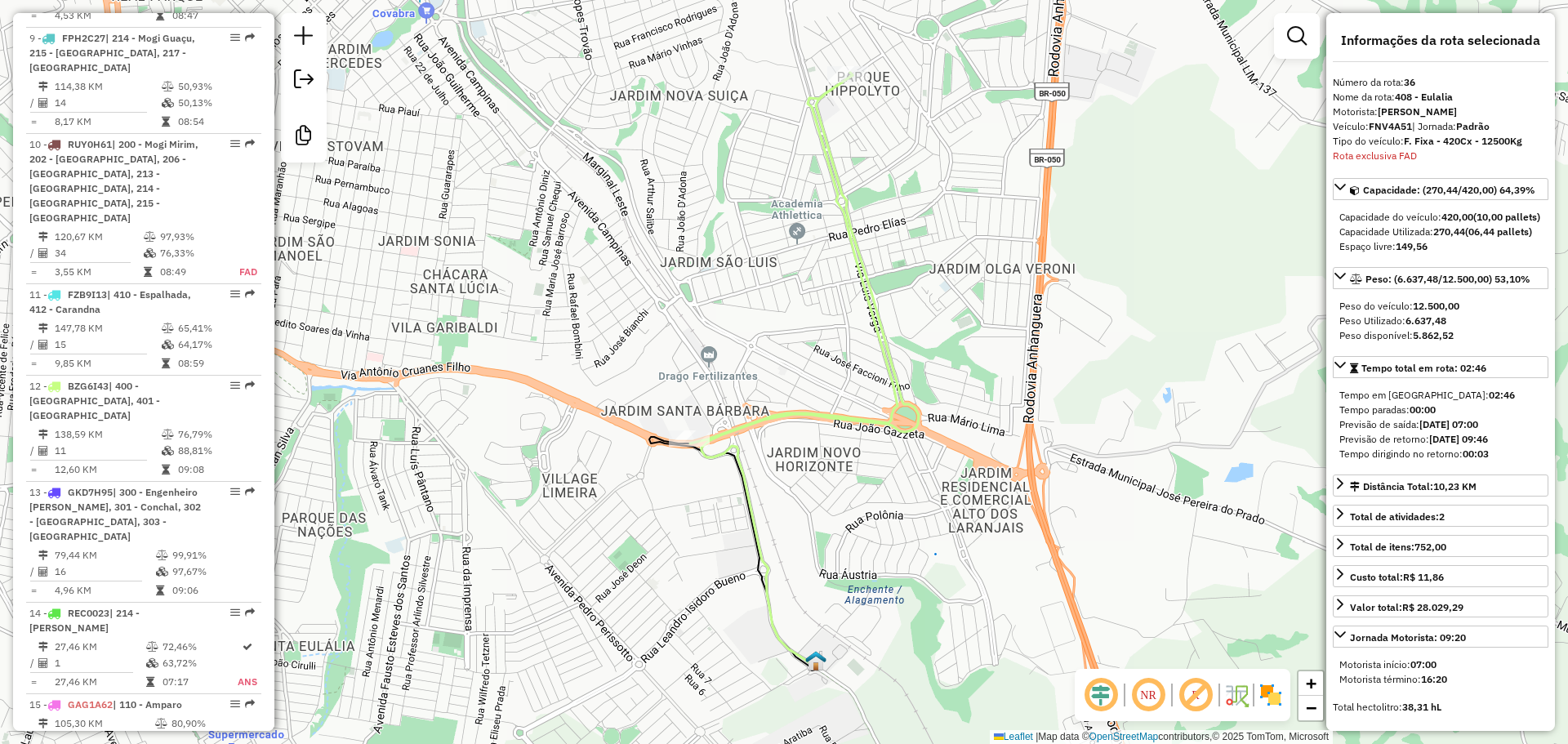
scroll to position [1480, 0]
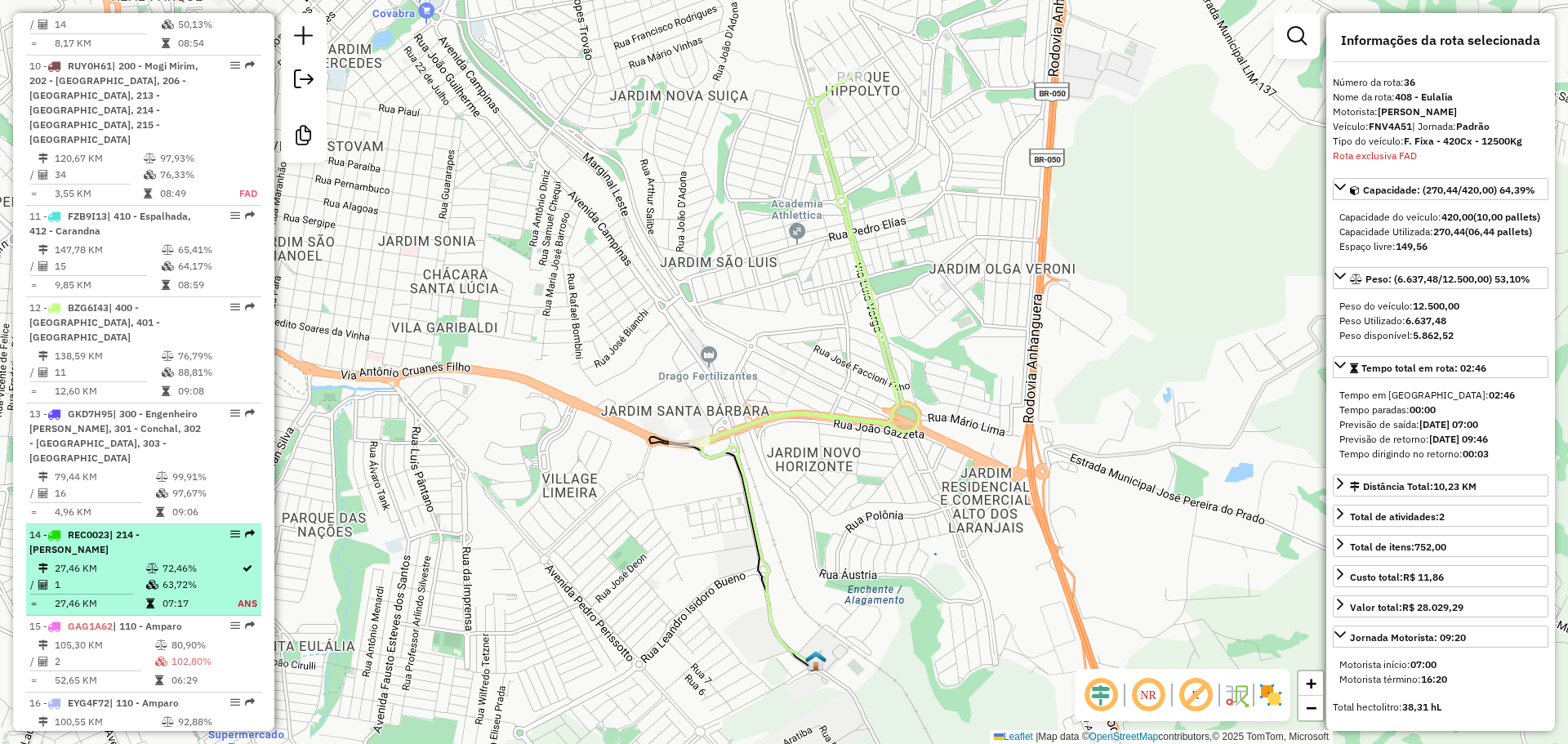
click at [163, 531] on div "14 - REC0023 | 214 - Mogi Guaçu" at bounding box center [116, 543] width 173 height 29
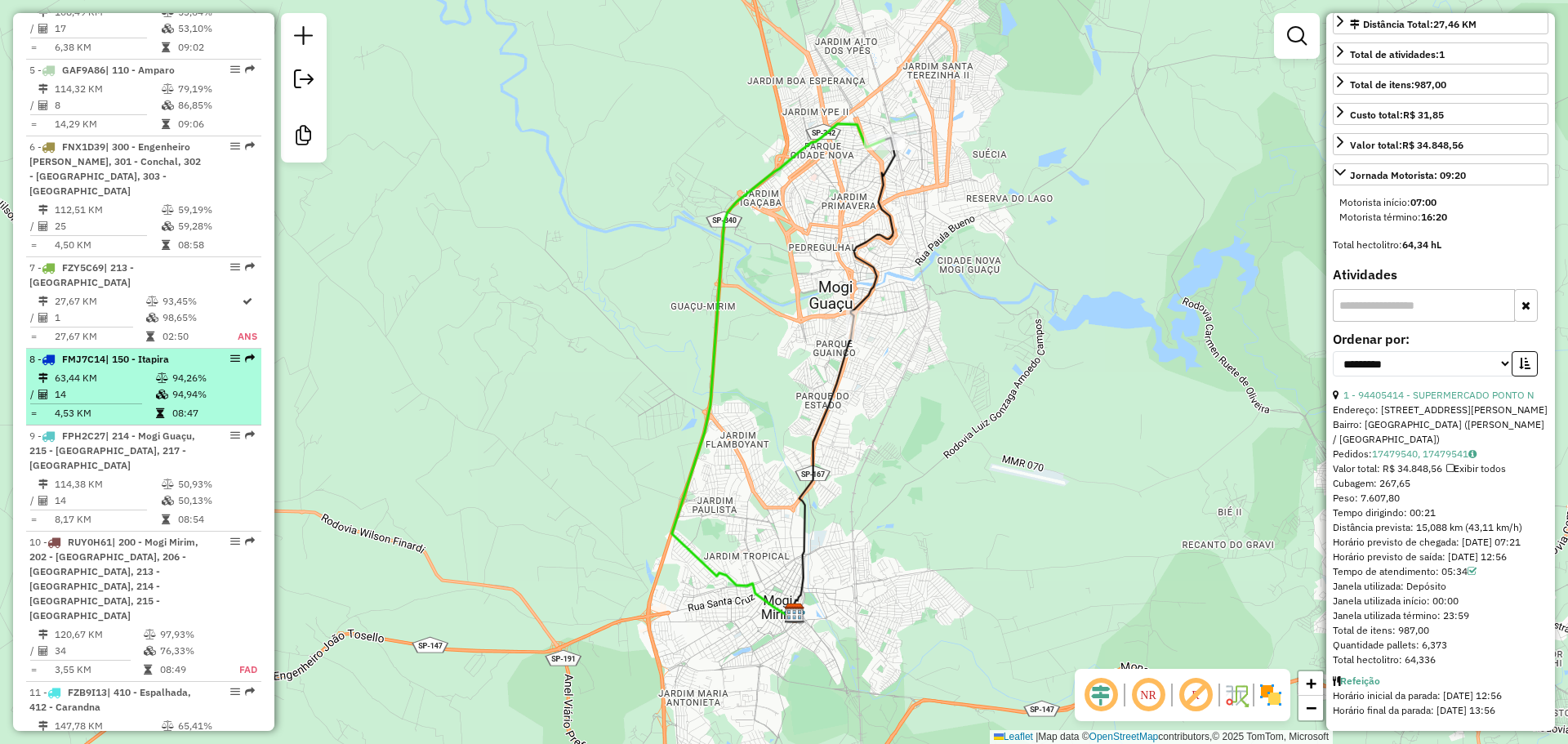
scroll to position [990, 0]
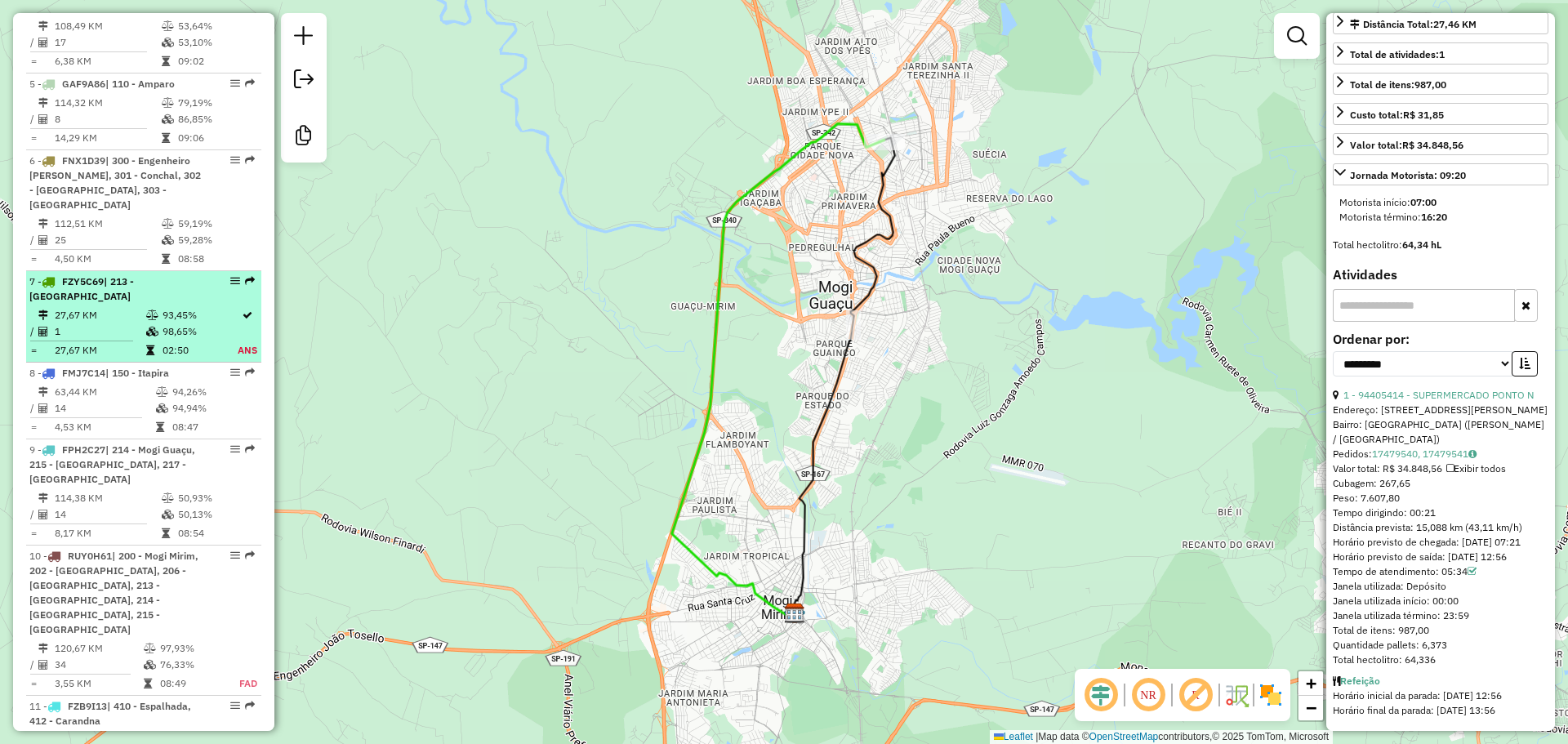
click at [172, 291] on div "7 - FZY5C69 | 213 - Mogi Guaçu Centro" at bounding box center [116, 289] width 173 height 29
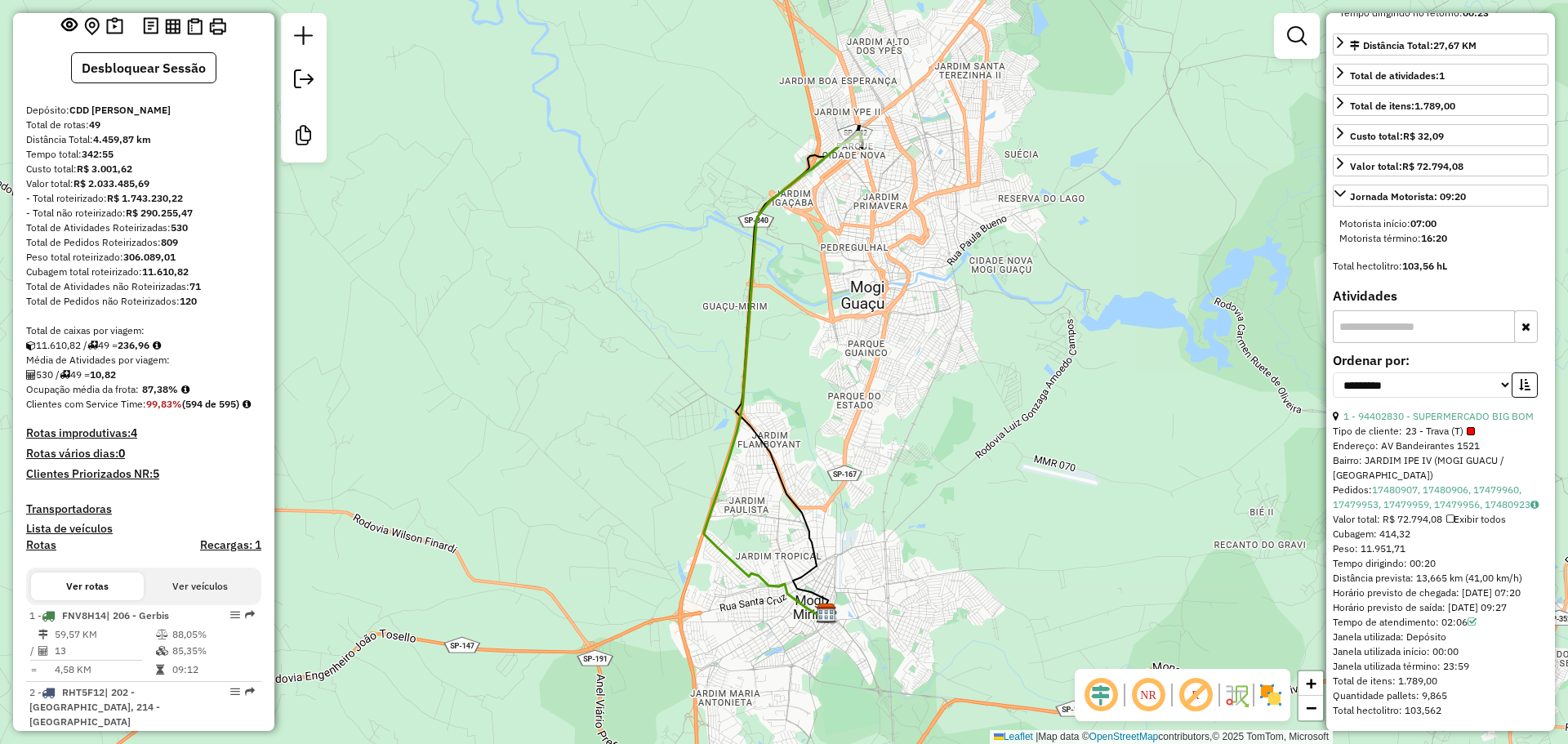
scroll to position [0, 0]
